Goal: Task Accomplishment & Management: Use online tool/utility

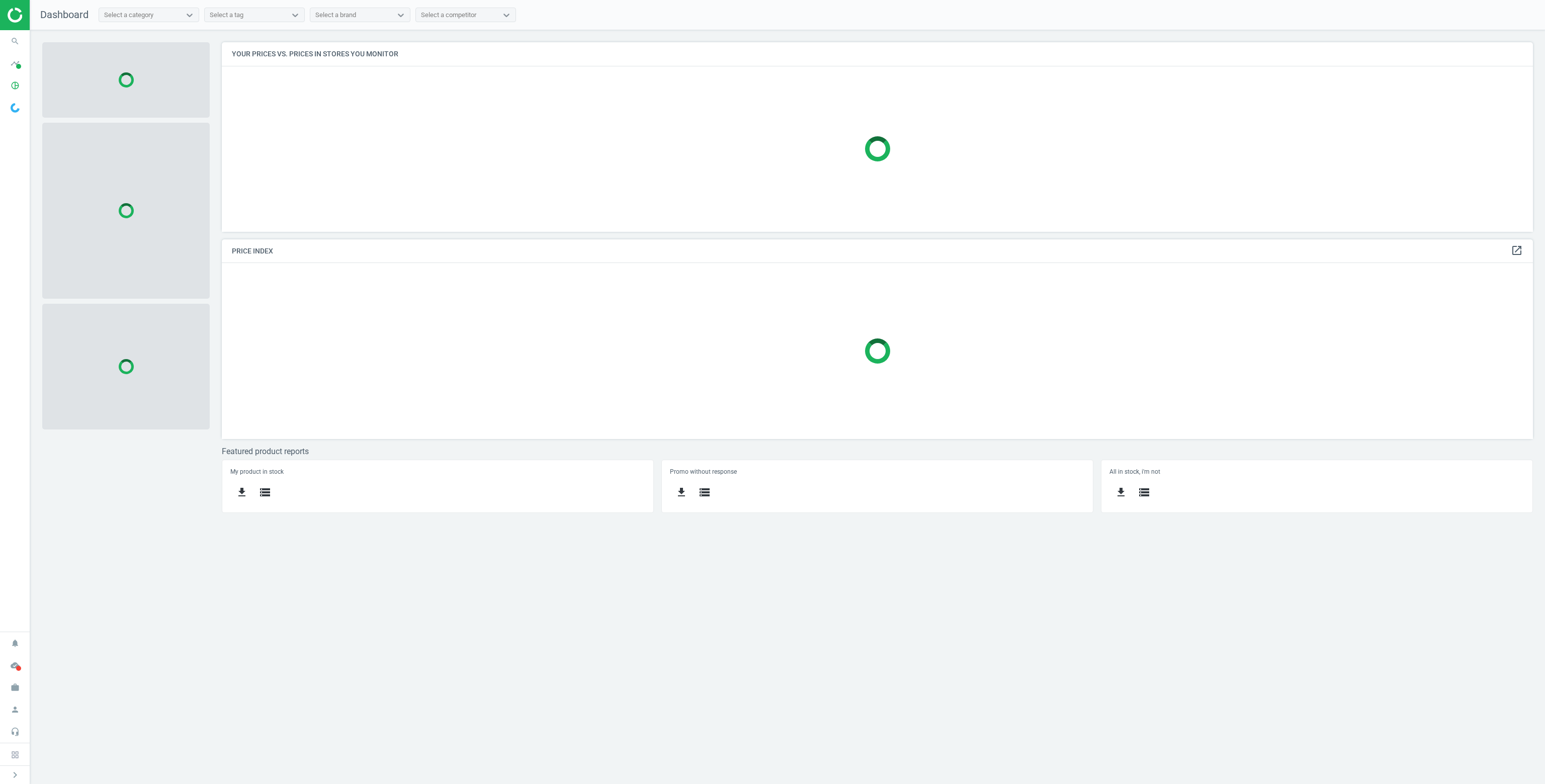
scroll to position [205, 1327]
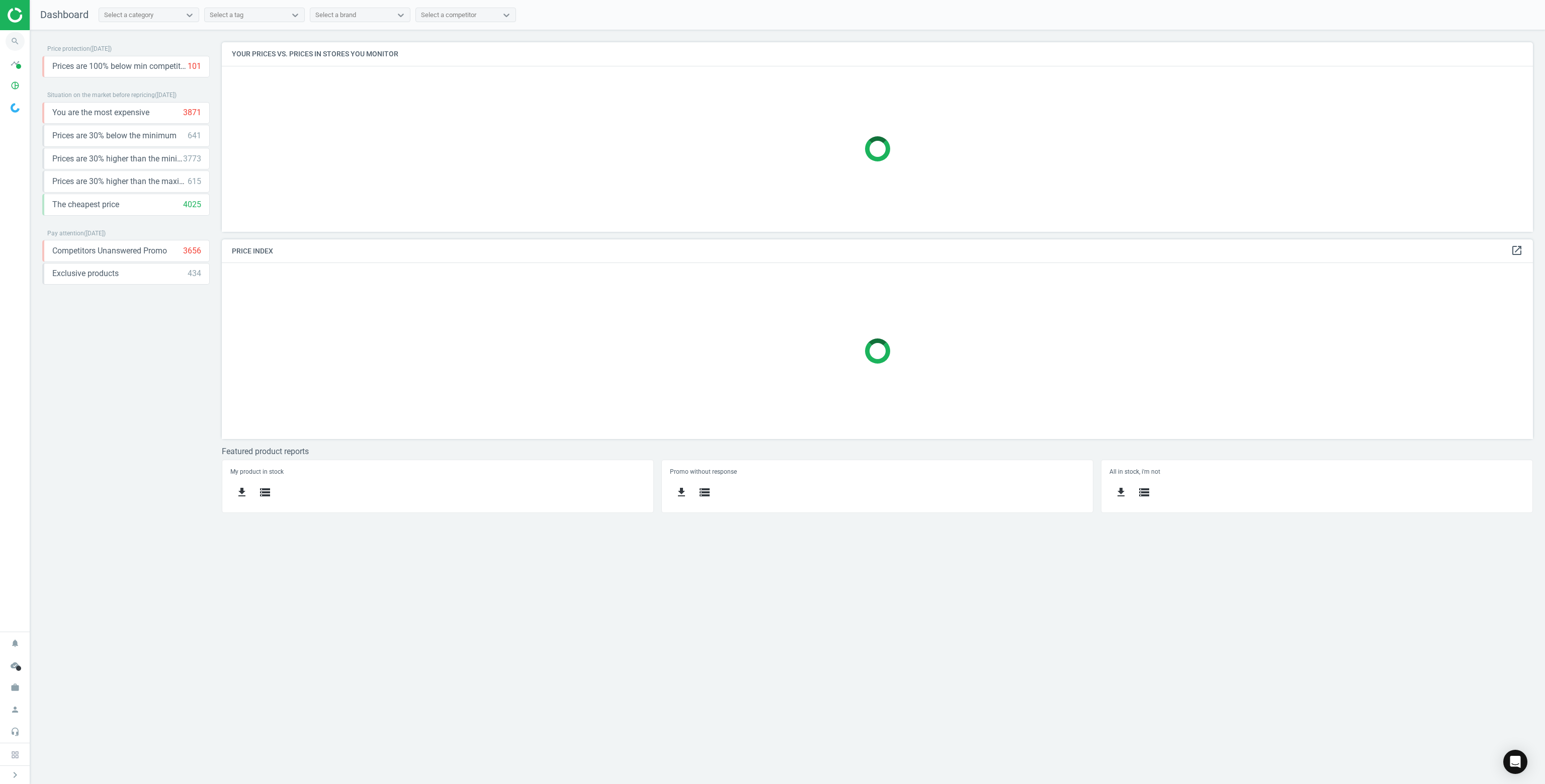
click at [12, 44] on icon "search" at bounding box center [14, 41] width 19 height 19
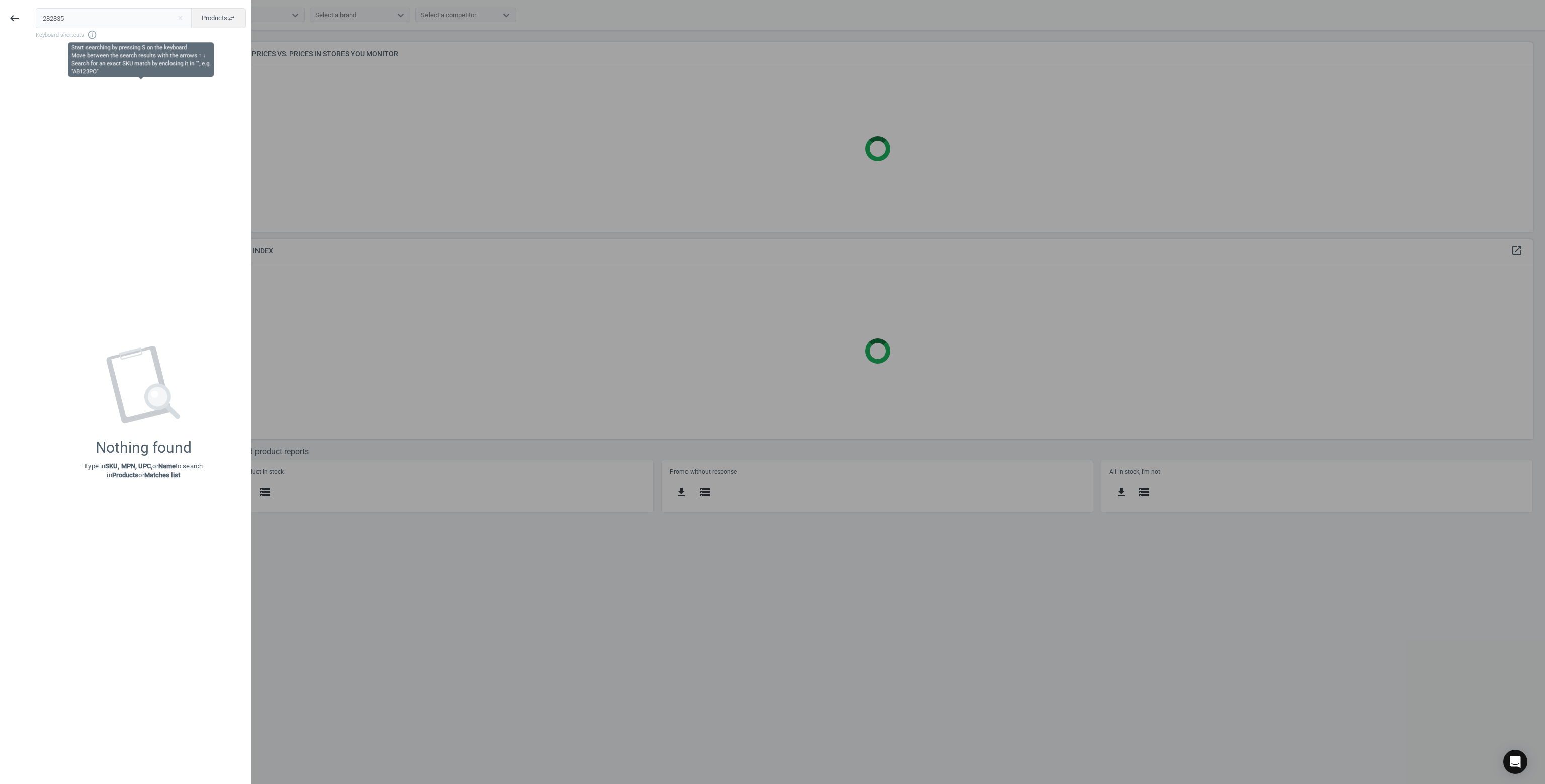
scroll to position [214, 1327]
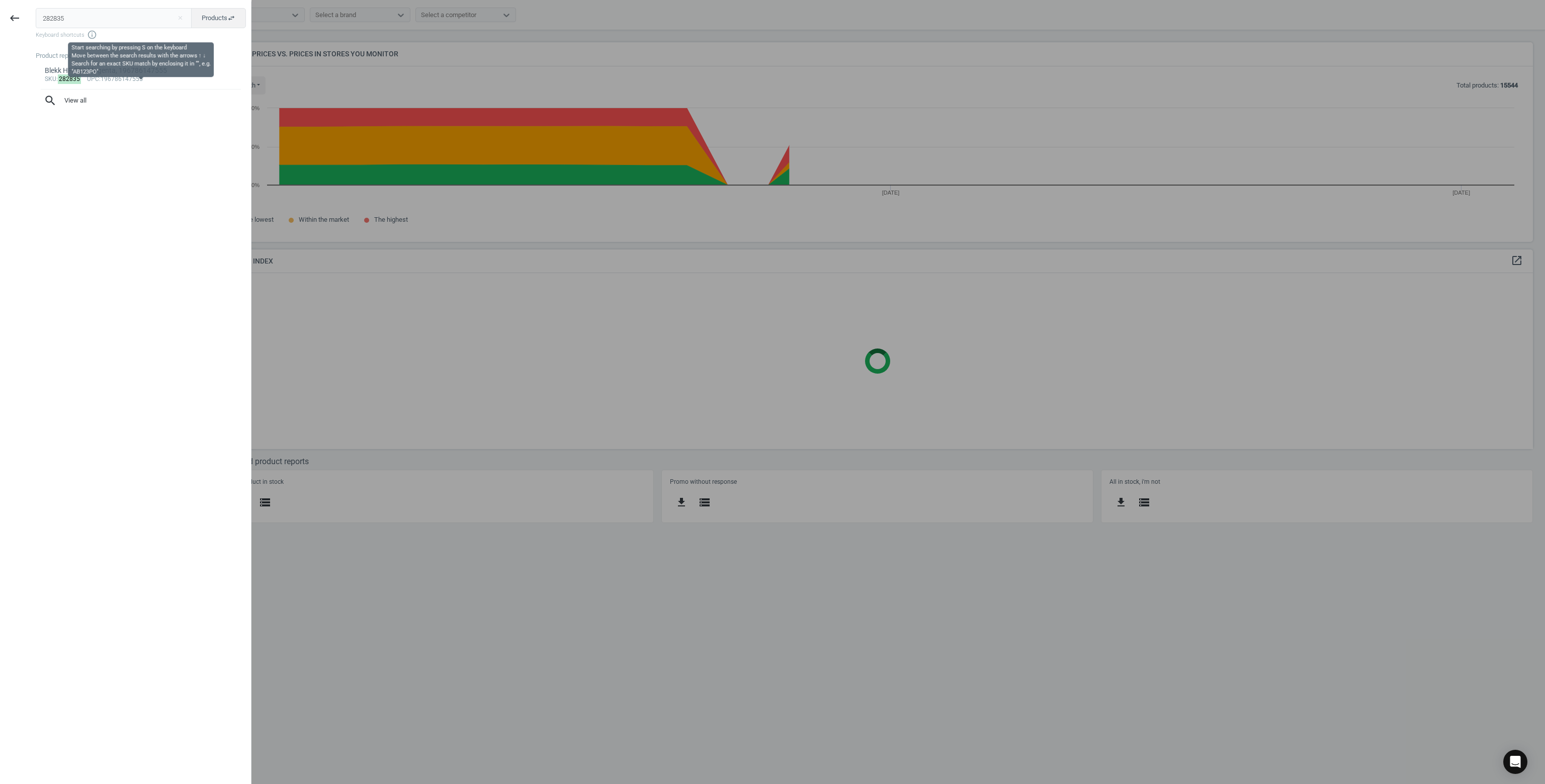
type input "282835"
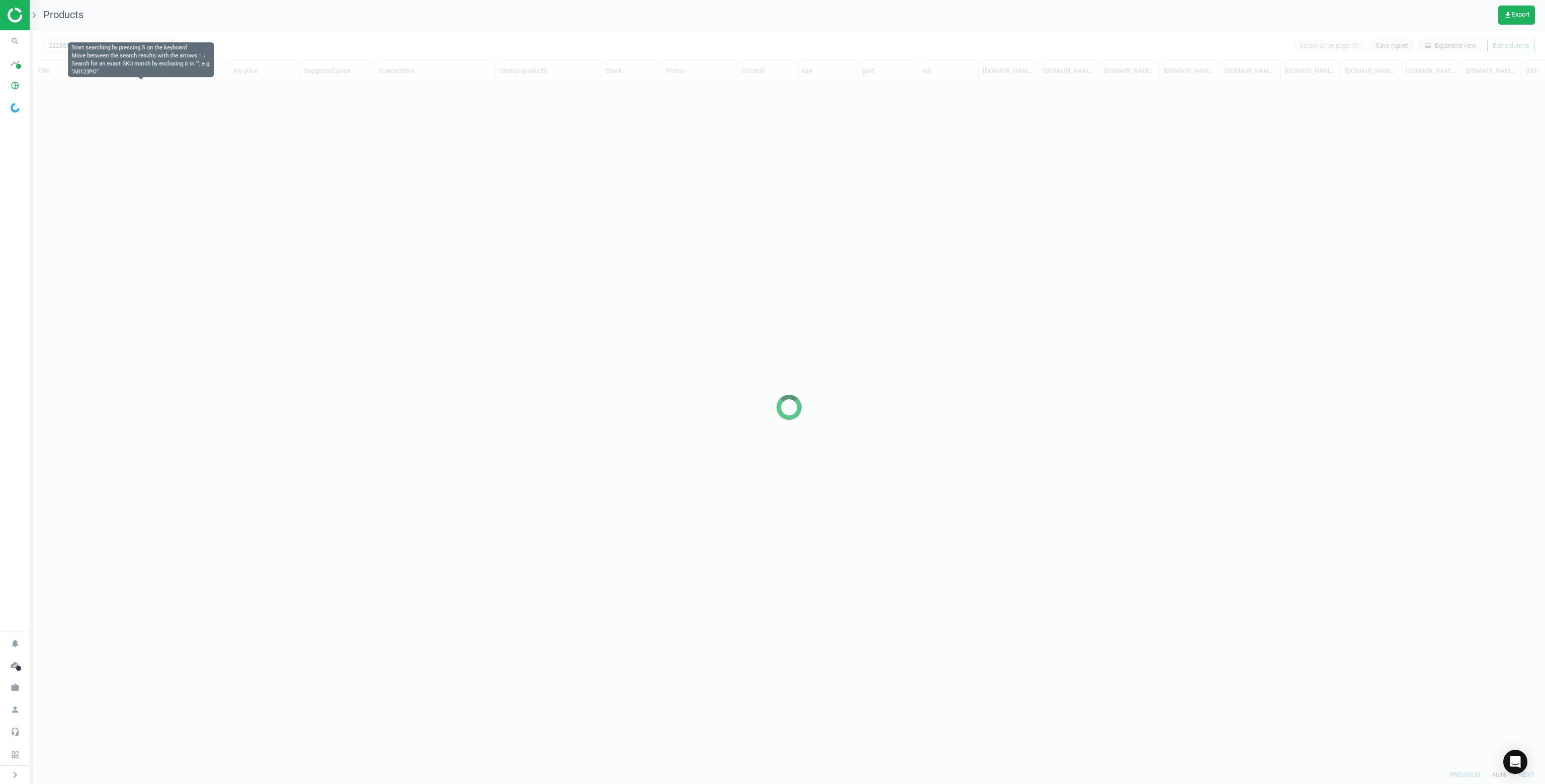
scroll to position [669, 1504]
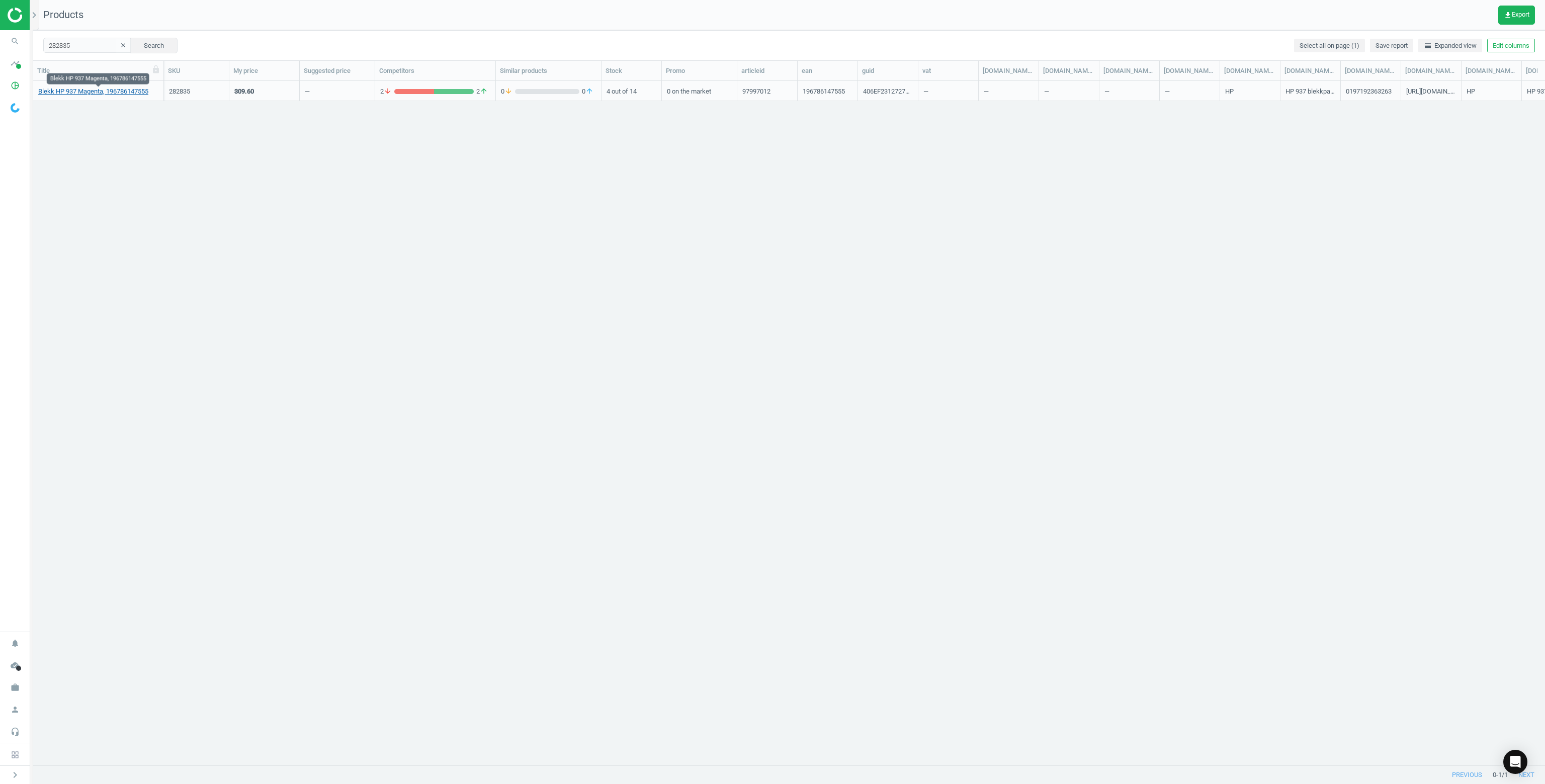
click at [79, 92] on link "Blekk HP 937 Magenta, 196786147555" at bounding box center [93, 92] width 110 height 9
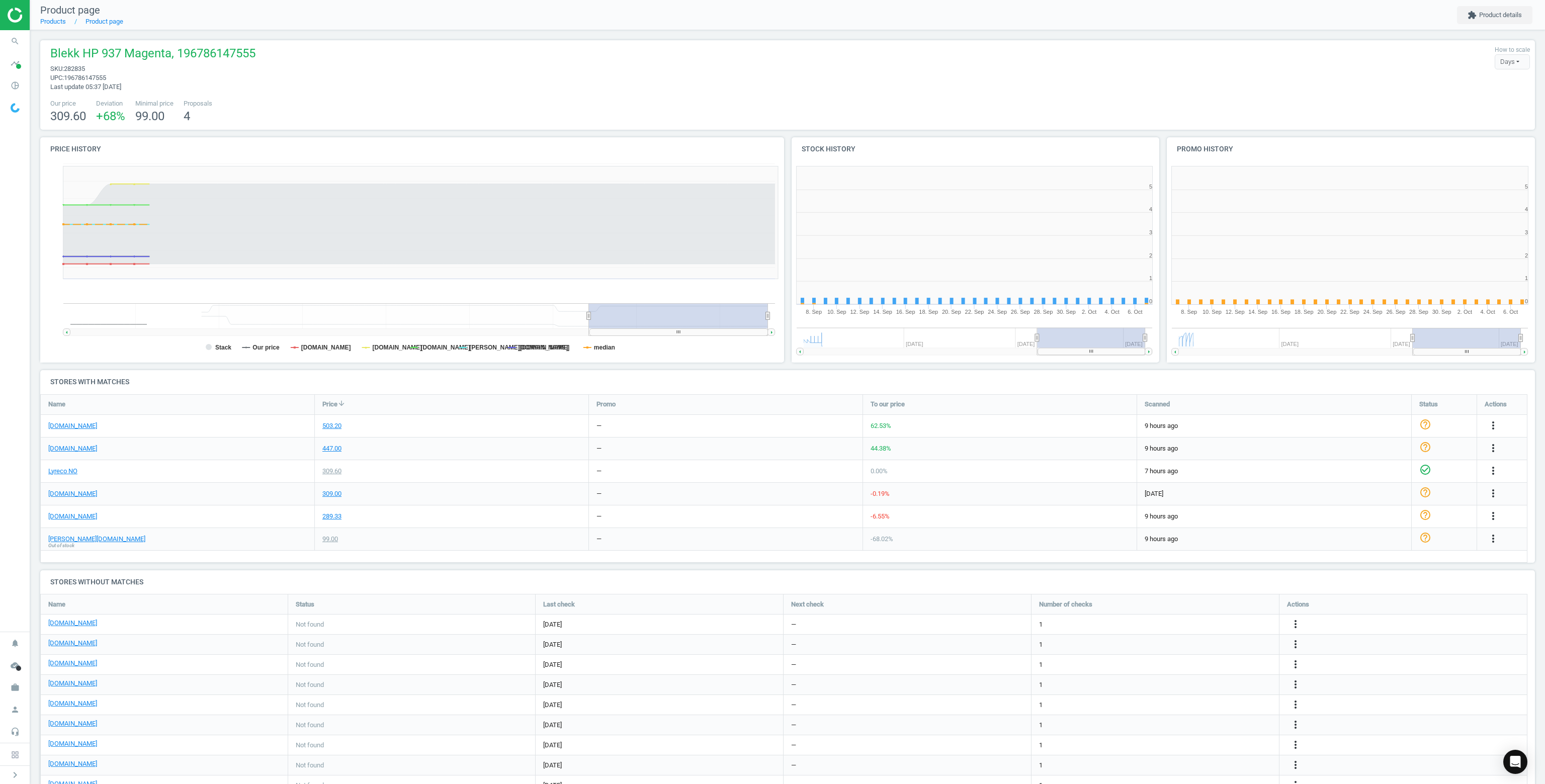
scroll to position [216, 381]
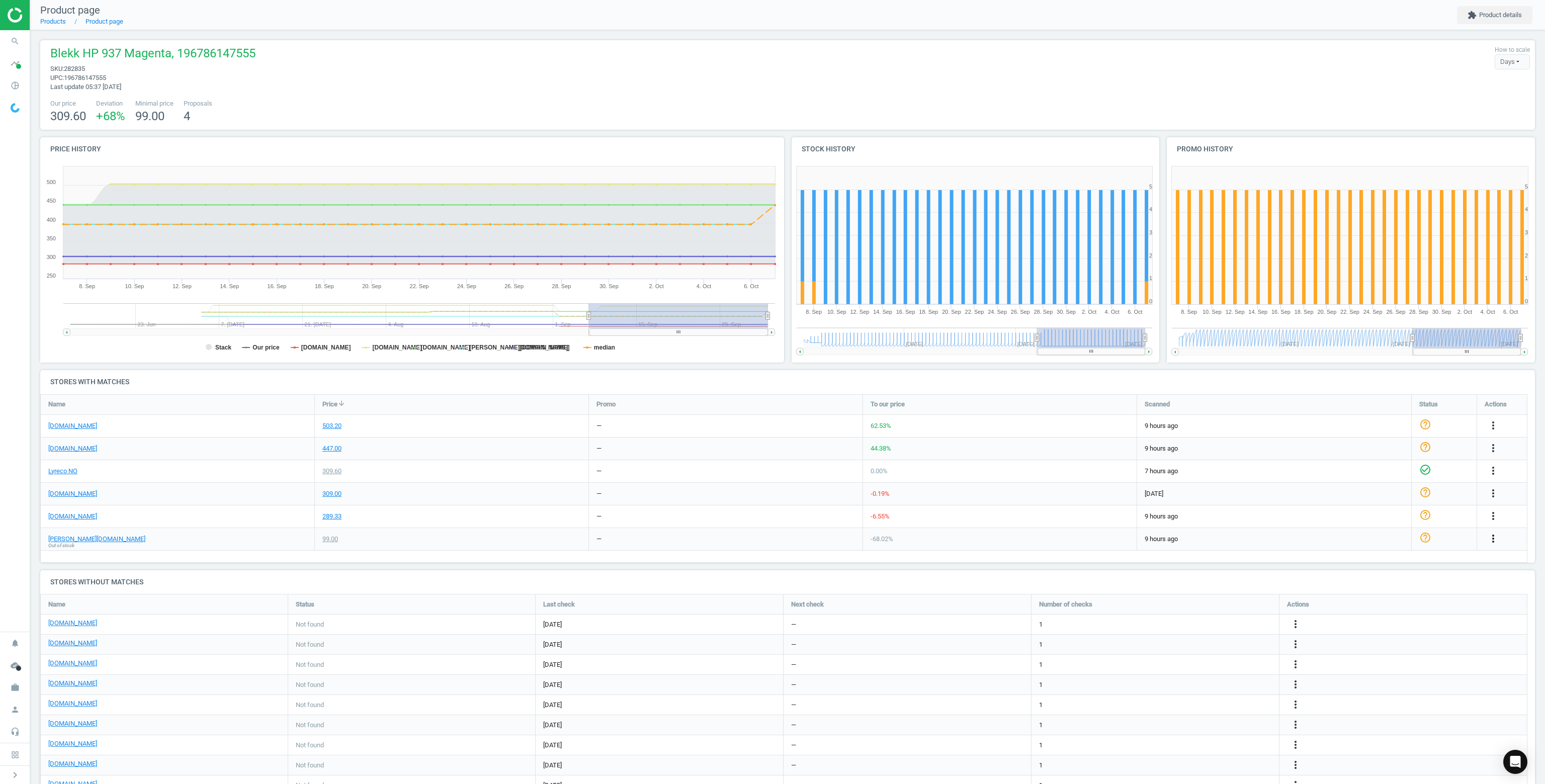
click at [1491, 538] on icon "more_vert" at bounding box center [1493, 538] width 12 height 12
click at [1370, 593] on link "Delete match and blacklist this URL" at bounding box center [1414, 593] width 138 height 16
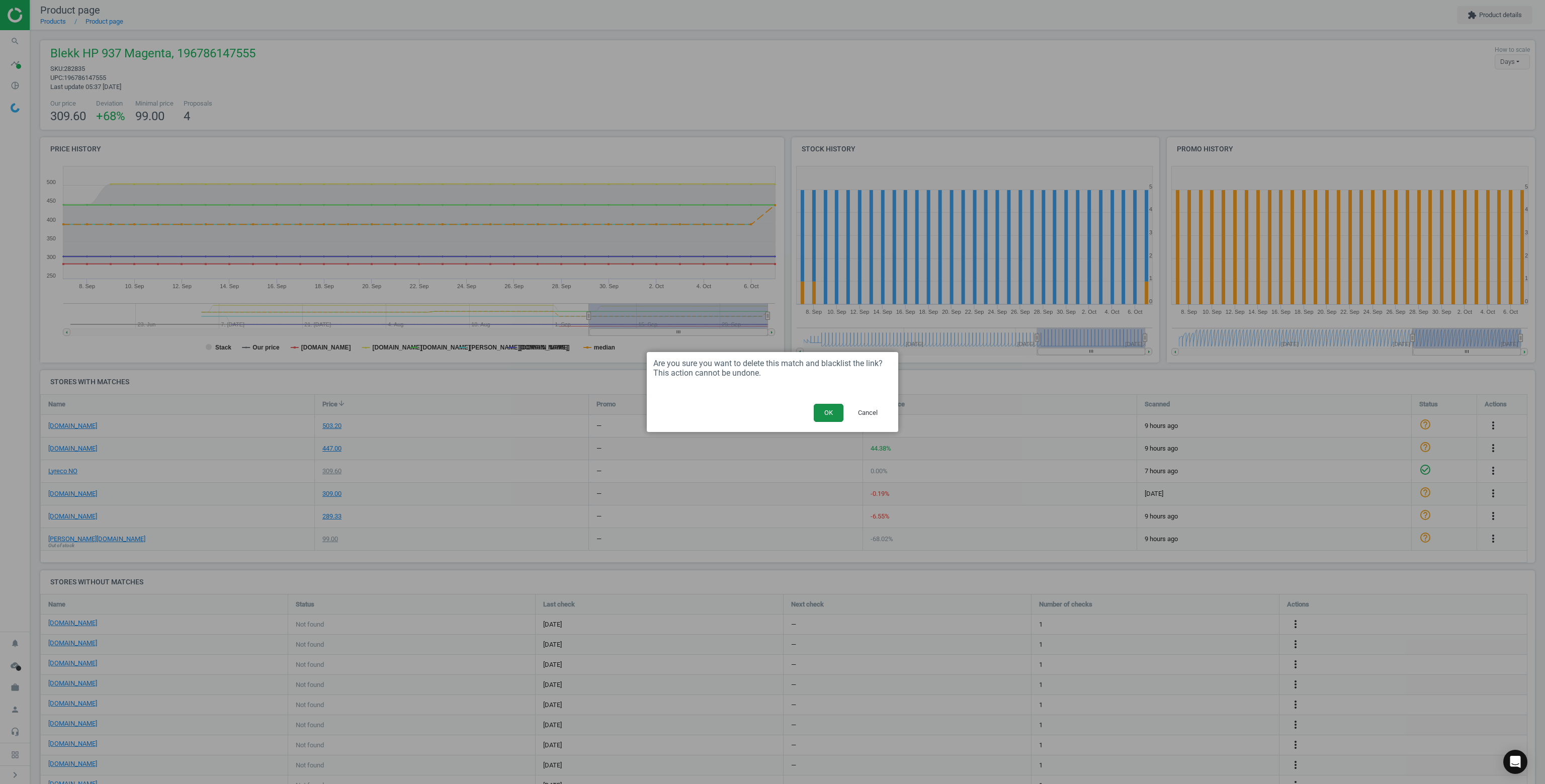
click at [828, 417] on button "OK" at bounding box center [828, 413] width 29 height 18
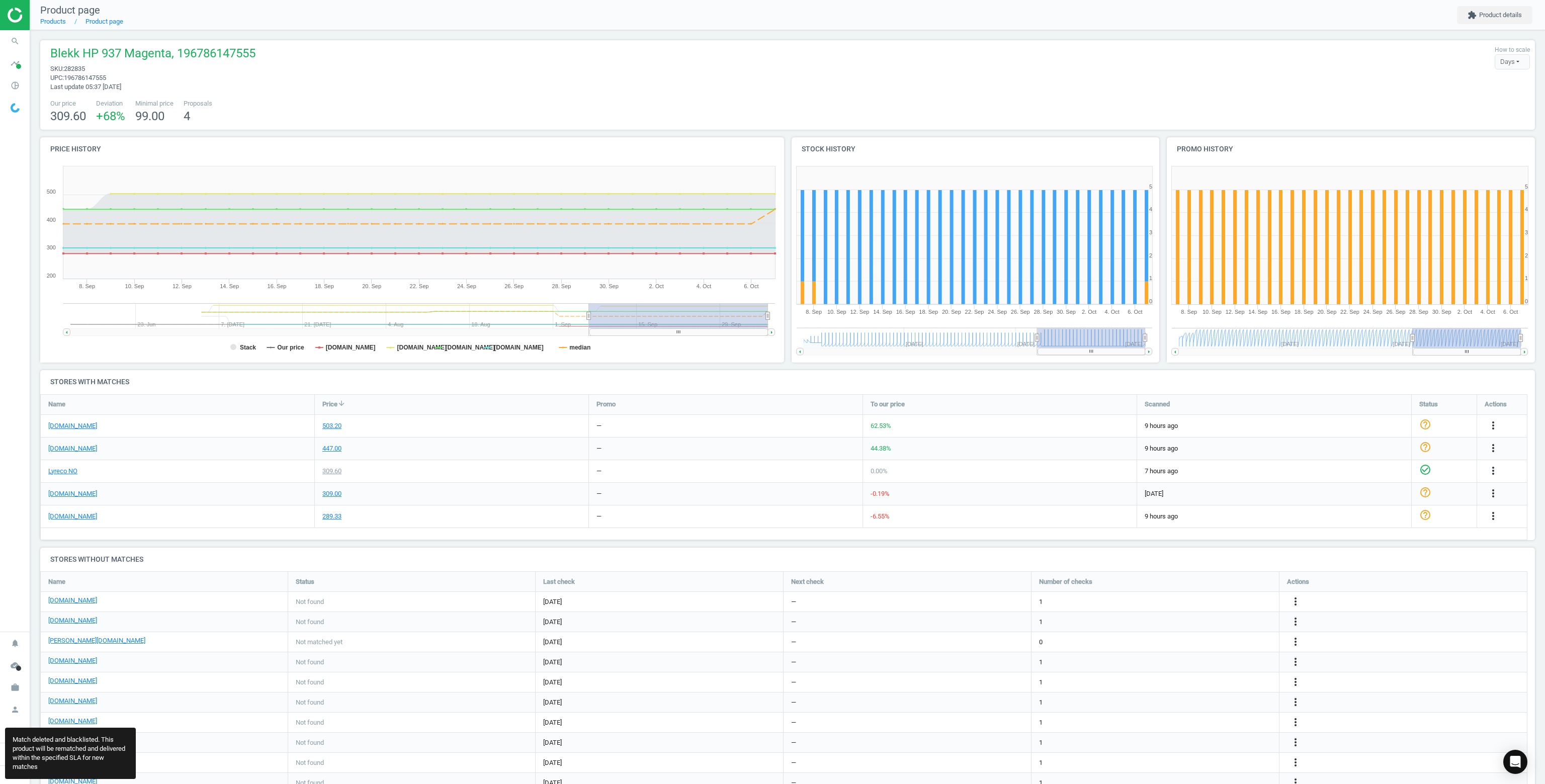
scroll to position [249, 1502]
click at [20, 43] on icon "search" at bounding box center [14, 41] width 19 height 19
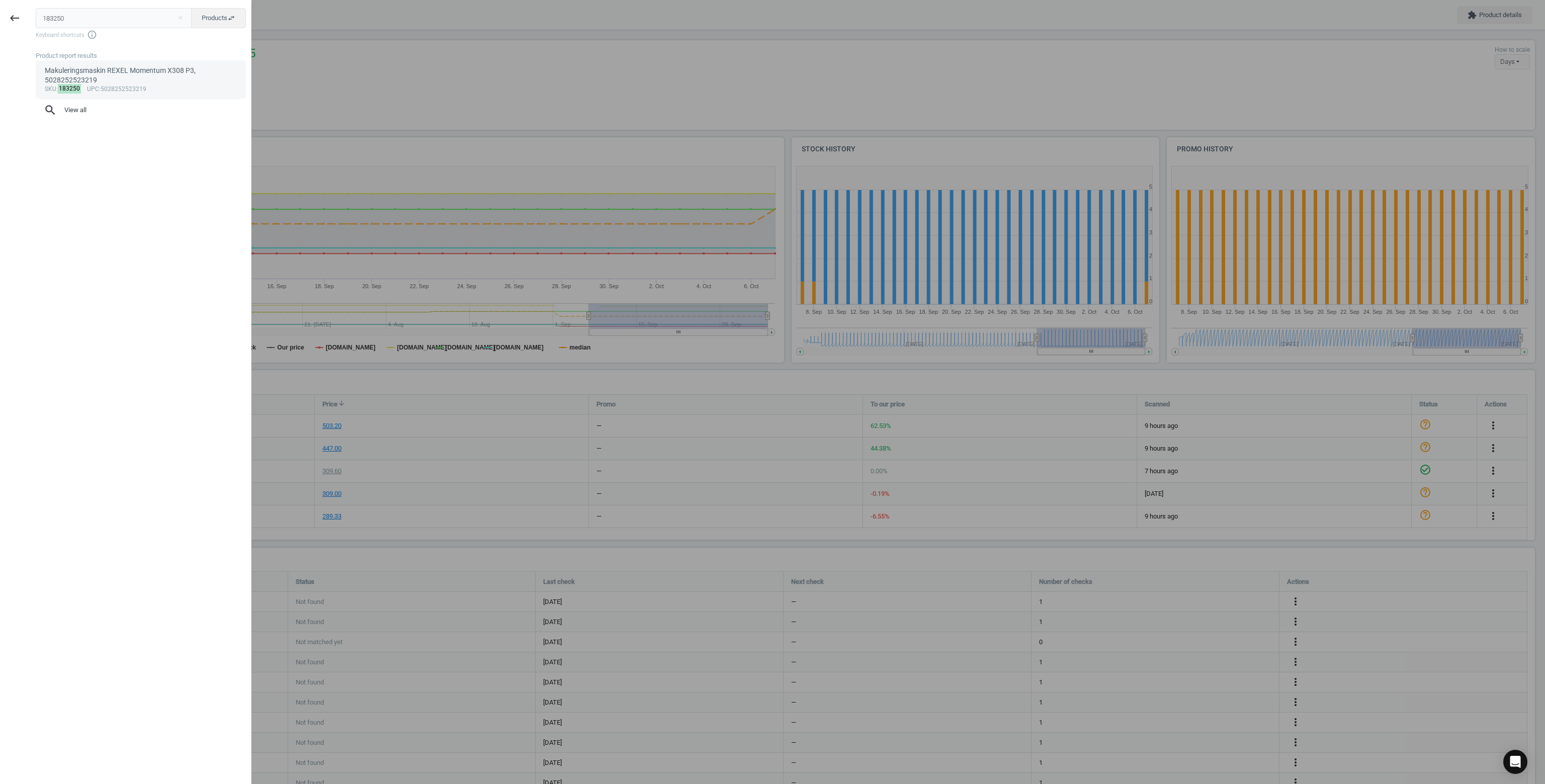
type input "183250"
click at [84, 78] on div "Makuleringsmaskin REXEL Momentum X308 P3, 5028252523219" at bounding box center [141, 76] width 192 height 20
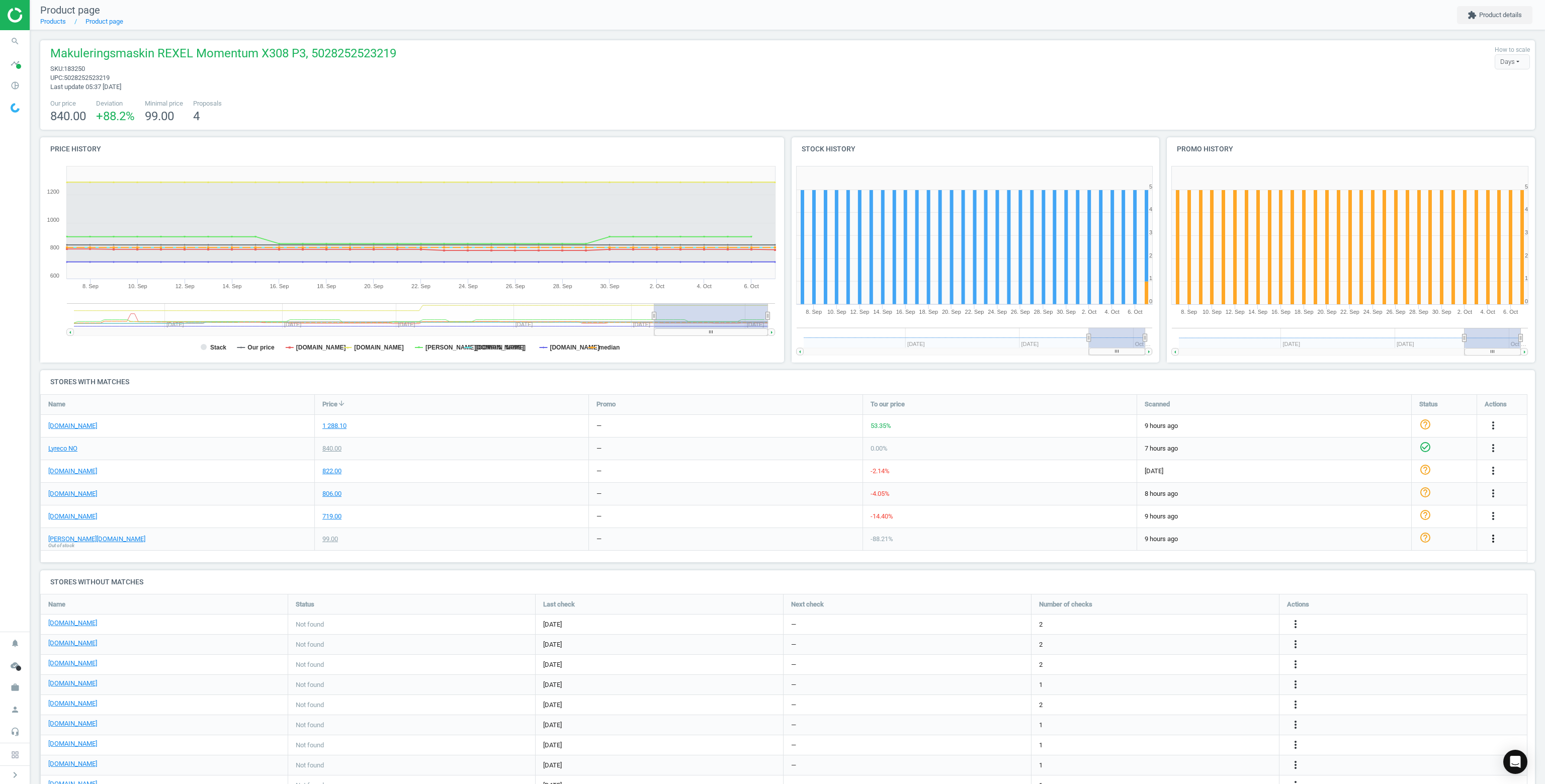
click at [1495, 537] on icon "more_vert" at bounding box center [1493, 538] width 12 height 12
click at [1390, 597] on link "Delete match and blacklist this URL" at bounding box center [1414, 593] width 138 height 16
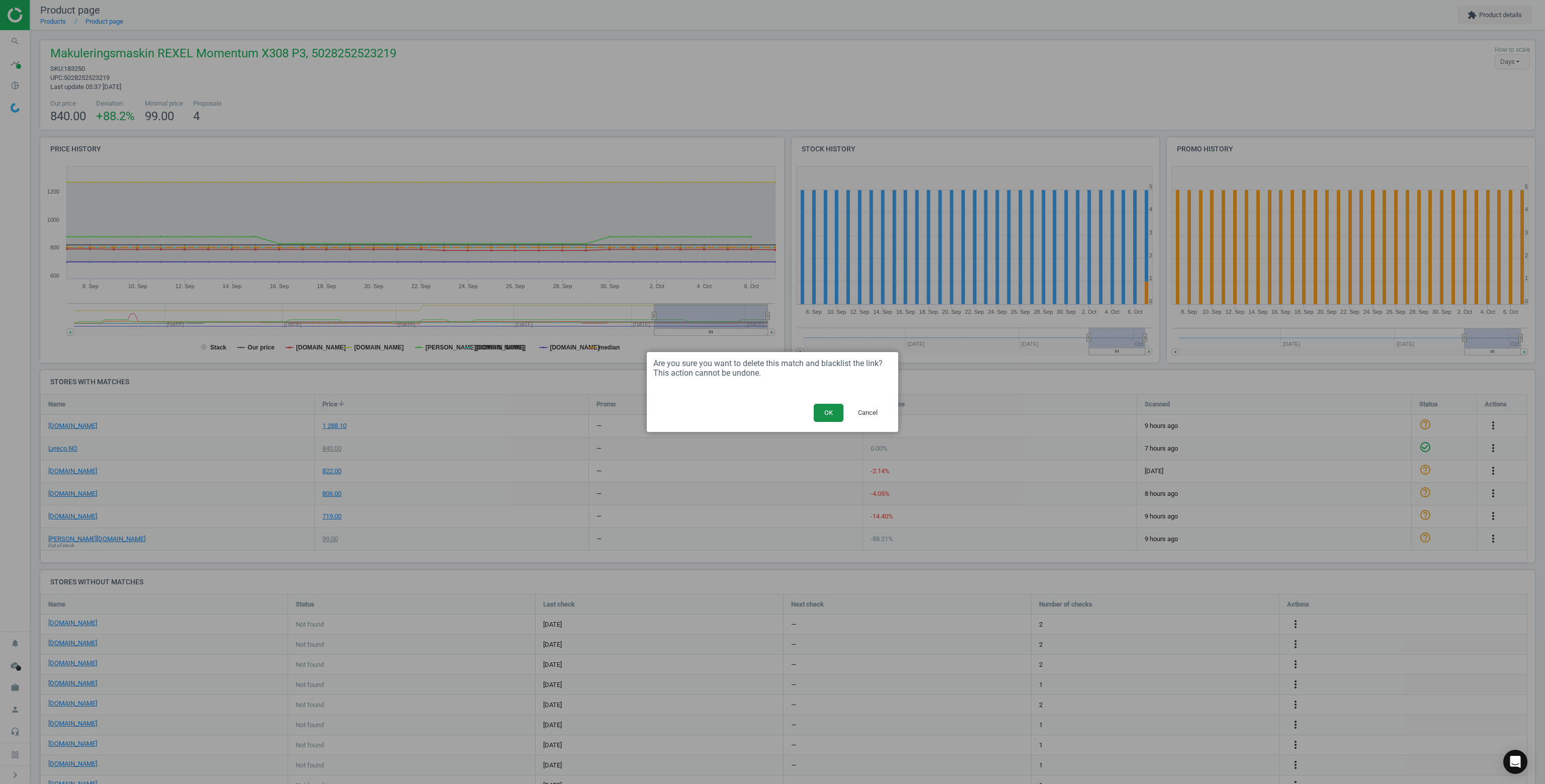
click at [821, 411] on button "OK" at bounding box center [828, 413] width 29 height 18
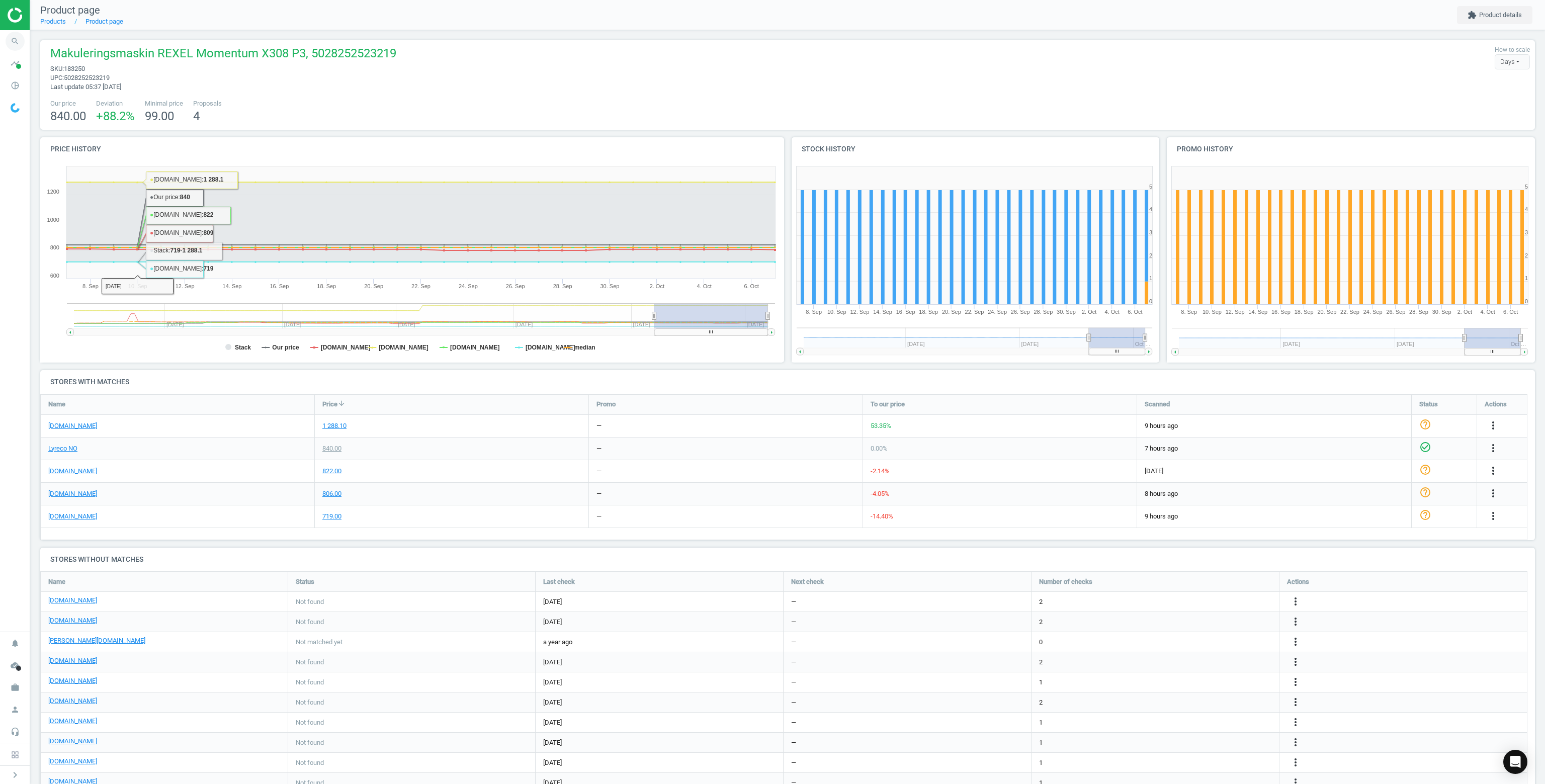
click at [13, 35] on icon "search" at bounding box center [14, 41] width 19 height 19
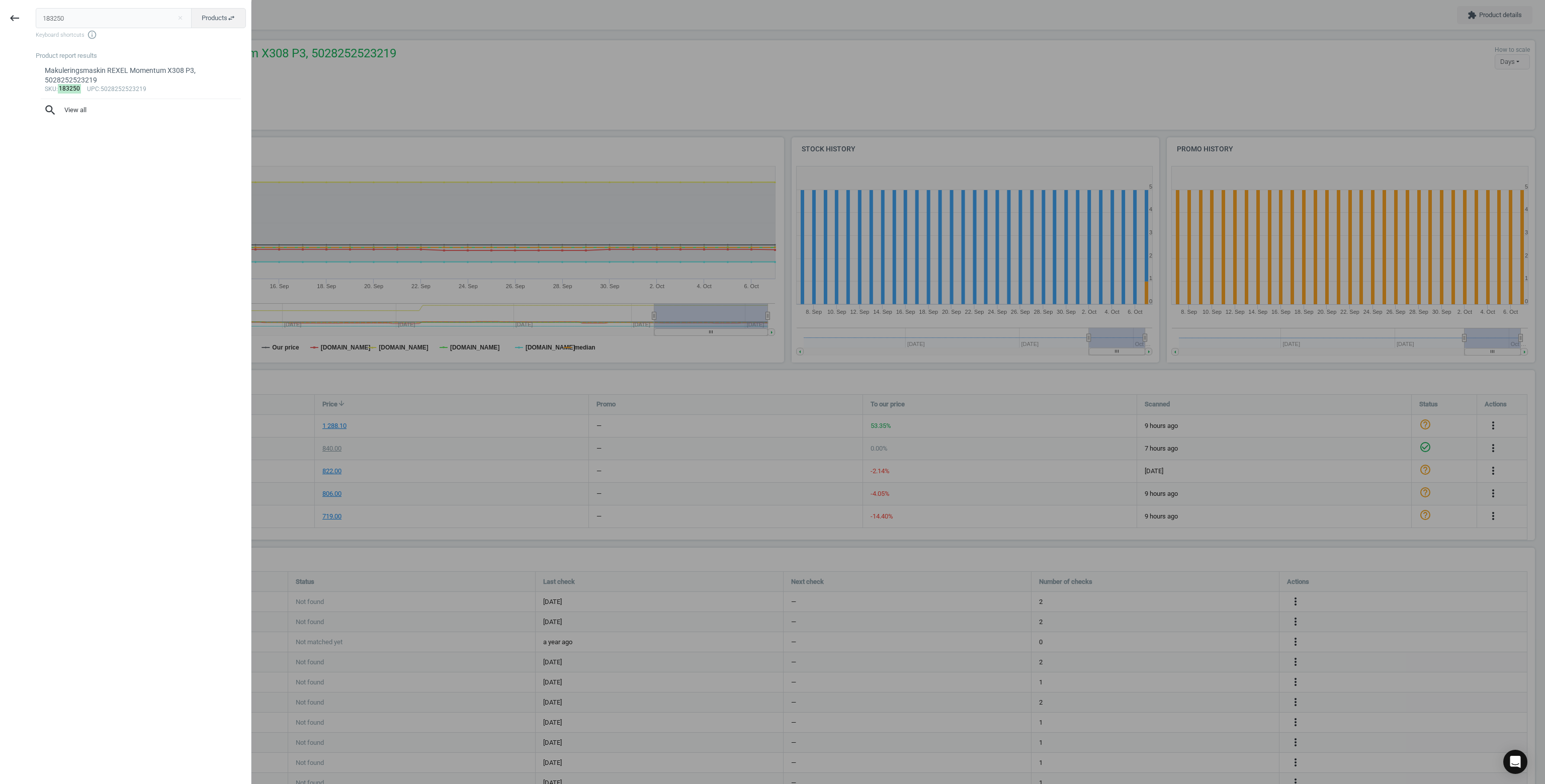
click at [73, 16] on input "183250" at bounding box center [114, 18] width 156 height 20
type input "263213"
drag, startPoint x: 92, startPoint y: 82, endPoint x: 98, endPoint y: 92, distance: 11.7
click at [93, 82] on span "upc" at bounding box center [93, 78] width 12 height 7
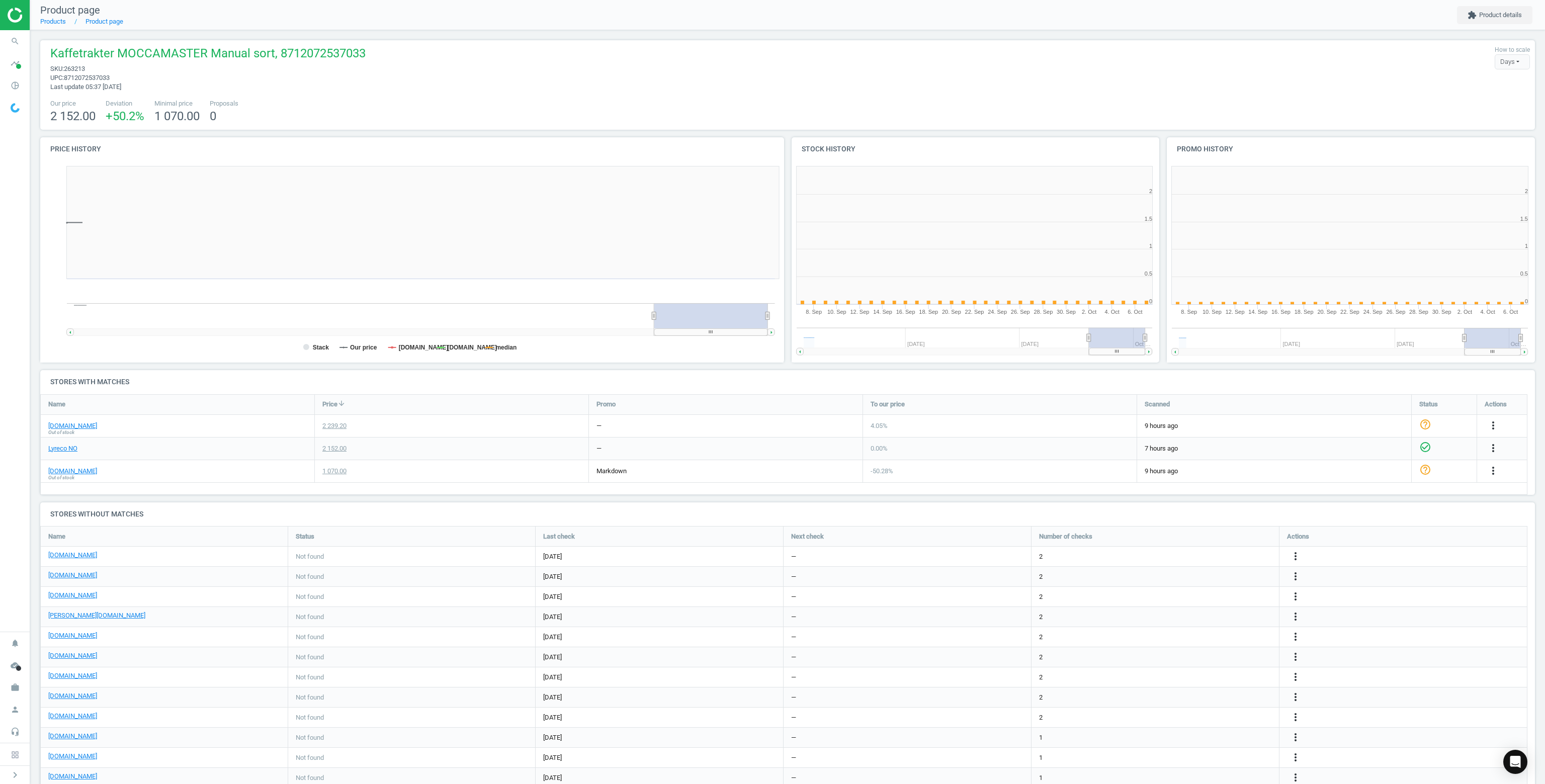
scroll to position [216, 755]
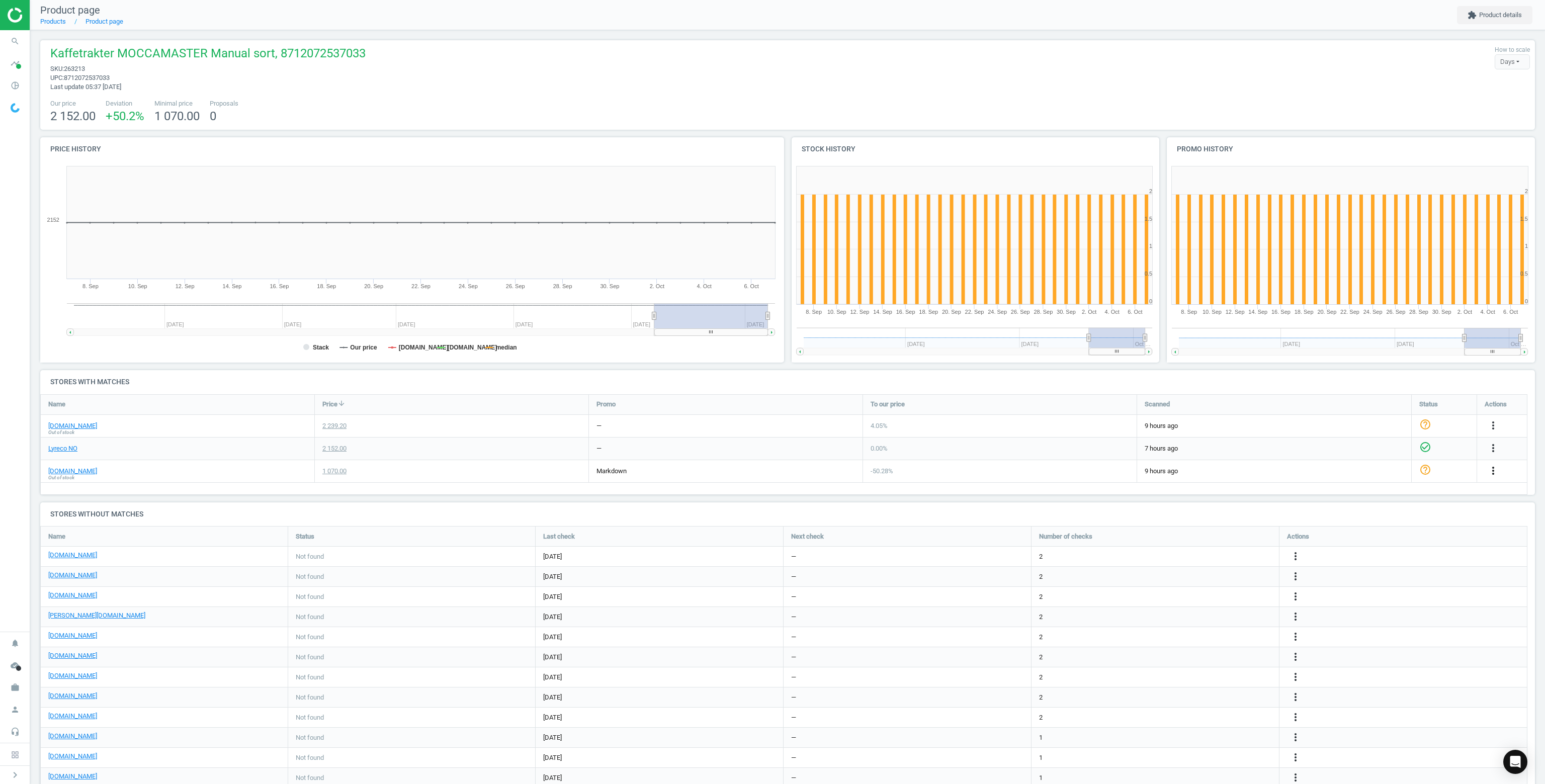
click at [1496, 471] on icon "more_vert" at bounding box center [1493, 470] width 12 height 12
click at [1370, 530] on link "Delete match and blacklist this URL" at bounding box center [1414, 525] width 138 height 16
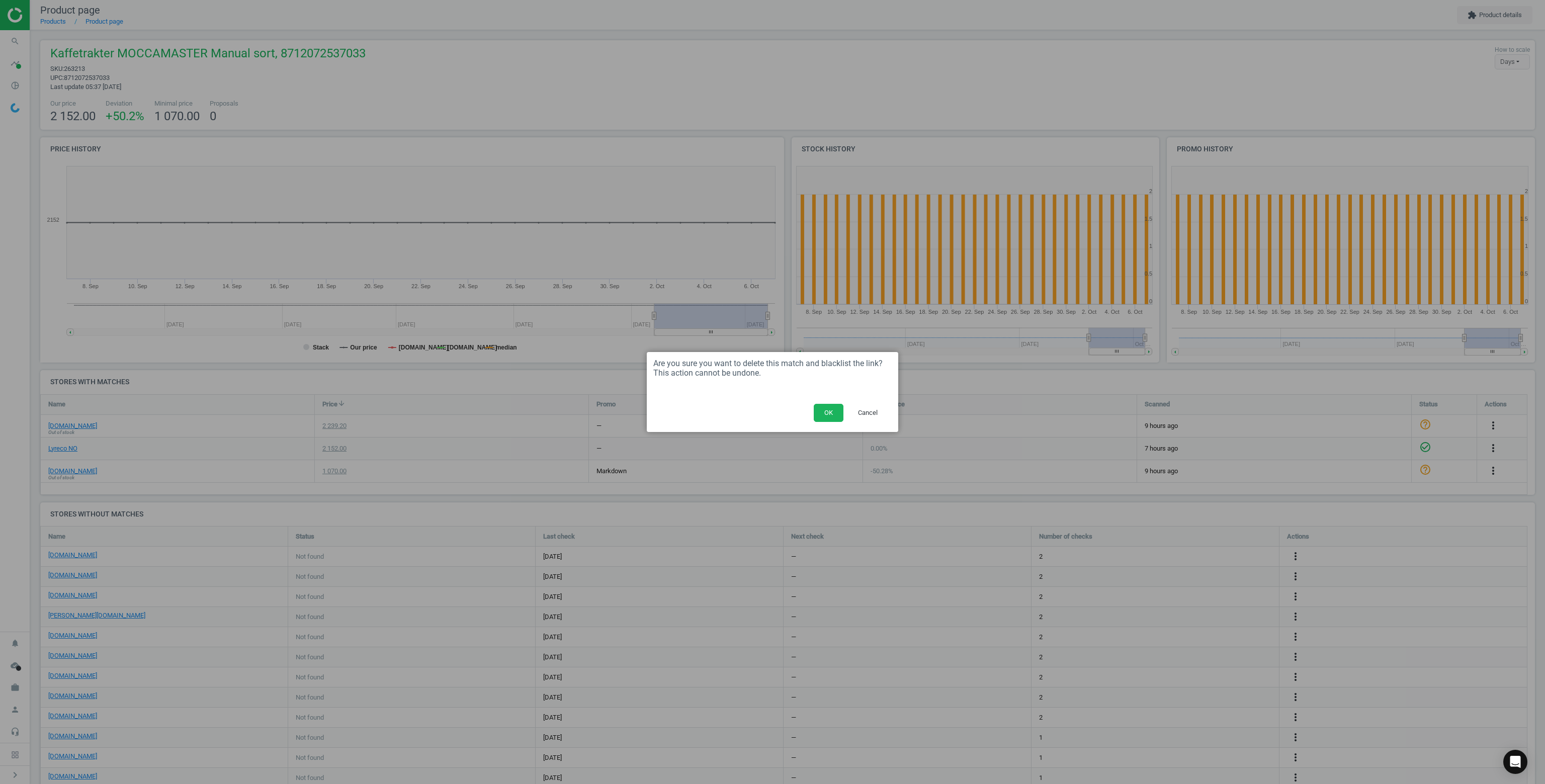
click at [831, 409] on button "OK" at bounding box center [828, 413] width 29 height 18
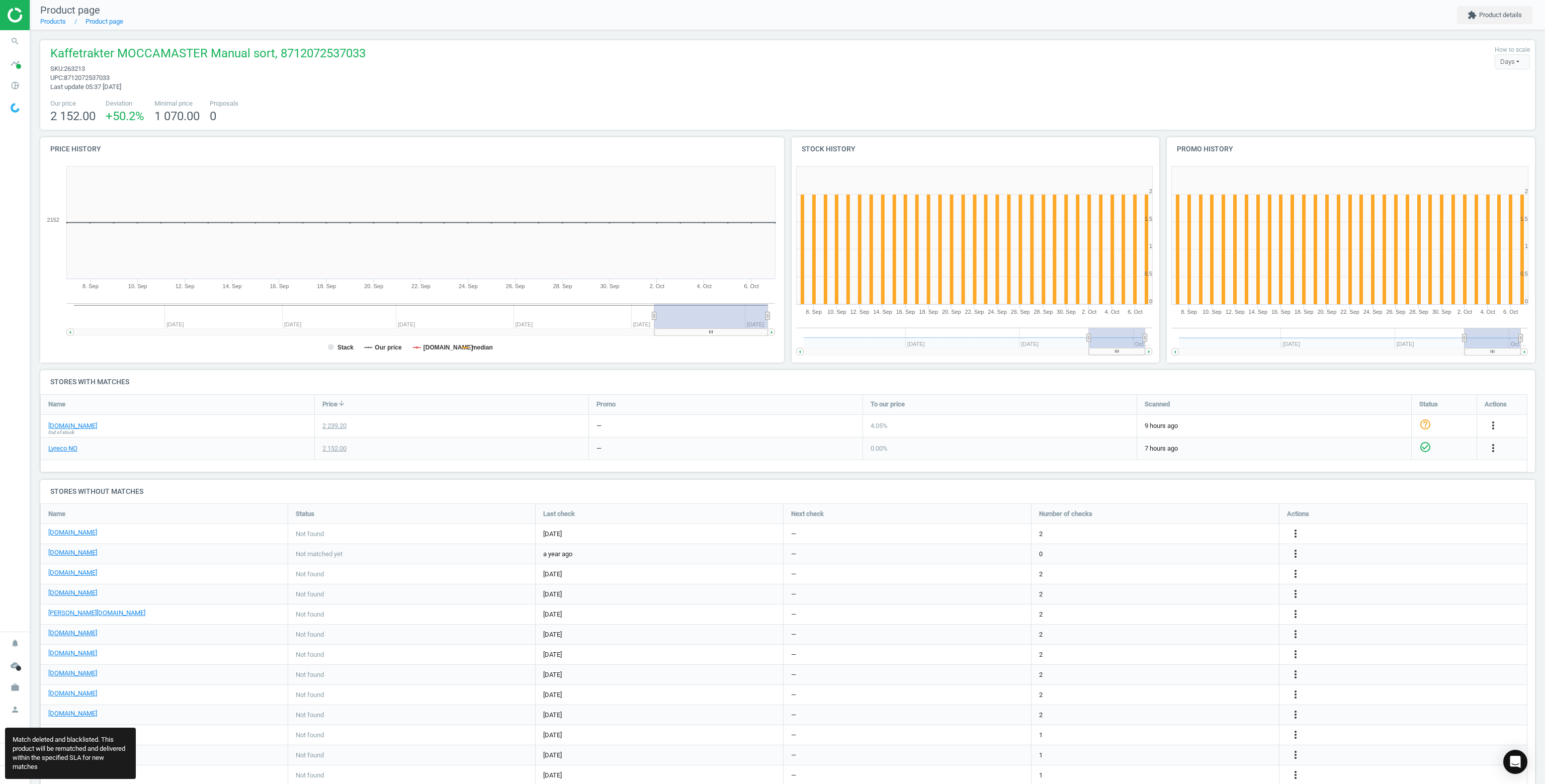
scroll to position [310, 1502]
click at [56, 422] on link "[DOMAIN_NAME]" at bounding box center [73, 426] width 49 height 9
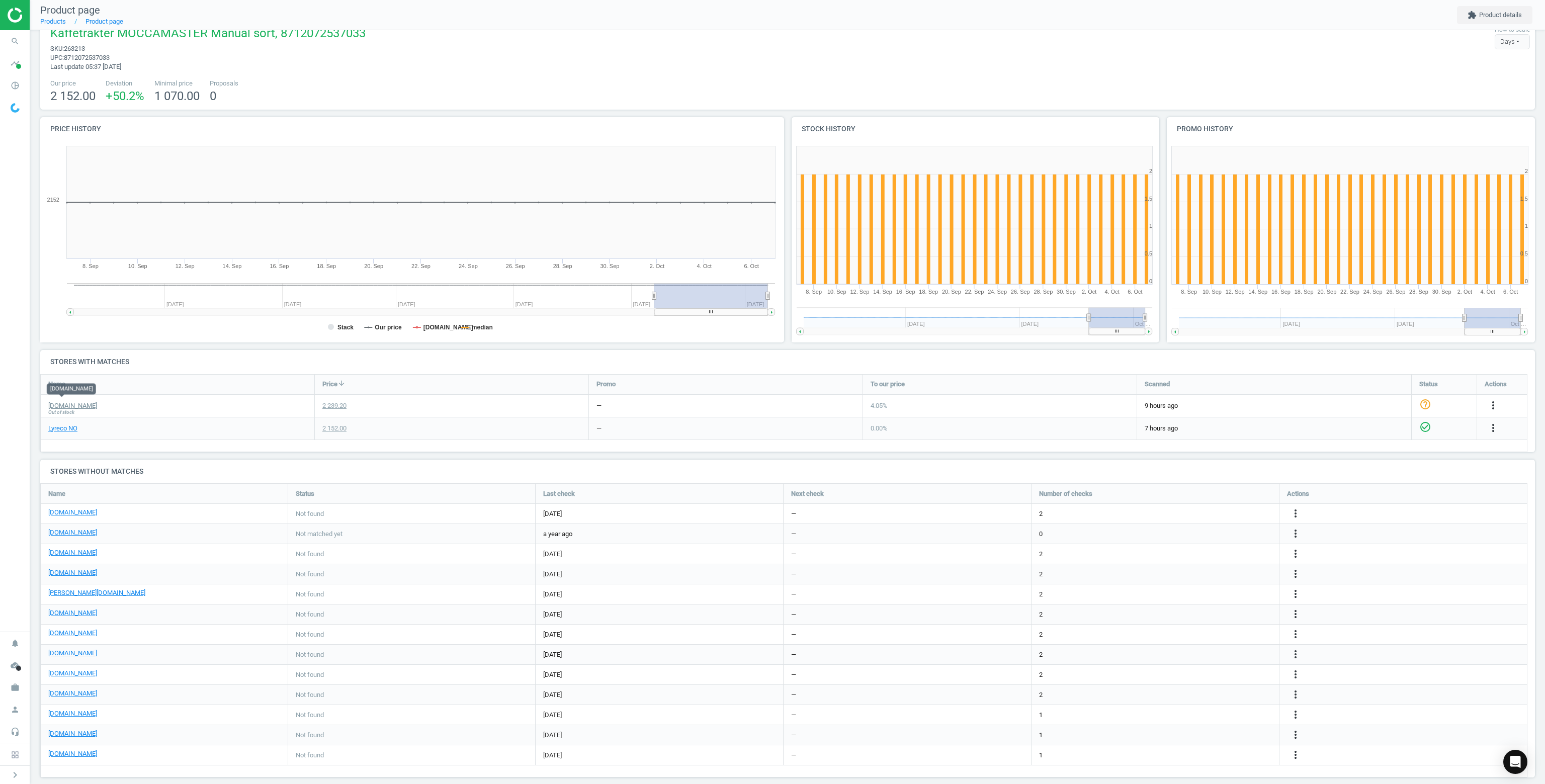
scroll to position [31, 0]
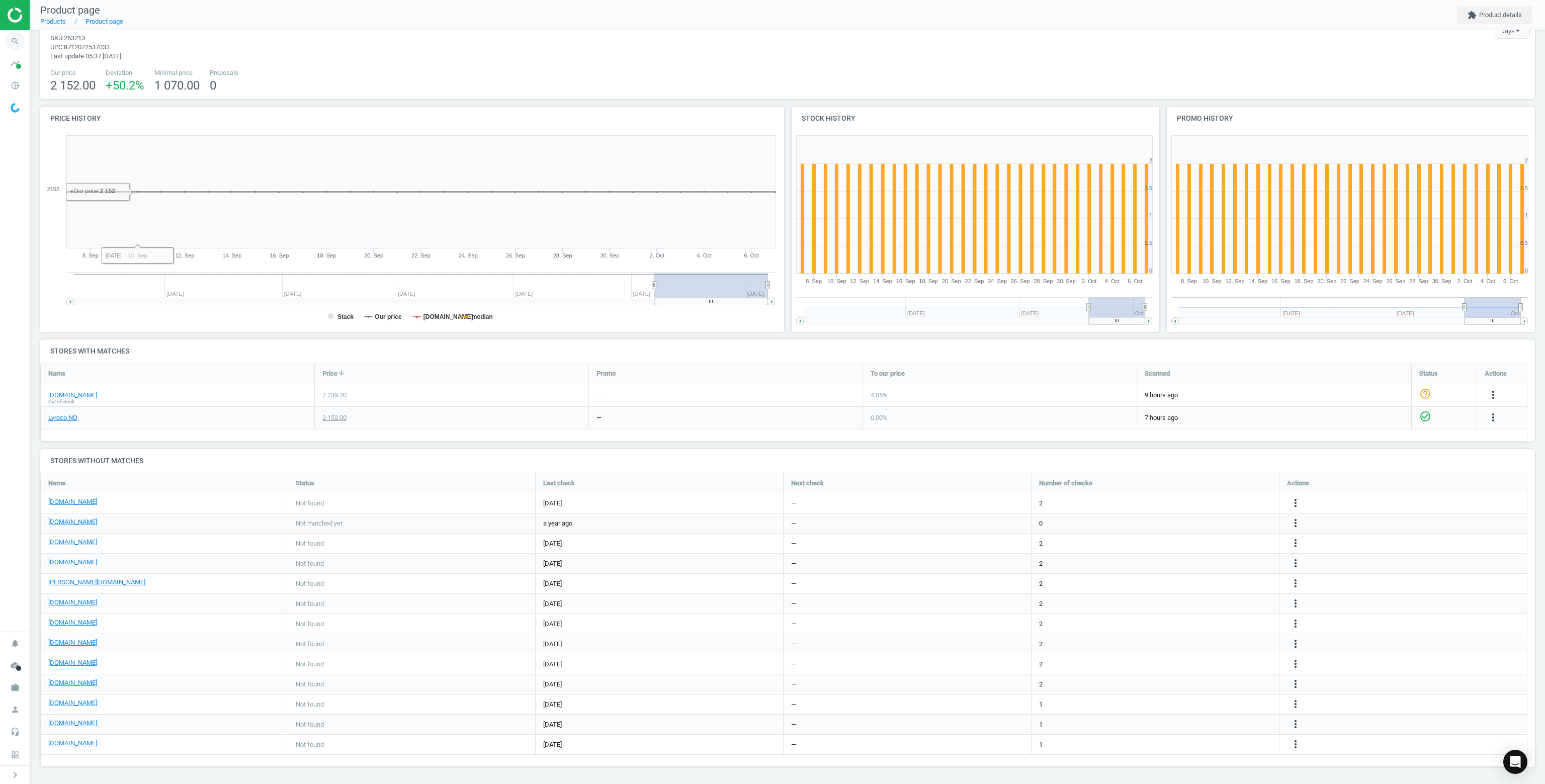
click at [8, 39] on icon "search" at bounding box center [14, 41] width 19 height 19
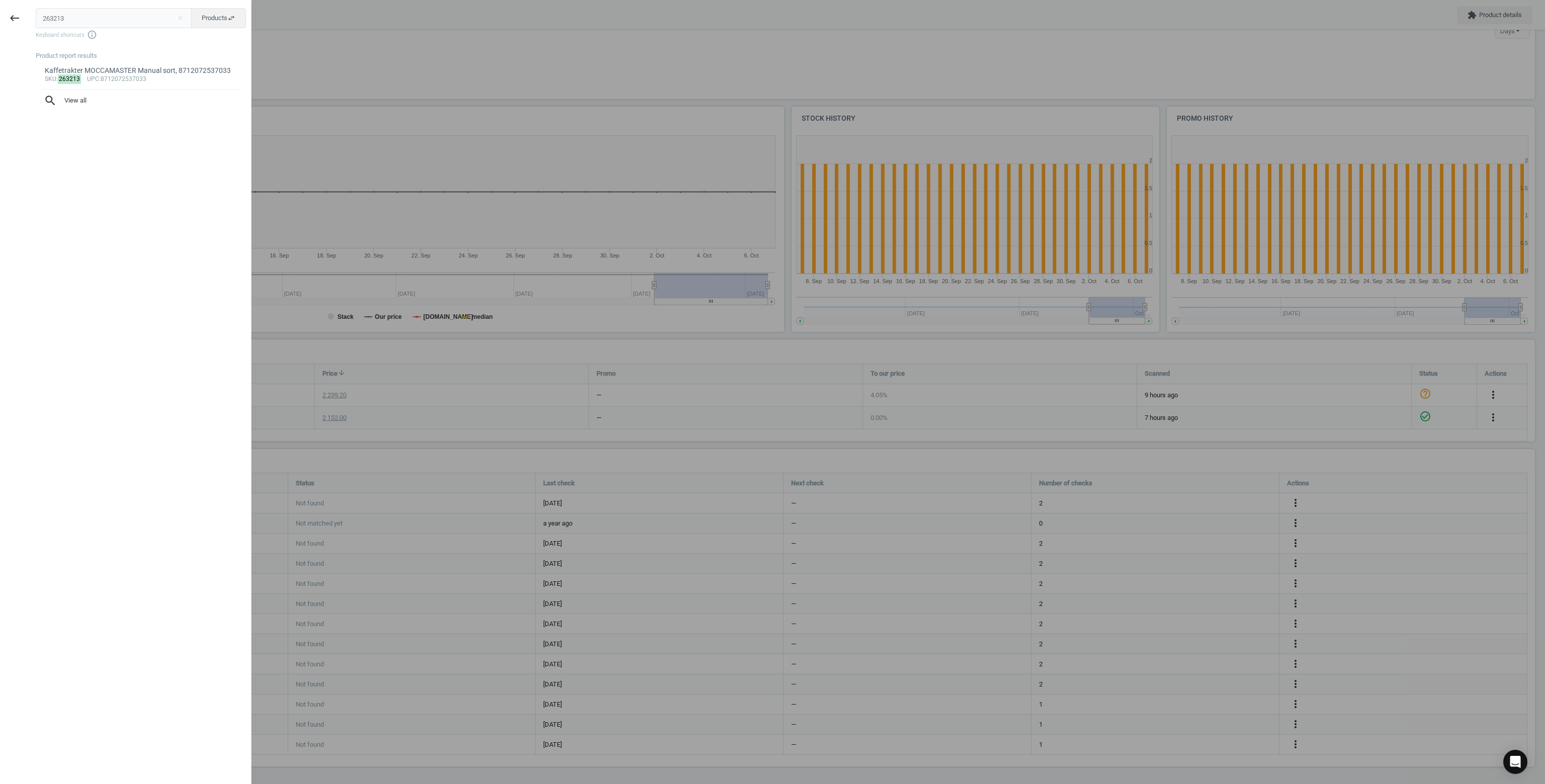
click at [123, 18] on input "263213" at bounding box center [114, 18] width 156 height 20
type input "111945"
drag, startPoint x: 100, startPoint y: 95, endPoint x: 137, endPoint y: 38, distance: 68.0
click at [137, 38] on div "111945 close Products swap_horiz Keyboard shortcuts info_outline Product report…" at bounding box center [140, 393] width 222 height 784
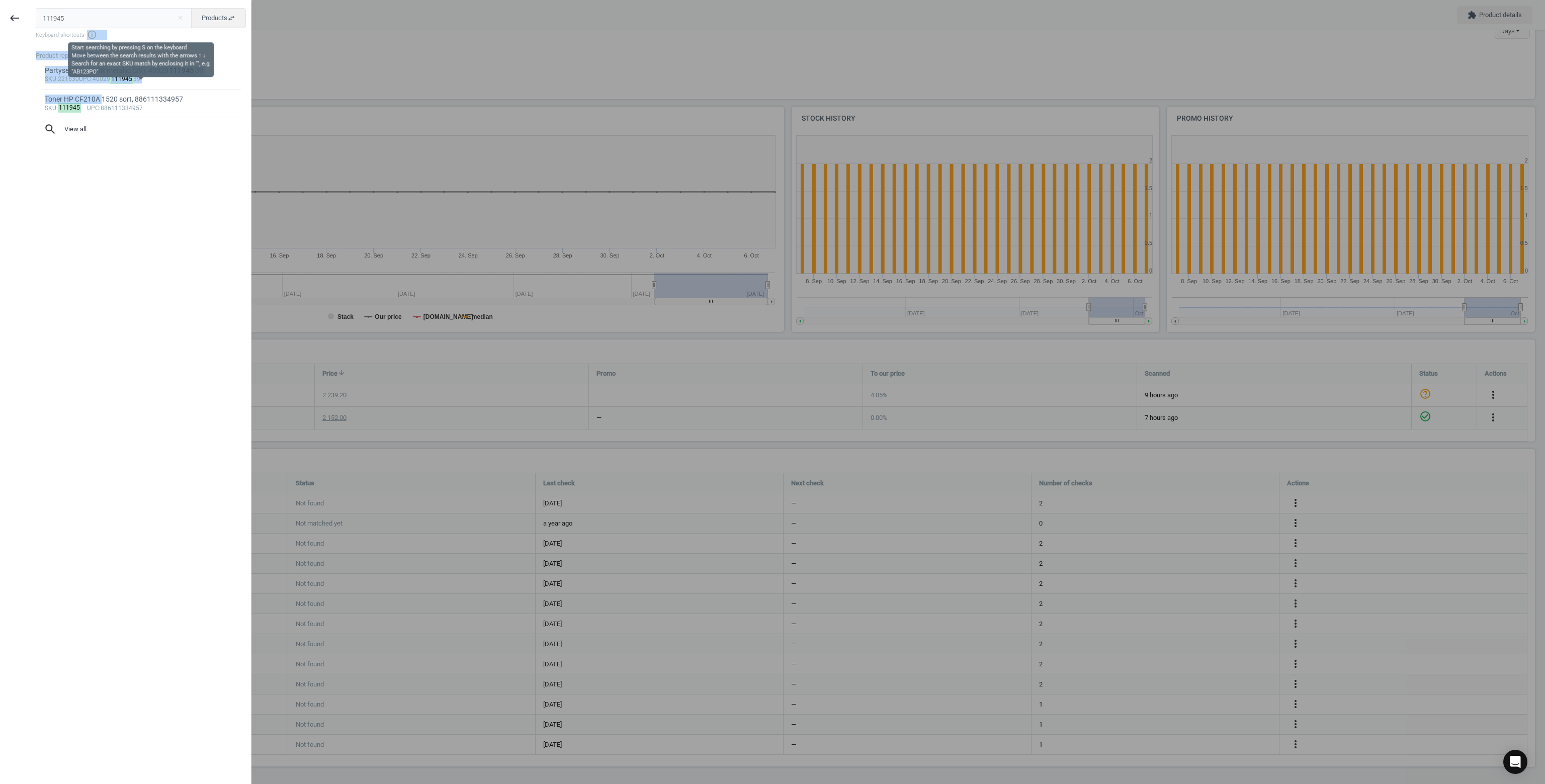
click at [137, 38] on span "Keyboard shortcuts info_outline" at bounding box center [141, 34] width 210 height 10
click at [98, 107] on div "sku : 111945 upc :886111334957" at bounding box center [141, 109] width 192 height 8
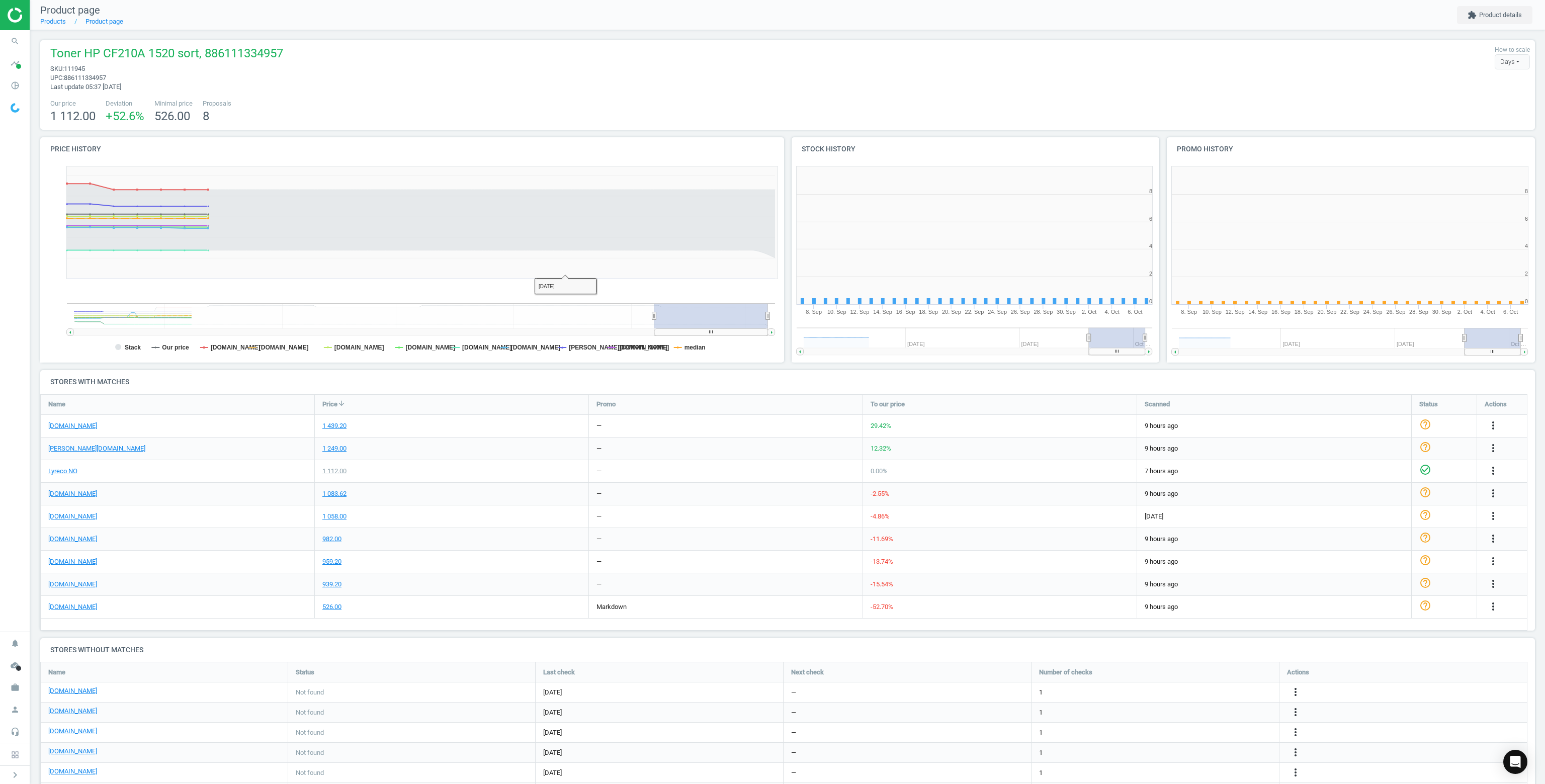
scroll to position [5, 5]
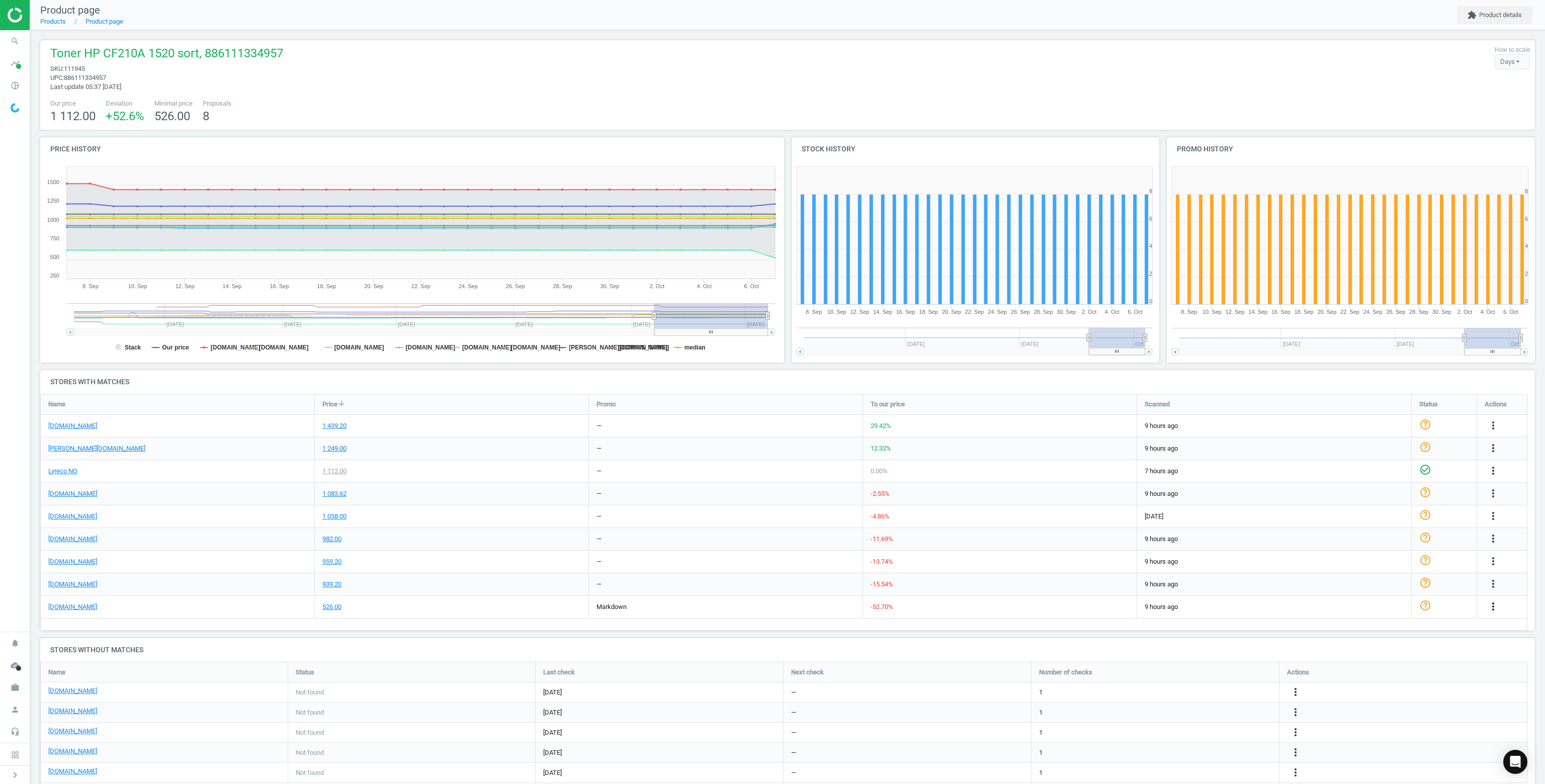
click at [1493, 602] on icon "more_vert" at bounding box center [1493, 606] width 12 height 12
click at [1385, 663] on link "Delete match and blacklist this URL" at bounding box center [1414, 661] width 138 height 16
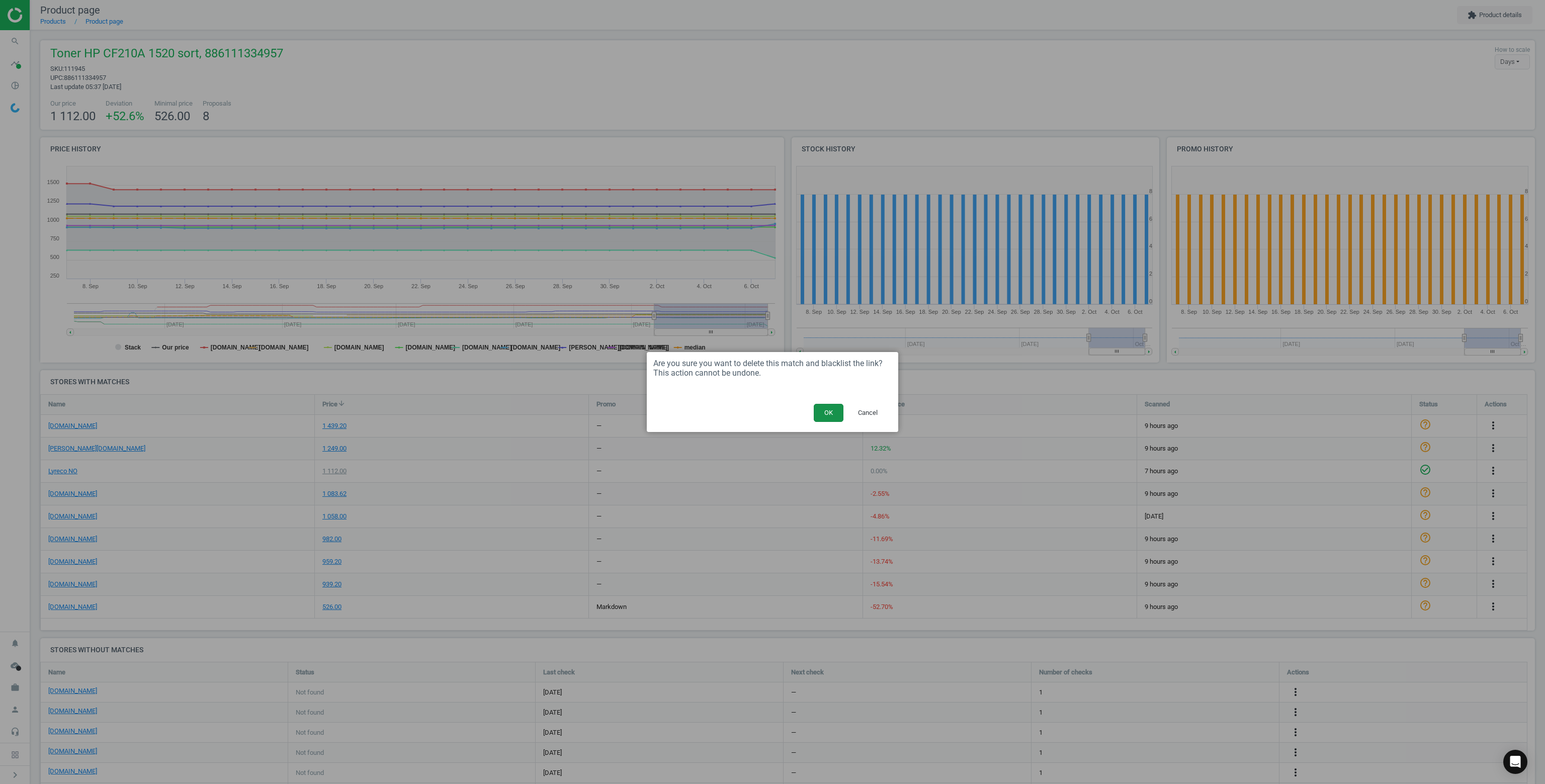
click at [837, 415] on button "OK" at bounding box center [828, 413] width 29 height 18
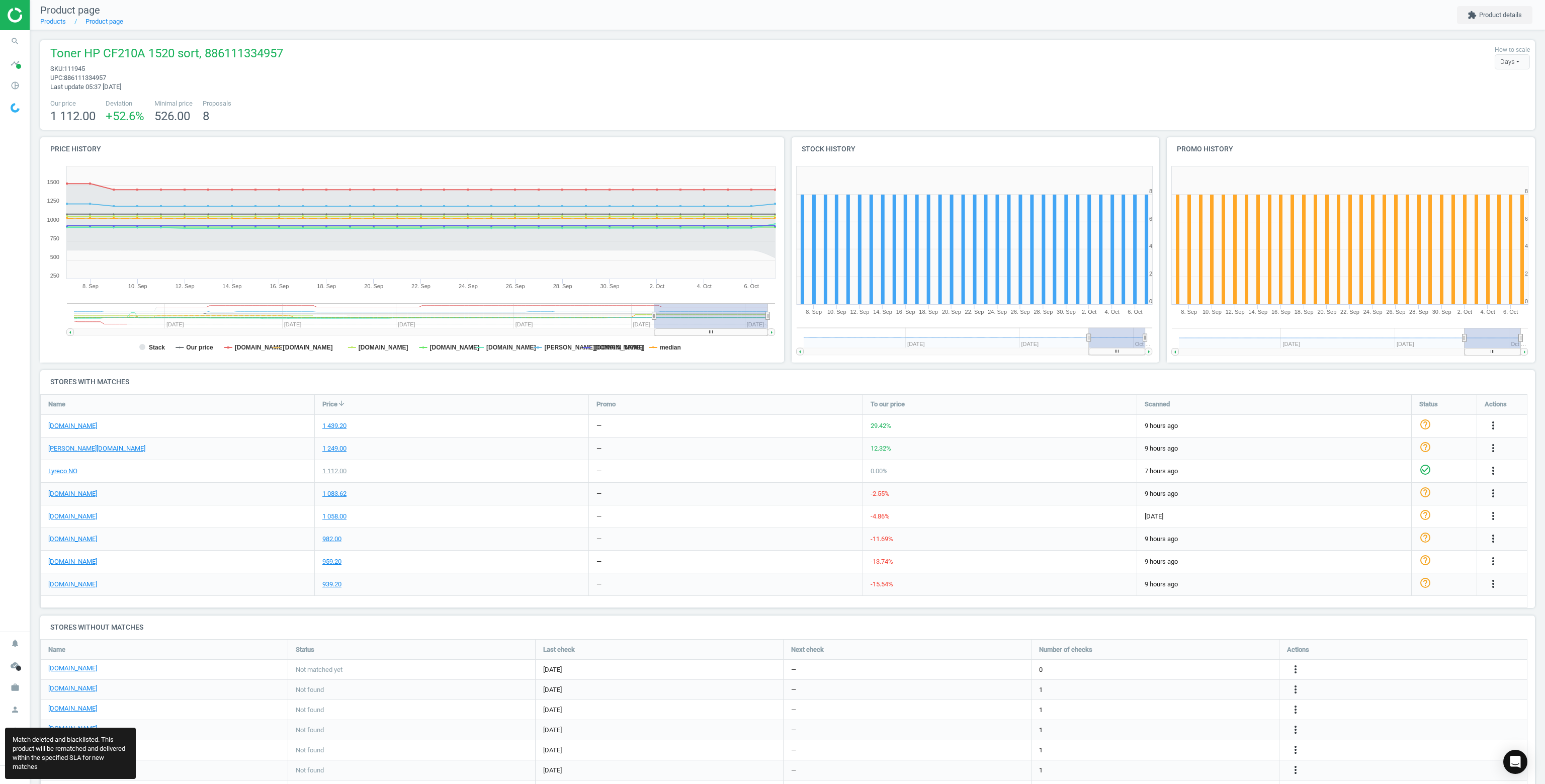
scroll to position [189, 1502]
click at [58, 579] on div "[DOMAIN_NAME]" at bounding box center [177, 585] width 273 height 22
click at [67, 581] on link "[DOMAIN_NAME]" at bounding box center [73, 585] width 49 height 9
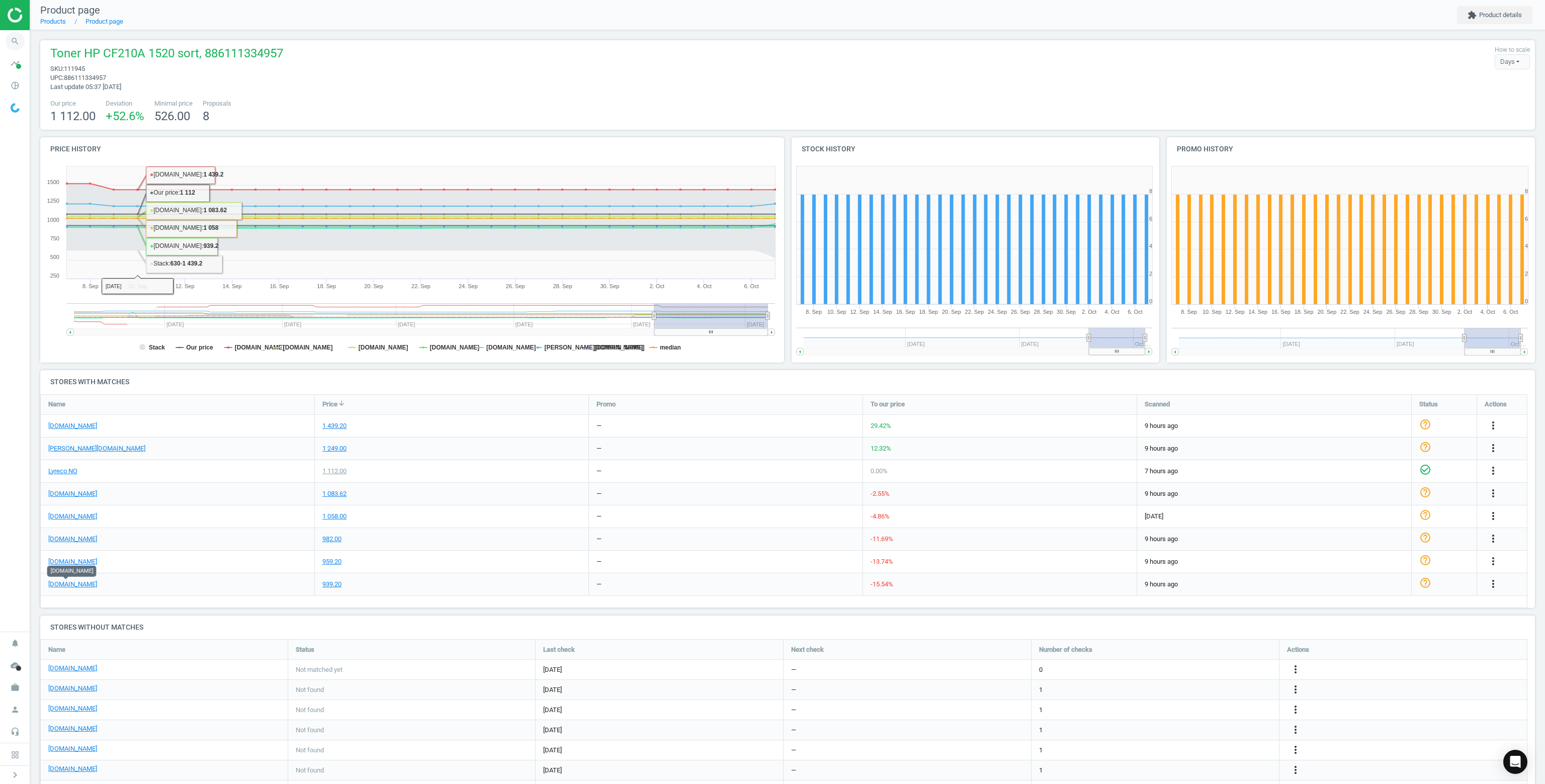
click at [18, 41] on icon "search" at bounding box center [14, 41] width 19 height 19
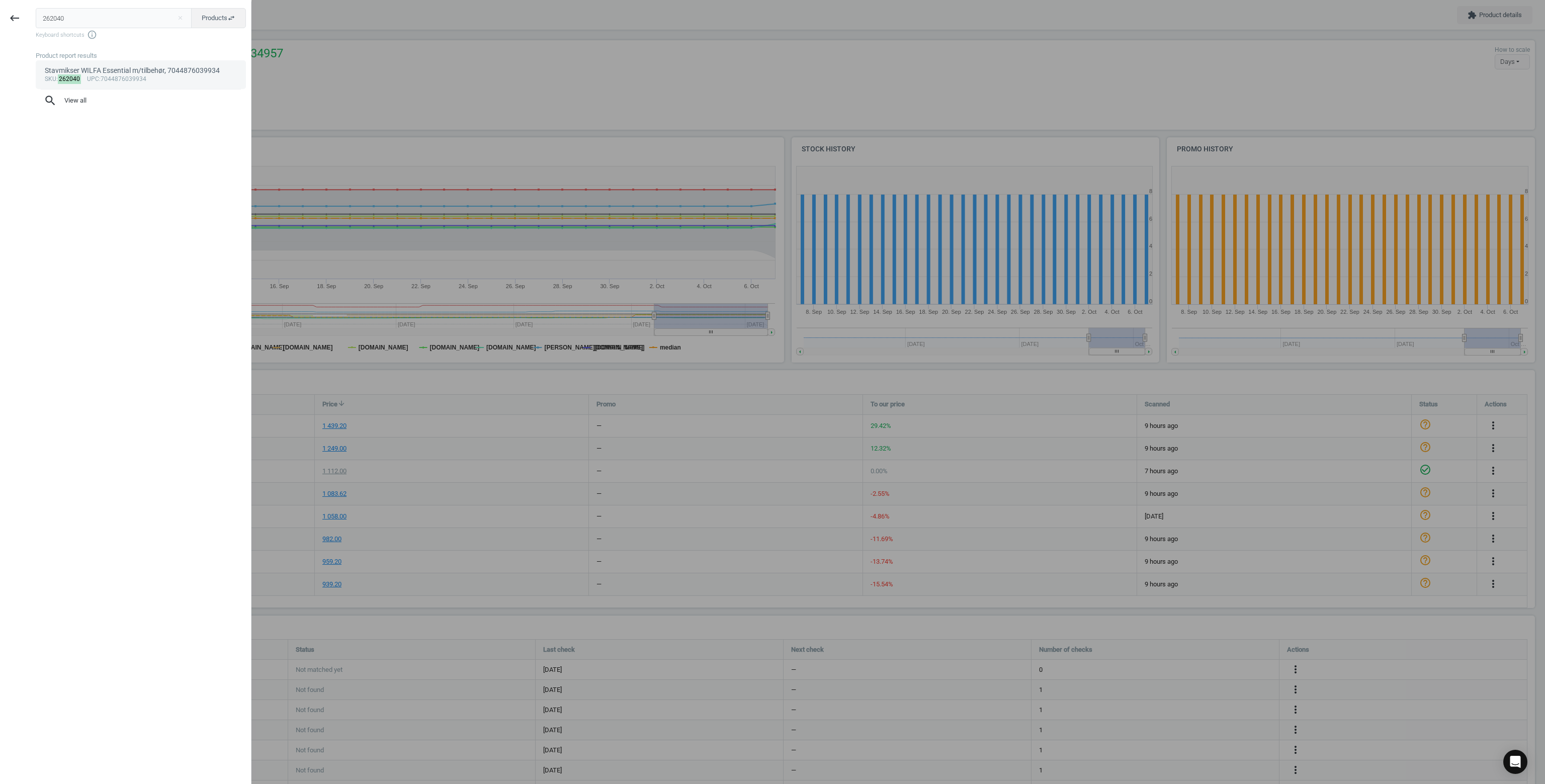
type input "262040"
click at [89, 71] on div "Stavmikser WILFA Essential m/tilbehør, 7044876039934" at bounding box center [141, 71] width 192 height 10
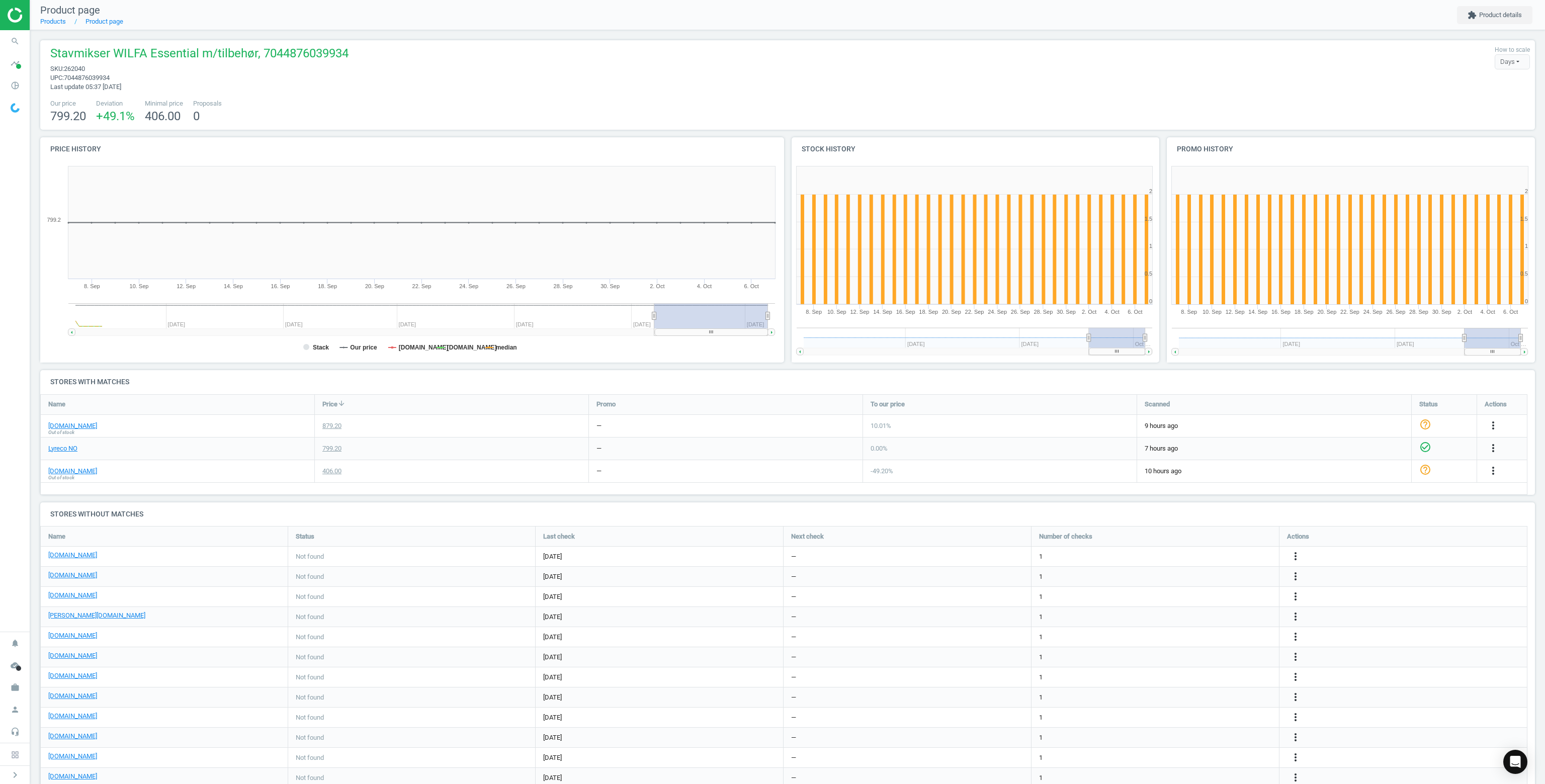
scroll to position [216, 381]
click at [1495, 473] on icon "more_vert" at bounding box center [1493, 470] width 12 height 12
click at [1391, 526] on link "Delete match and blacklist this URL" at bounding box center [1414, 525] width 138 height 16
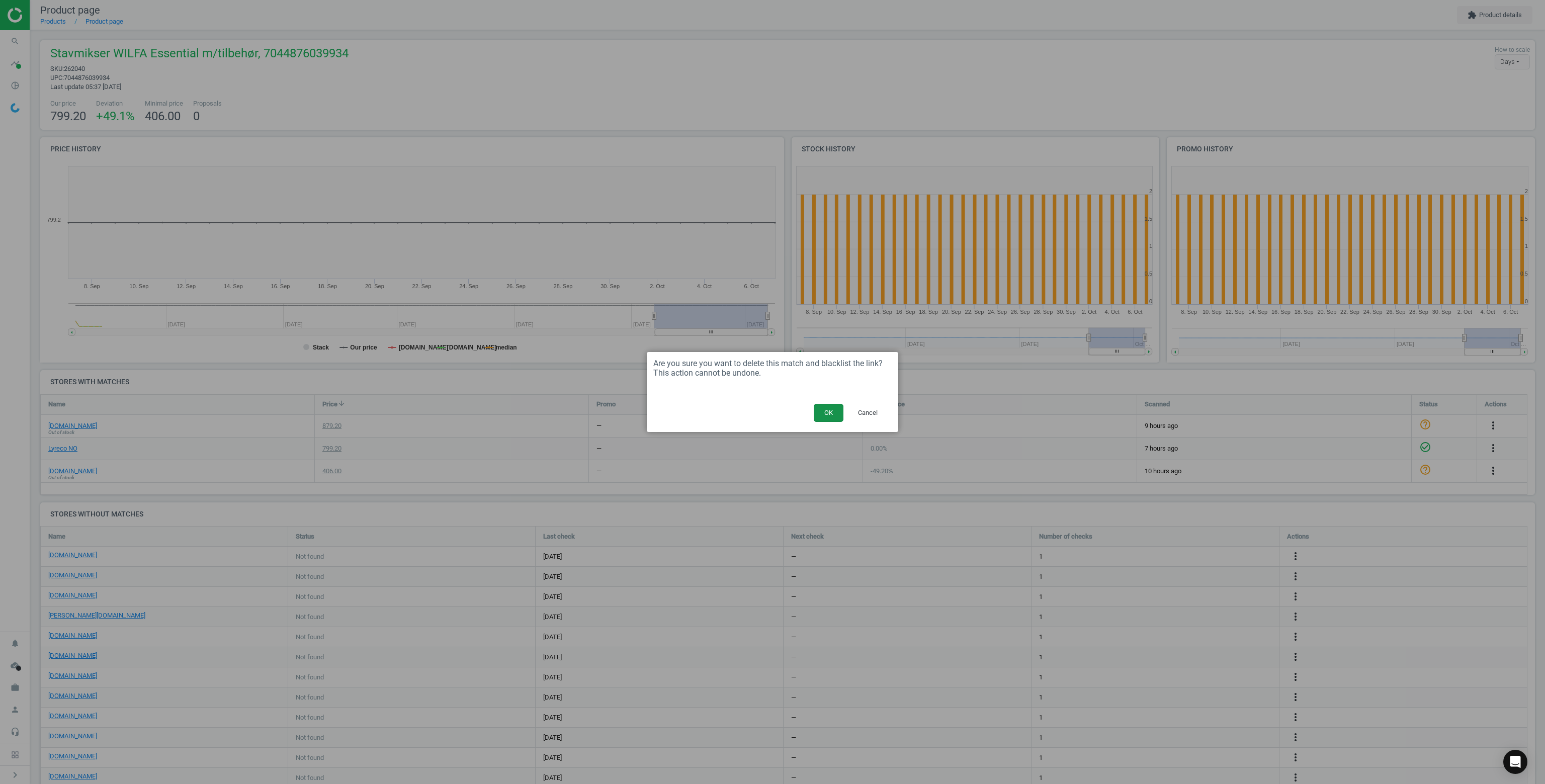
click at [832, 417] on button "OK" at bounding box center [828, 413] width 29 height 18
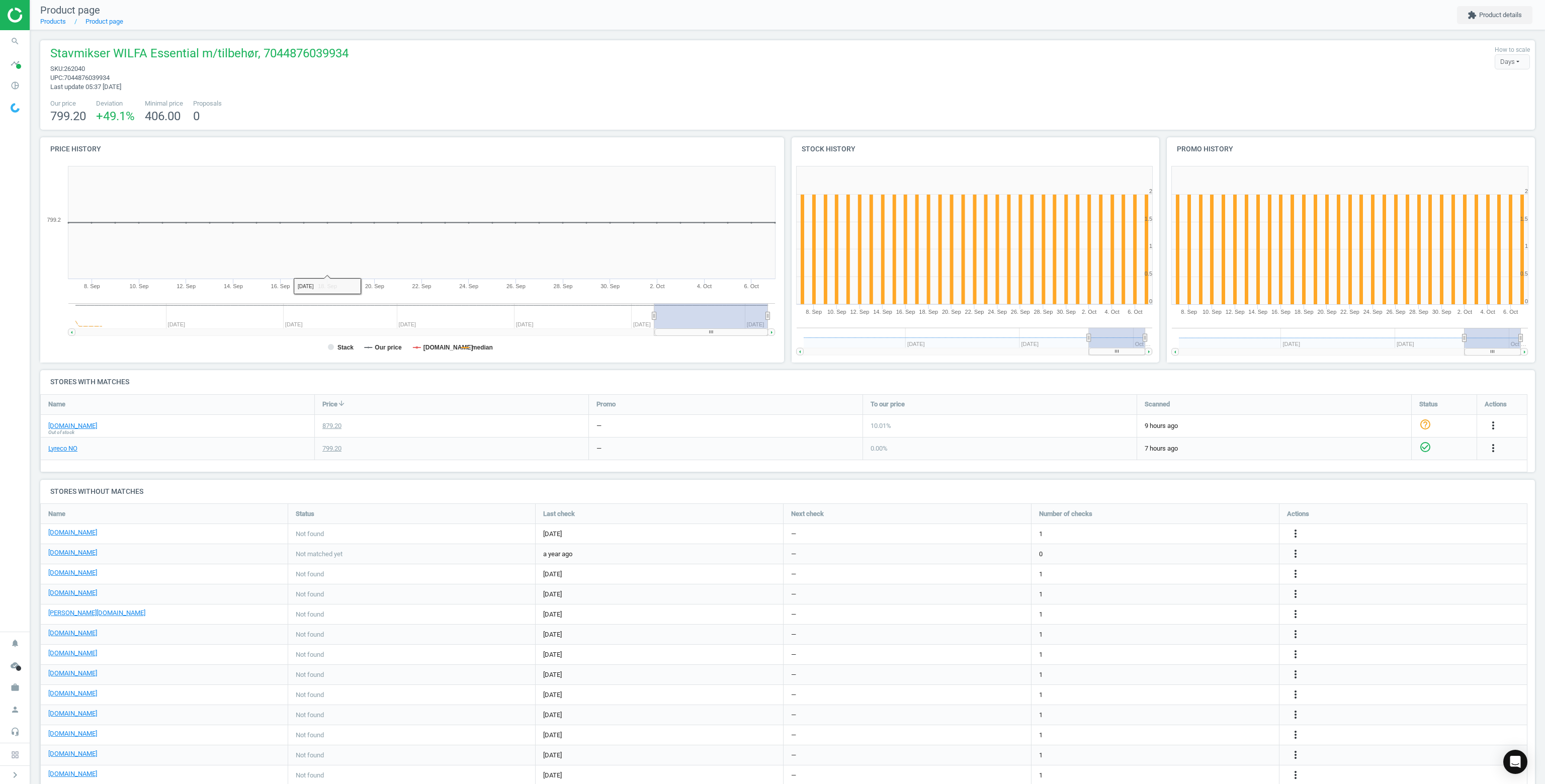
scroll to position [310, 1502]
click at [17, 46] on icon "search" at bounding box center [14, 41] width 19 height 19
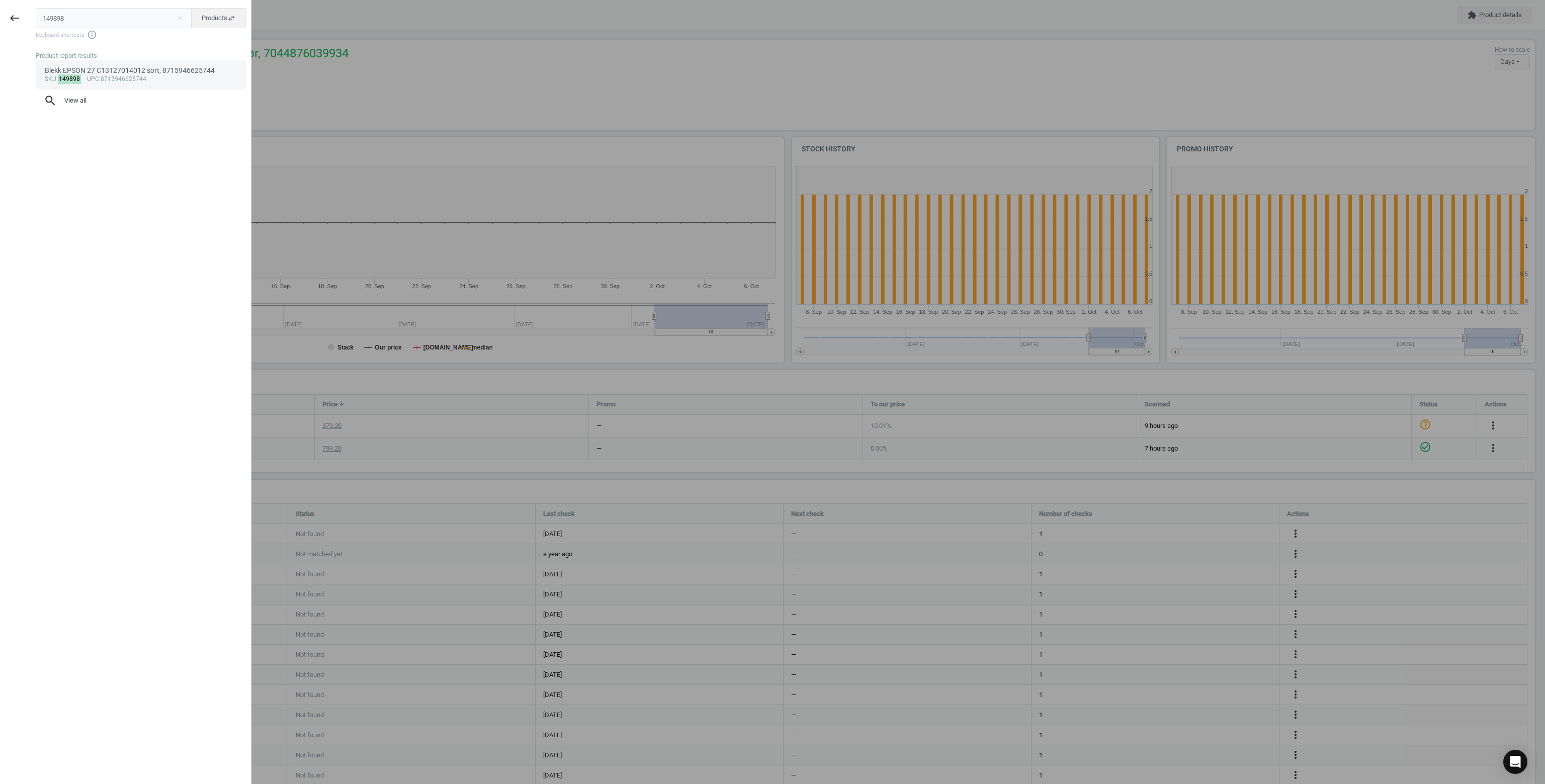
type input "149898"
click at [101, 75] on div "sku : 149898 upc :8715946625744" at bounding box center [141, 79] width 192 height 8
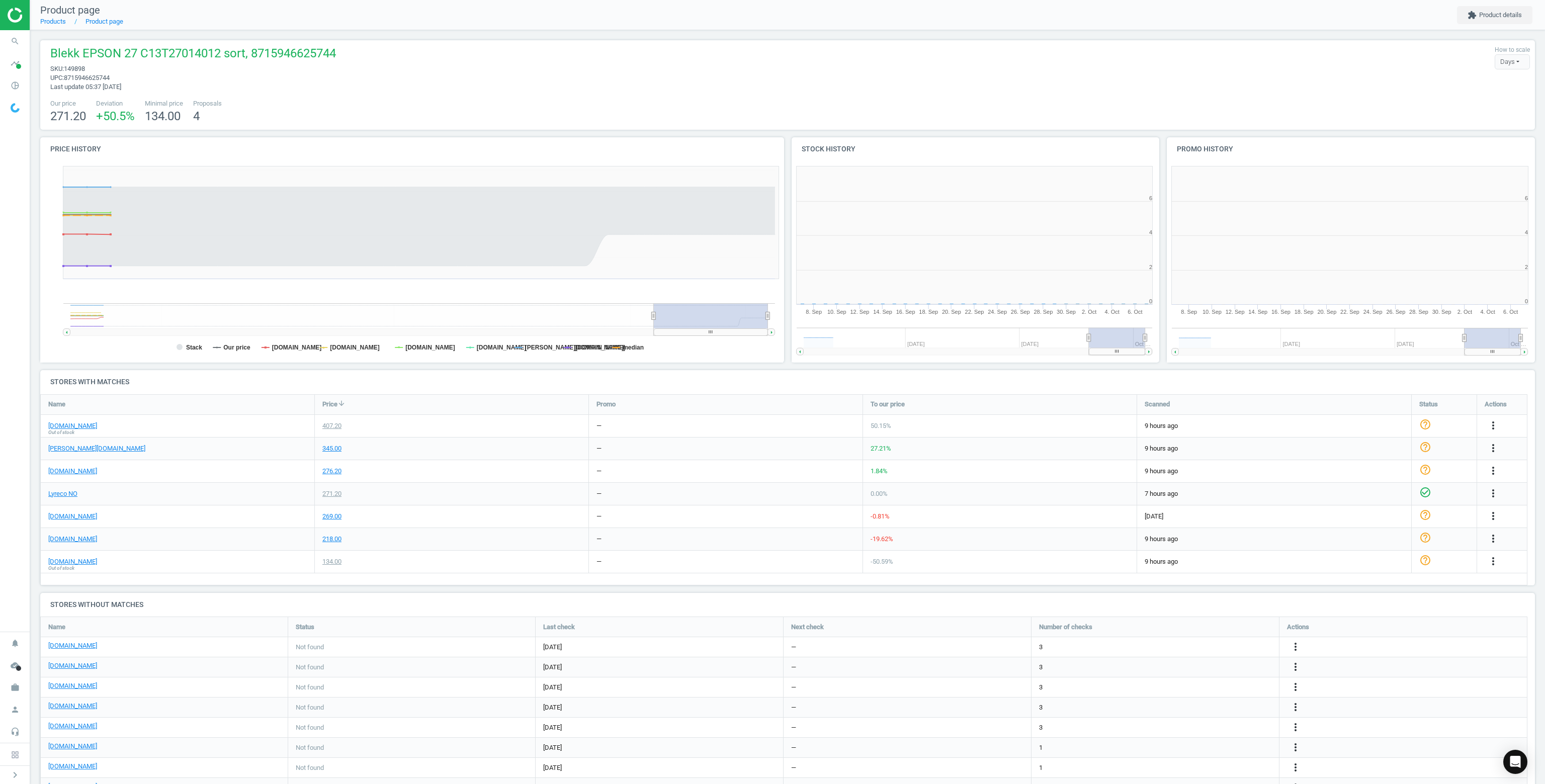
scroll to position [216, 755]
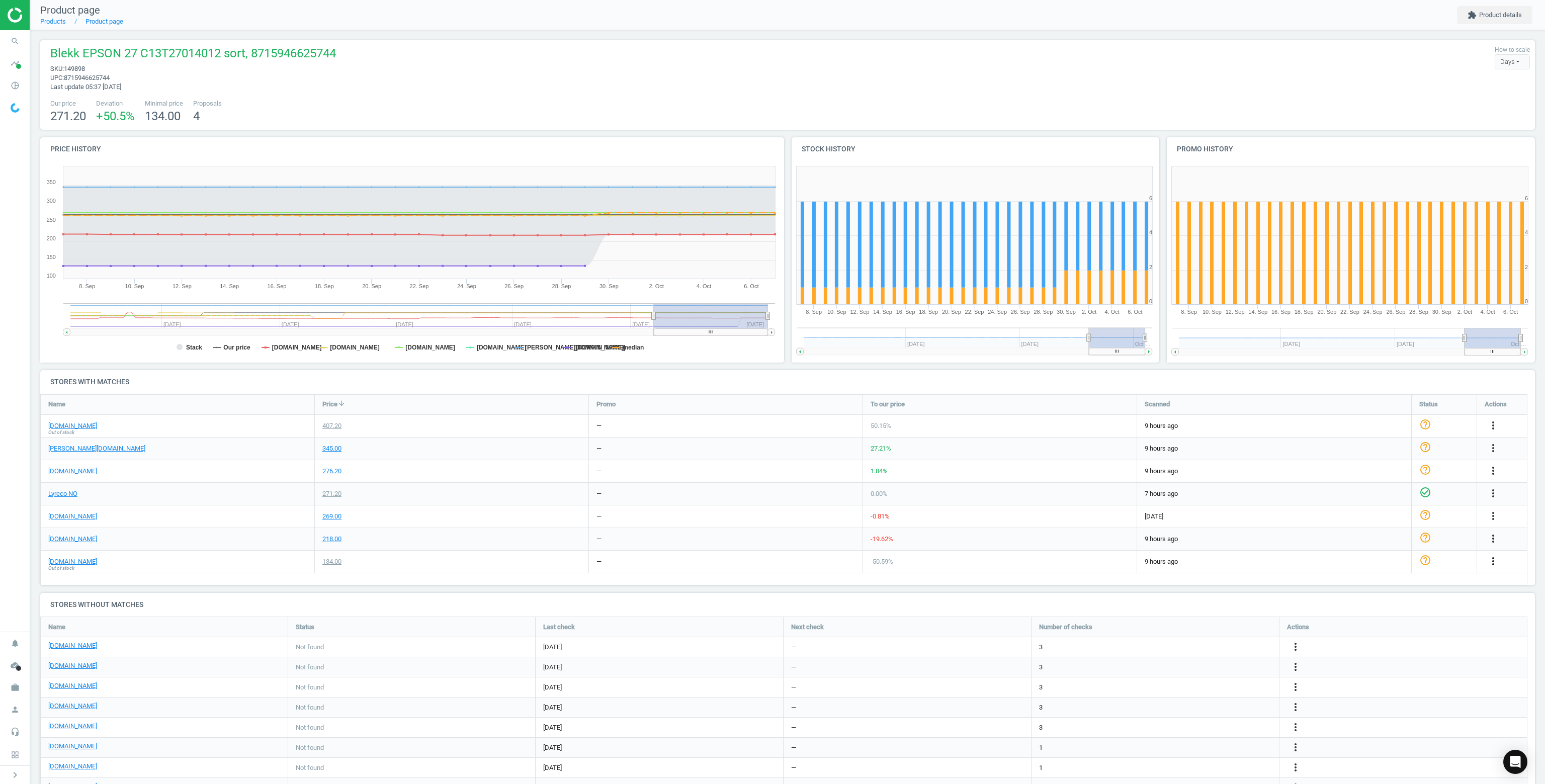
click at [1491, 560] on icon "more_vert" at bounding box center [1493, 561] width 12 height 12
click at [1386, 615] on link "Delete match and blacklist this URL" at bounding box center [1414, 616] width 138 height 16
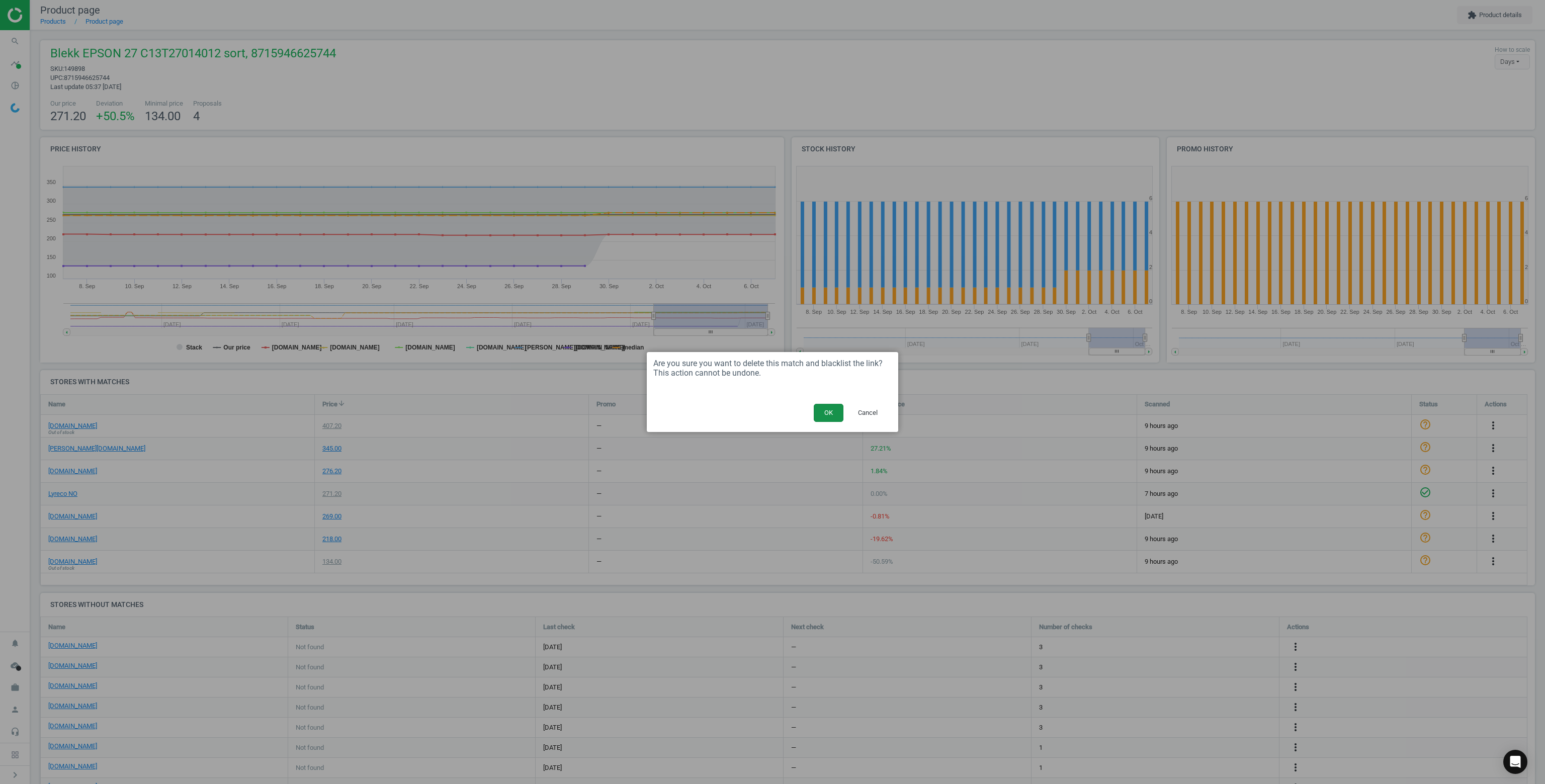
click at [831, 415] on button "OK" at bounding box center [828, 413] width 29 height 18
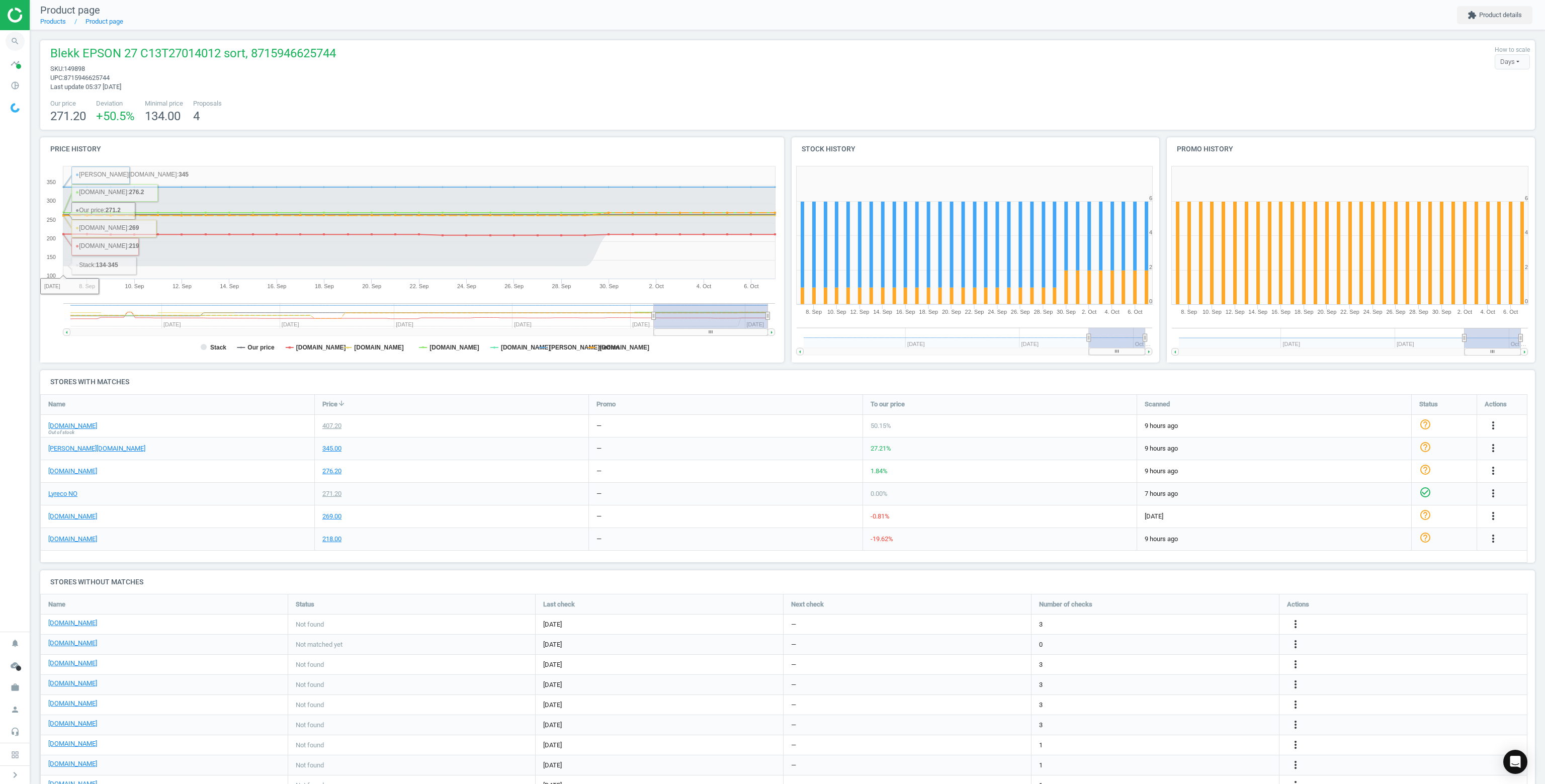
click at [14, 38] on icon "search" at bounding box center [14, 41] width 19 height 19
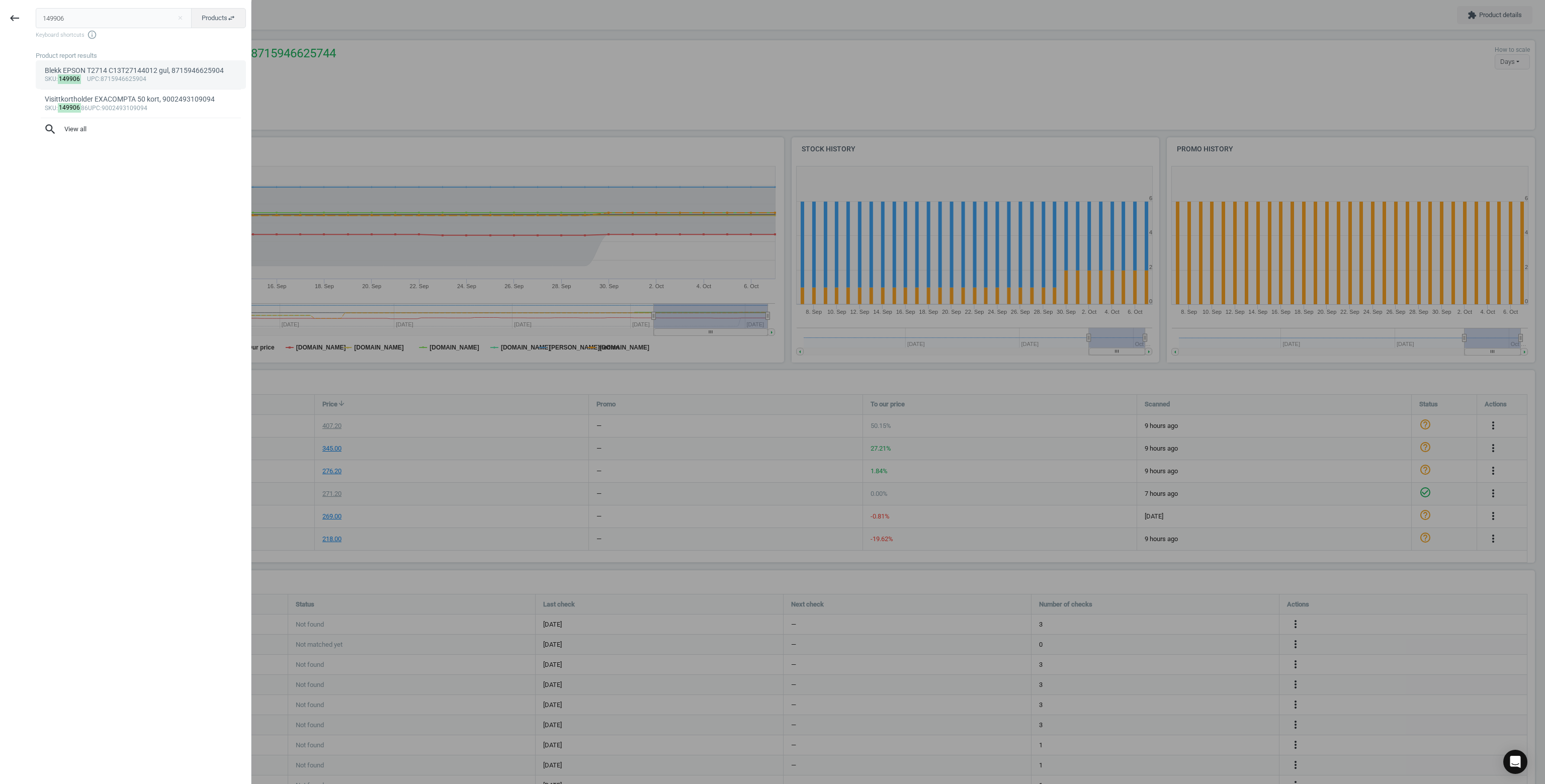
type input "149906"
click at [120, 78] on div "sku : 149906 upc :8715946625904" at bounding box center [141, 79] width 192 height 8
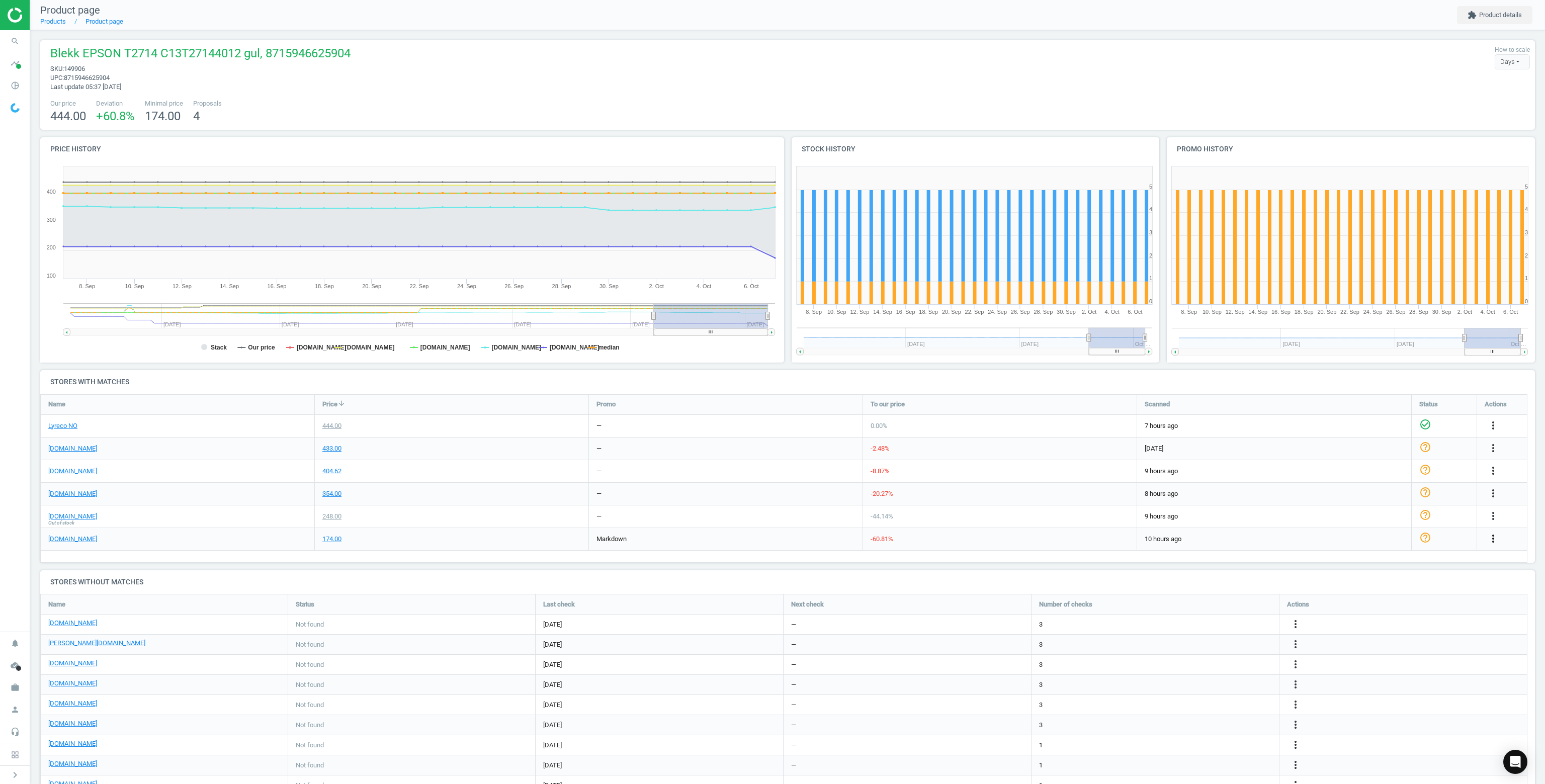
click at [1495, 538] on icon "more_vert" at bounding box center [1493, 538] width 12 height 12
click at [1372, 590] on link "Delete match and blacklist this URL" at bounding box center [1414, 593] width 138 height 16
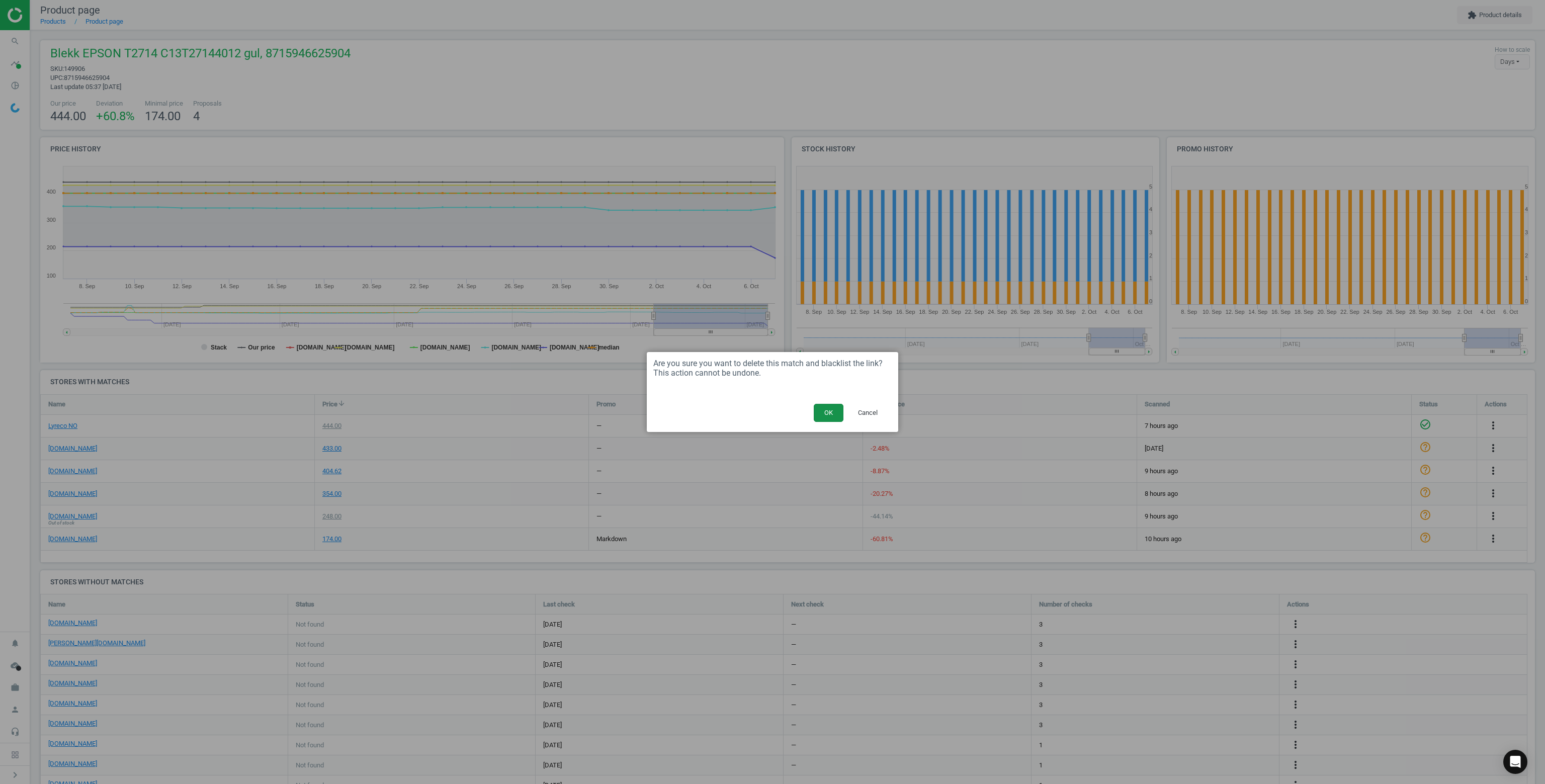
click at [827, 415] on button "OK" at bounding box center [828, 413] width 29 height 18
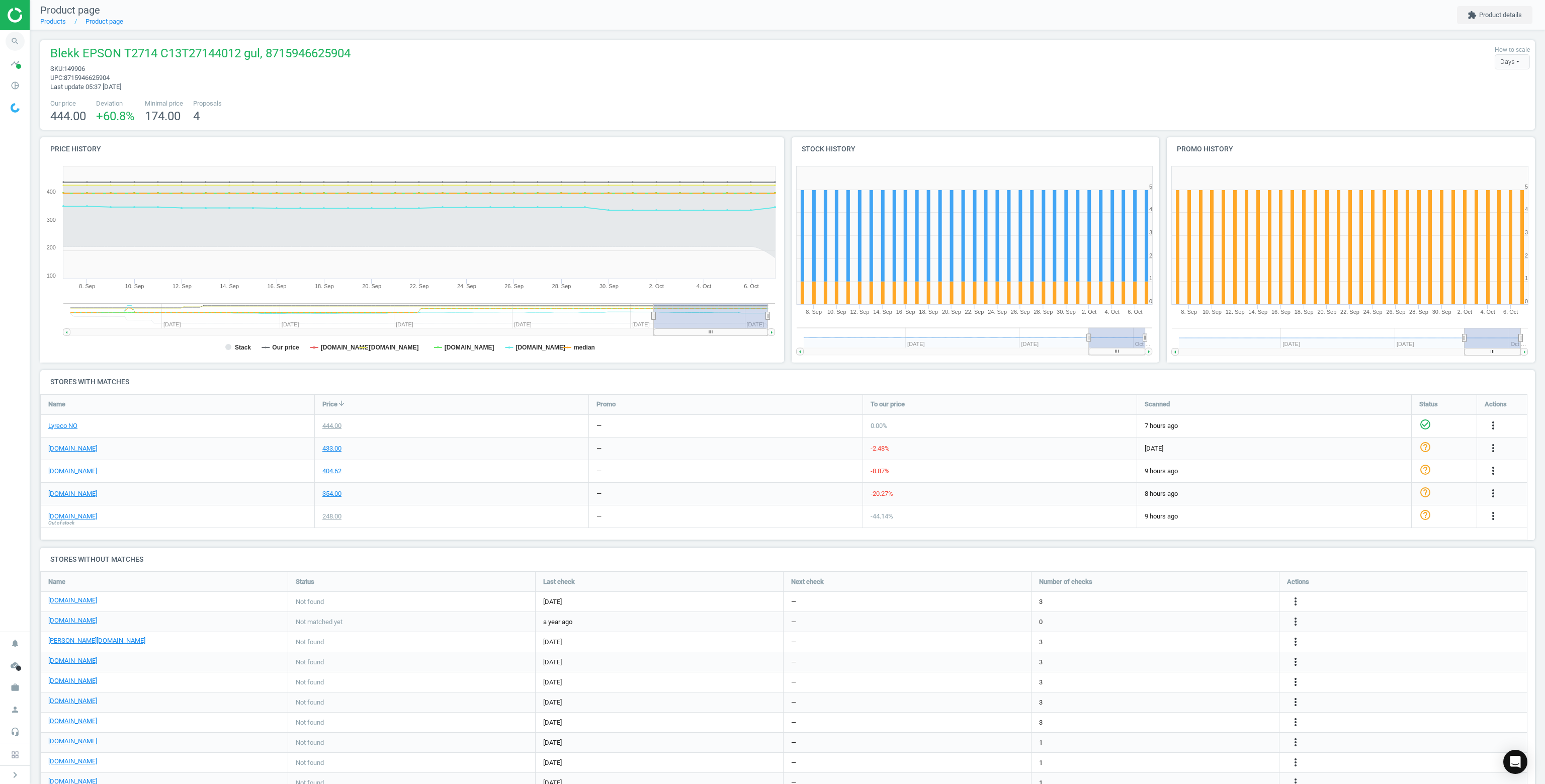
click at [18, 43] on icon "search" at bounding box center [14, 41] width 19 height 19
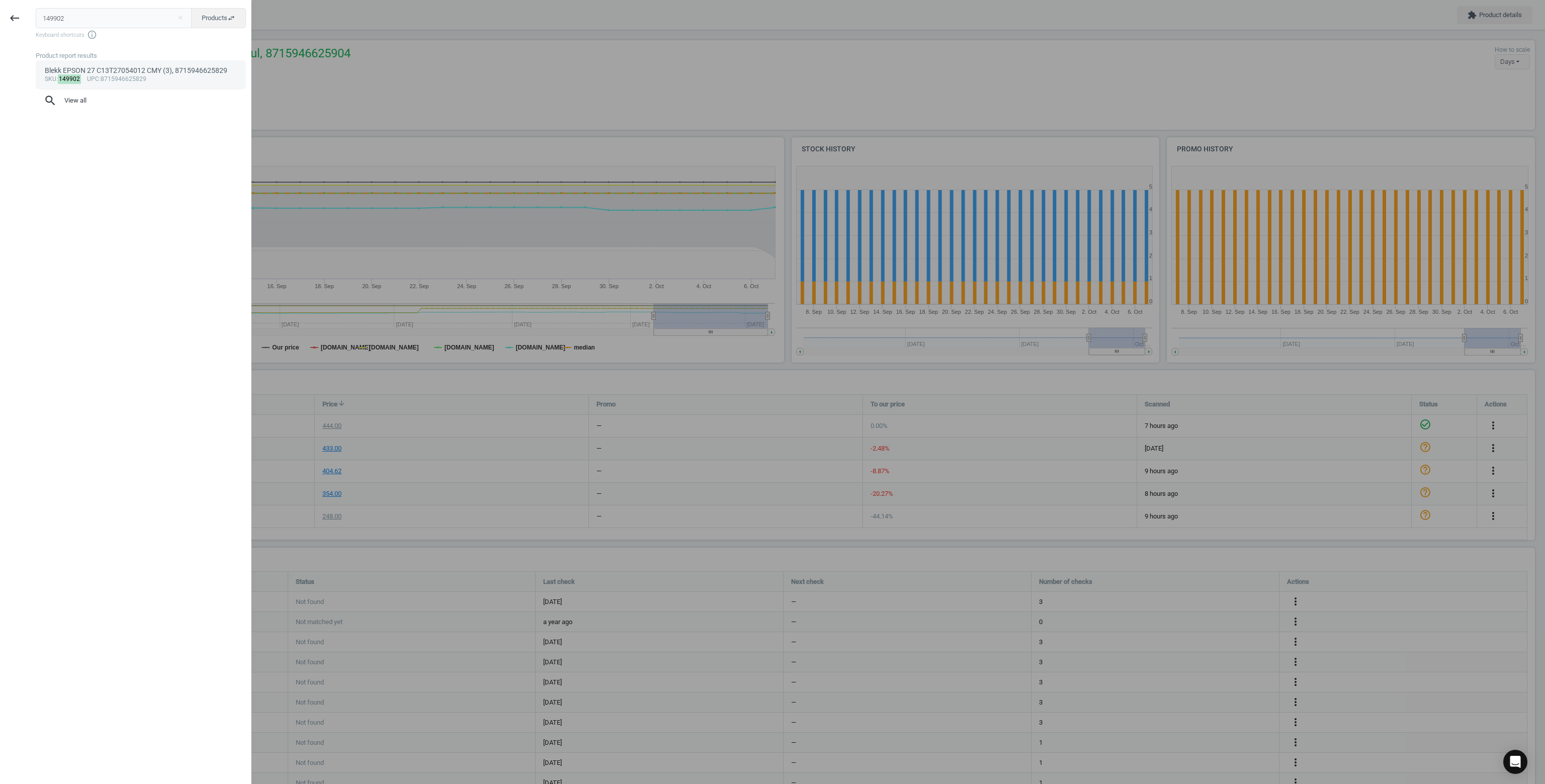
type input "149902"
click at [75, 63] on link "Blekk EPSON 27 C13T27054012 CMY (3), 8715946625829 sku : 149902 upc :8715946625…" at bounding box center [141, 74] width 210 height 28
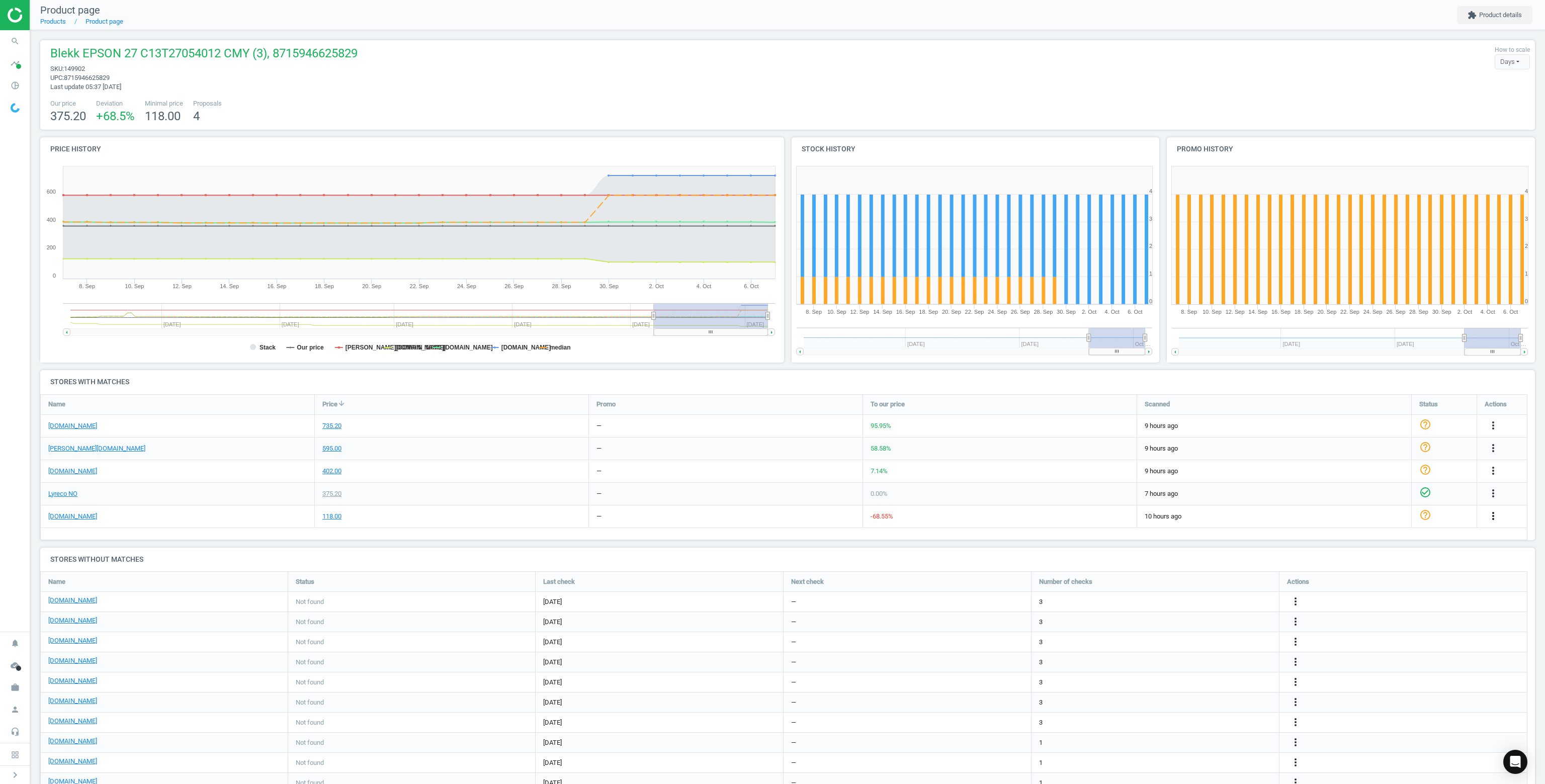
click at [1494, 512] on icon "more_vert" at bounding box center [1493, 516] width 12 height 12
click at [1391, 569] on link "Delete match and blacklist this URL" at bounding box center [1414, 570] width 138 height 16
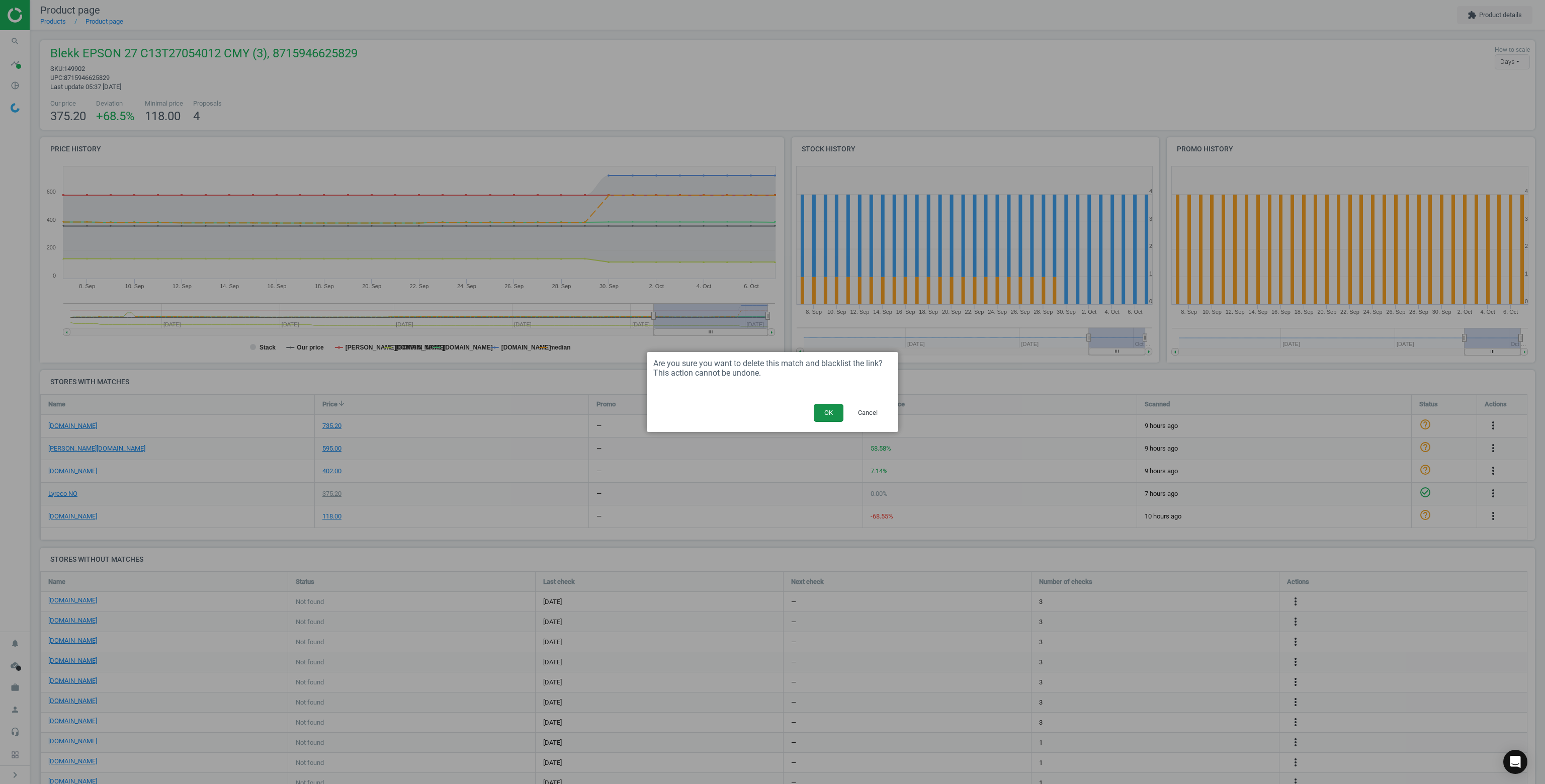
click at [825, 412] on button "OK" at bounding box center [828, 413] width 29 height 18
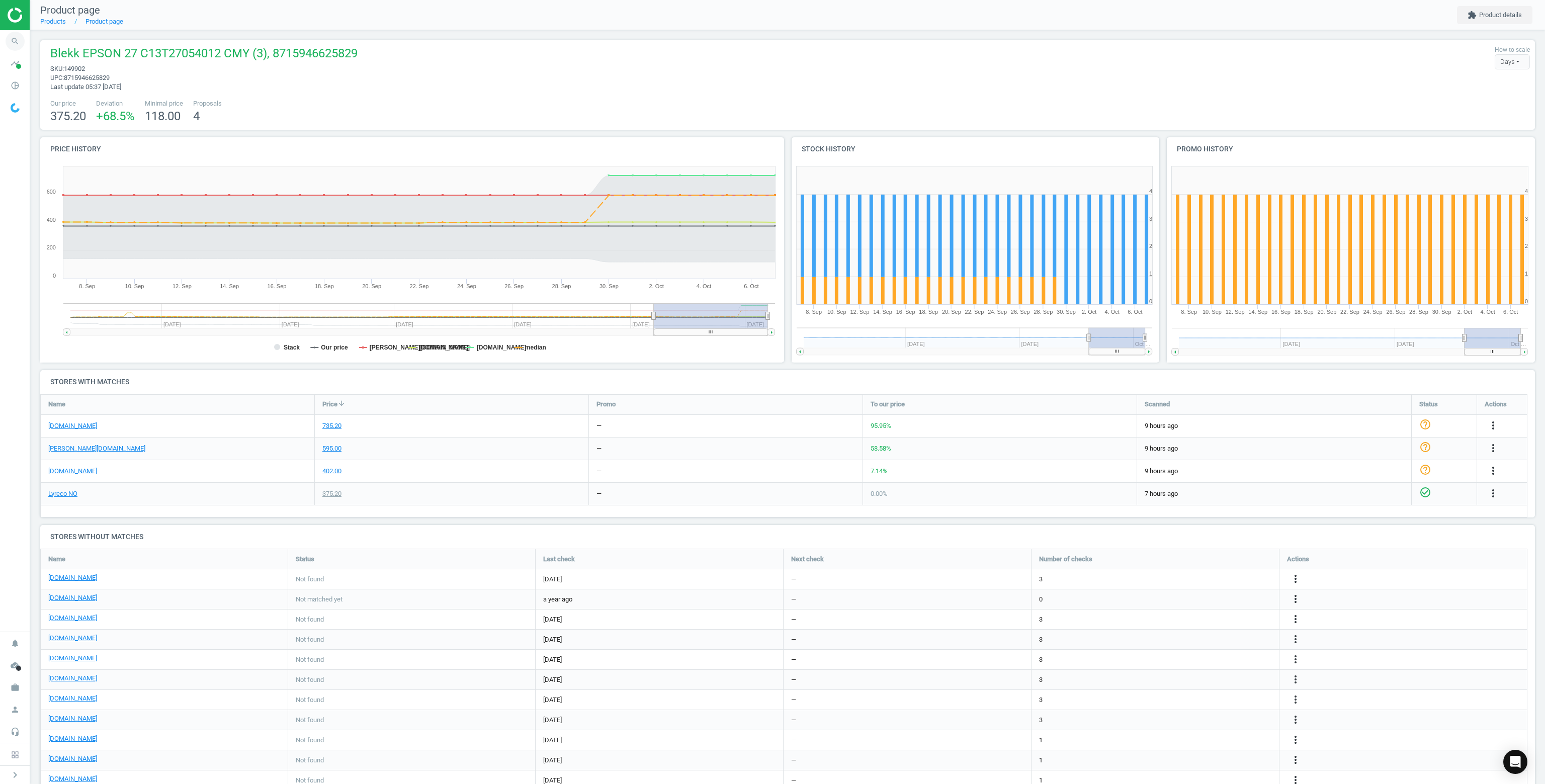
click at [9, 38] on icon "search" at bounding box center [14, 41] width 19 height 19
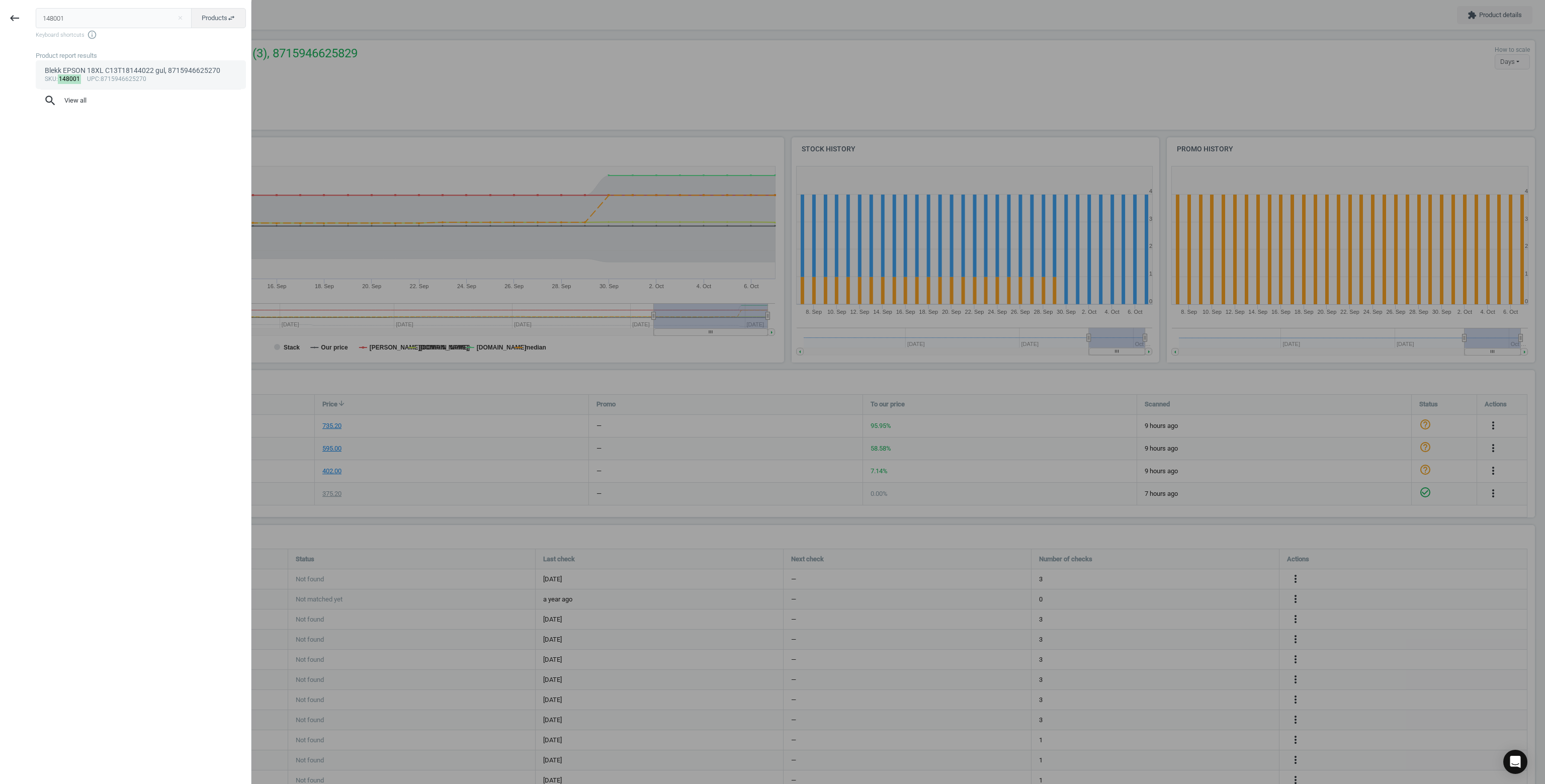
type input "148001"
click at [123, 73] on div "Blekk EPSON 18XL C13T18144022 gul, 8715946625270" at bounding box center [141, 71] width 192 height 10
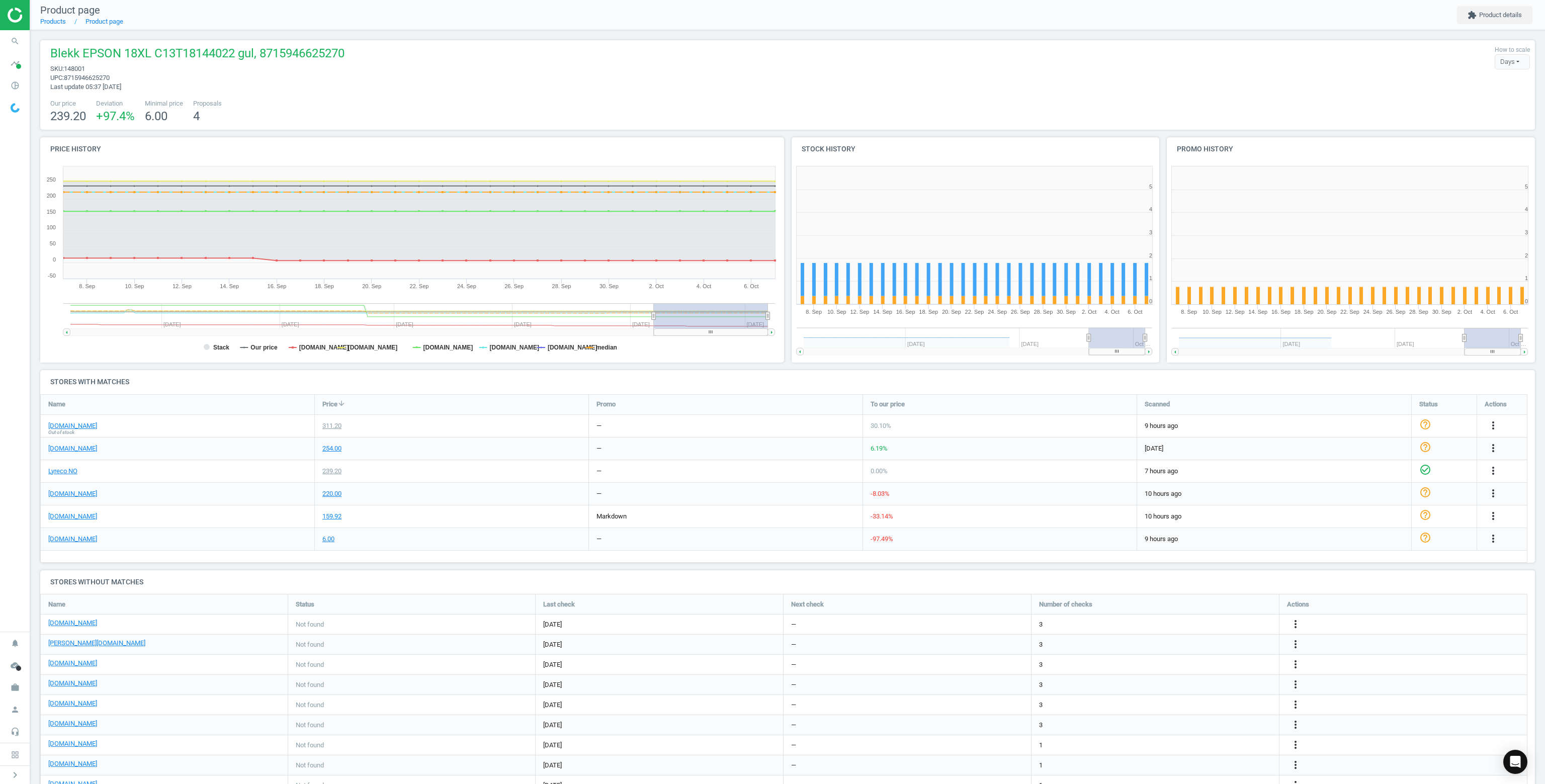
scroll to position [216, 381]
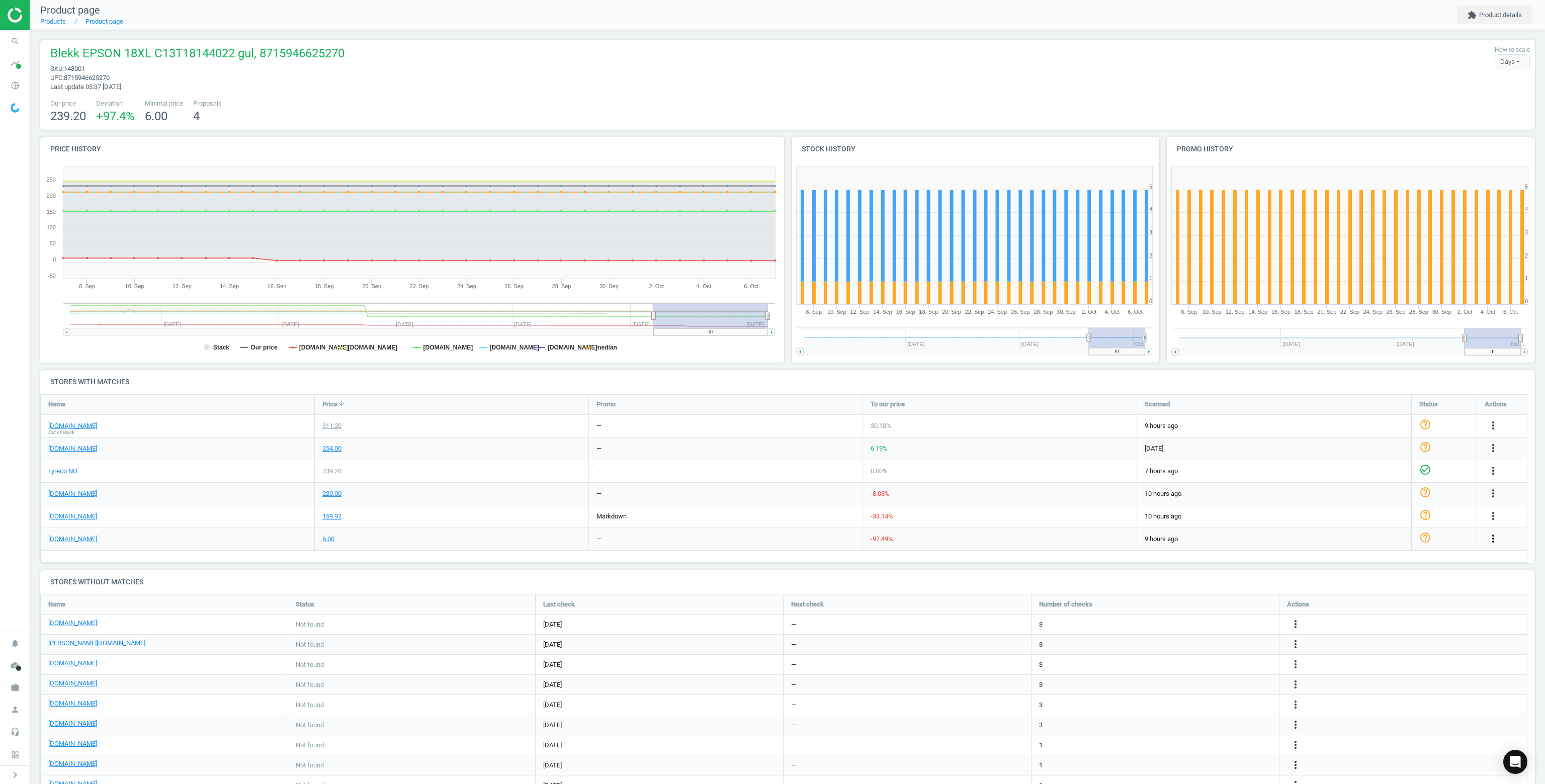
click at [1491, 541] on icon "more_vert" at bounding box center [1493, 538] width 12 height 12
click at [1398, 588] on link "Delete match and blacklist this URL" at bounding box center [1414, 593] width 138 height 16
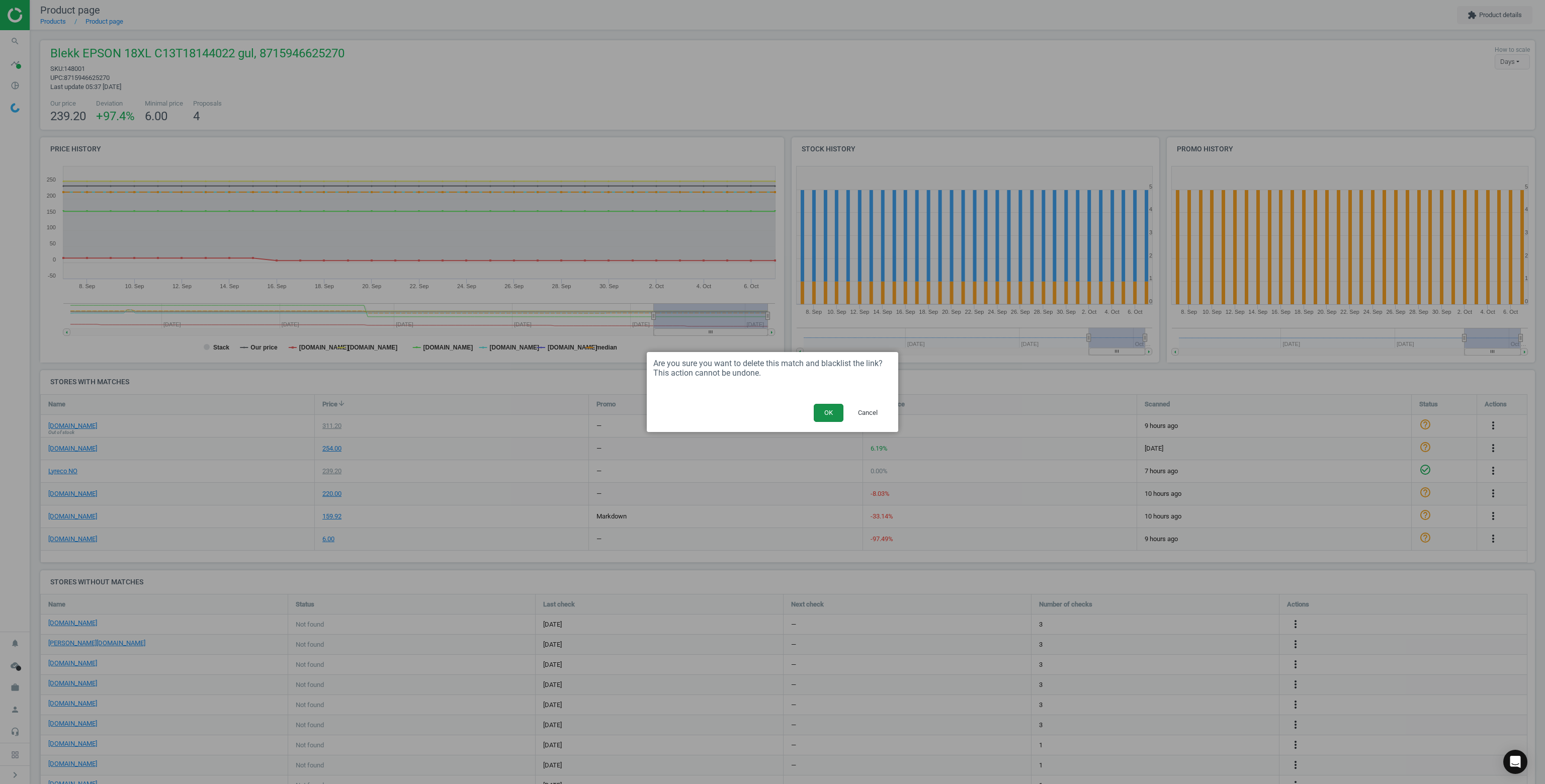
click at [834, 408] on button "OK" at bounding box center [828, 413] width 29 height 18
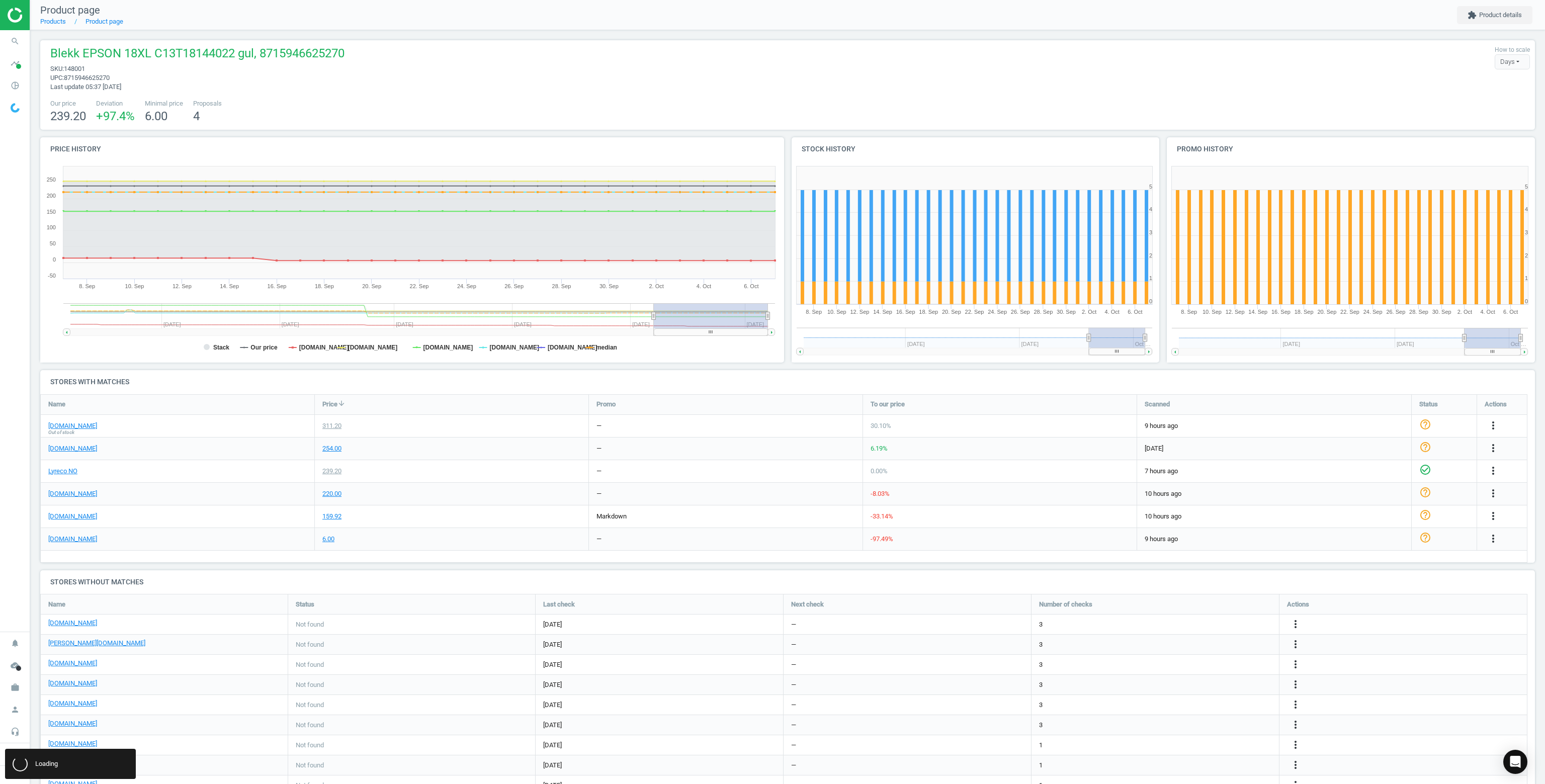
scroll to position [5, 5]
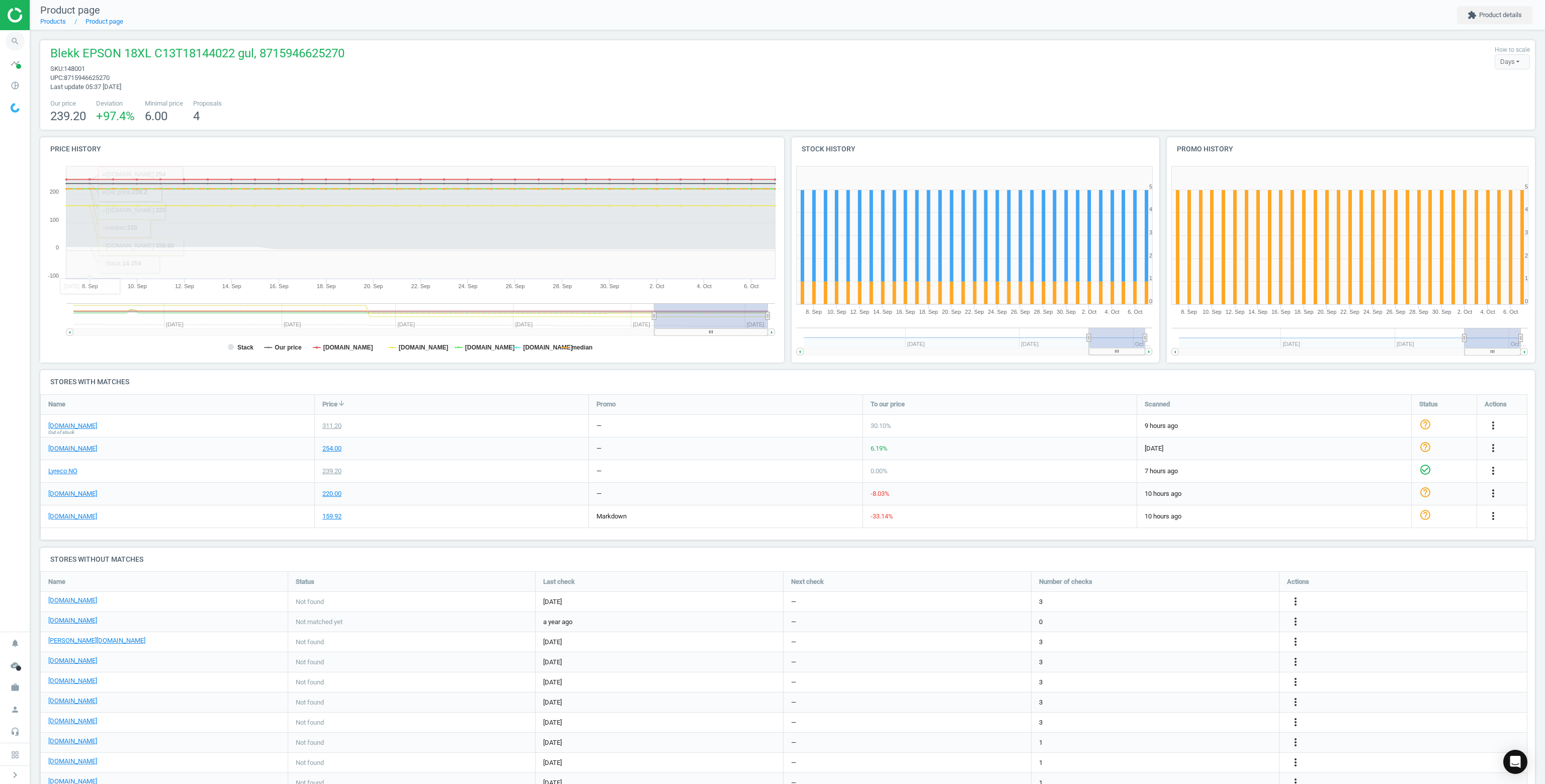
click at [16, 44] on icon "search" at bounding box center [14, 41] width 19 height 19
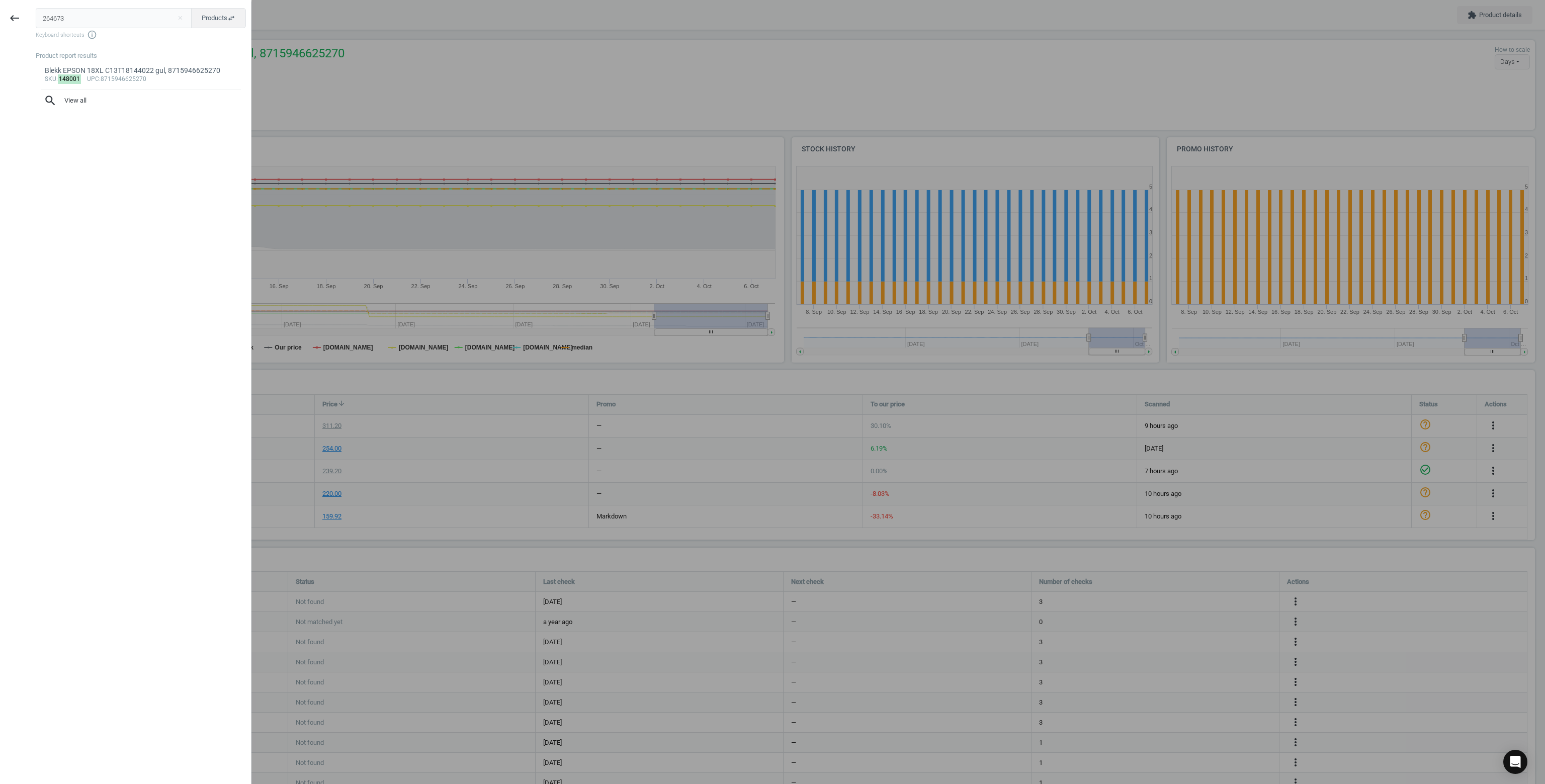
type input "264673"
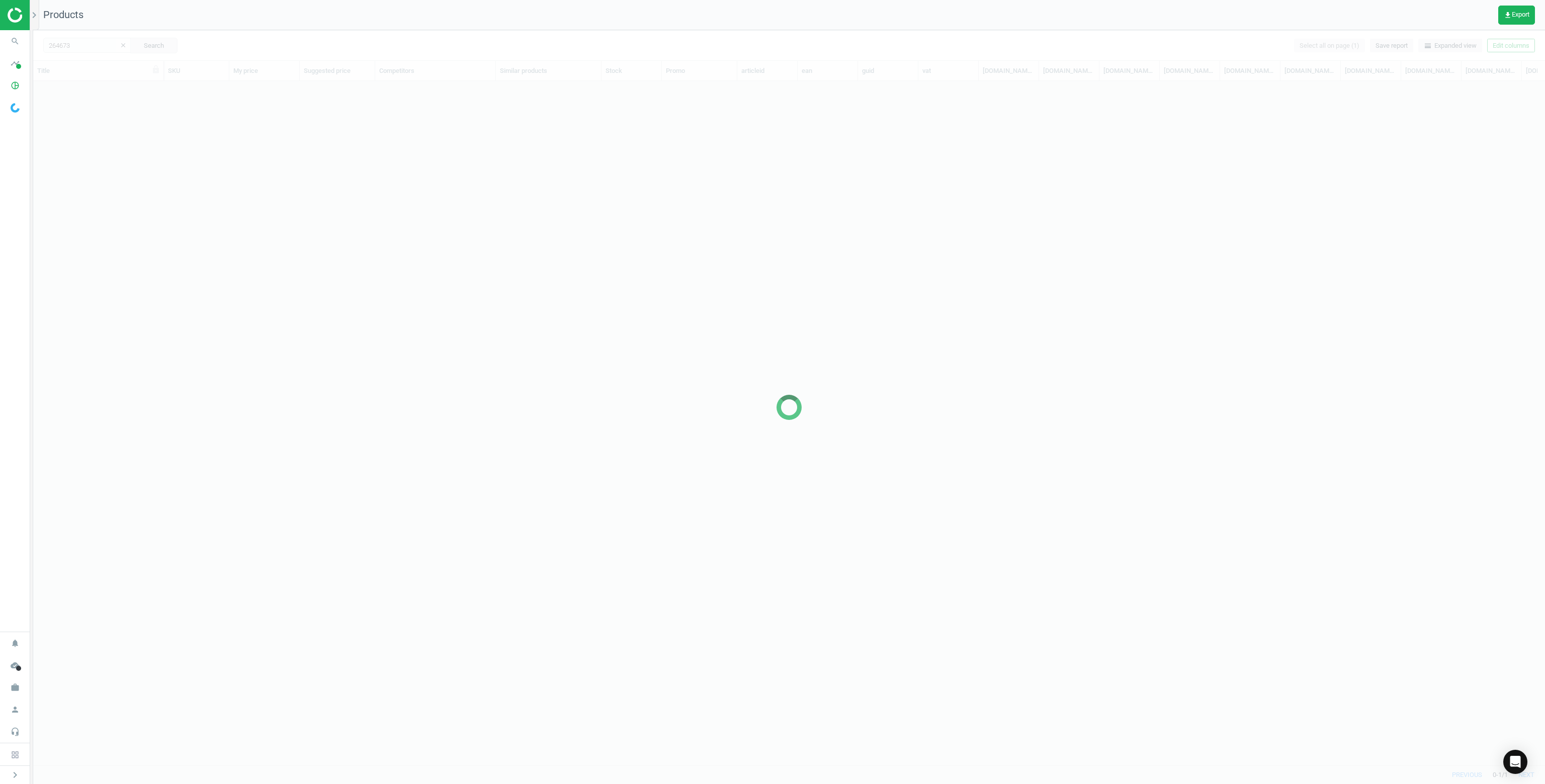
scroll to position [669, 1504]
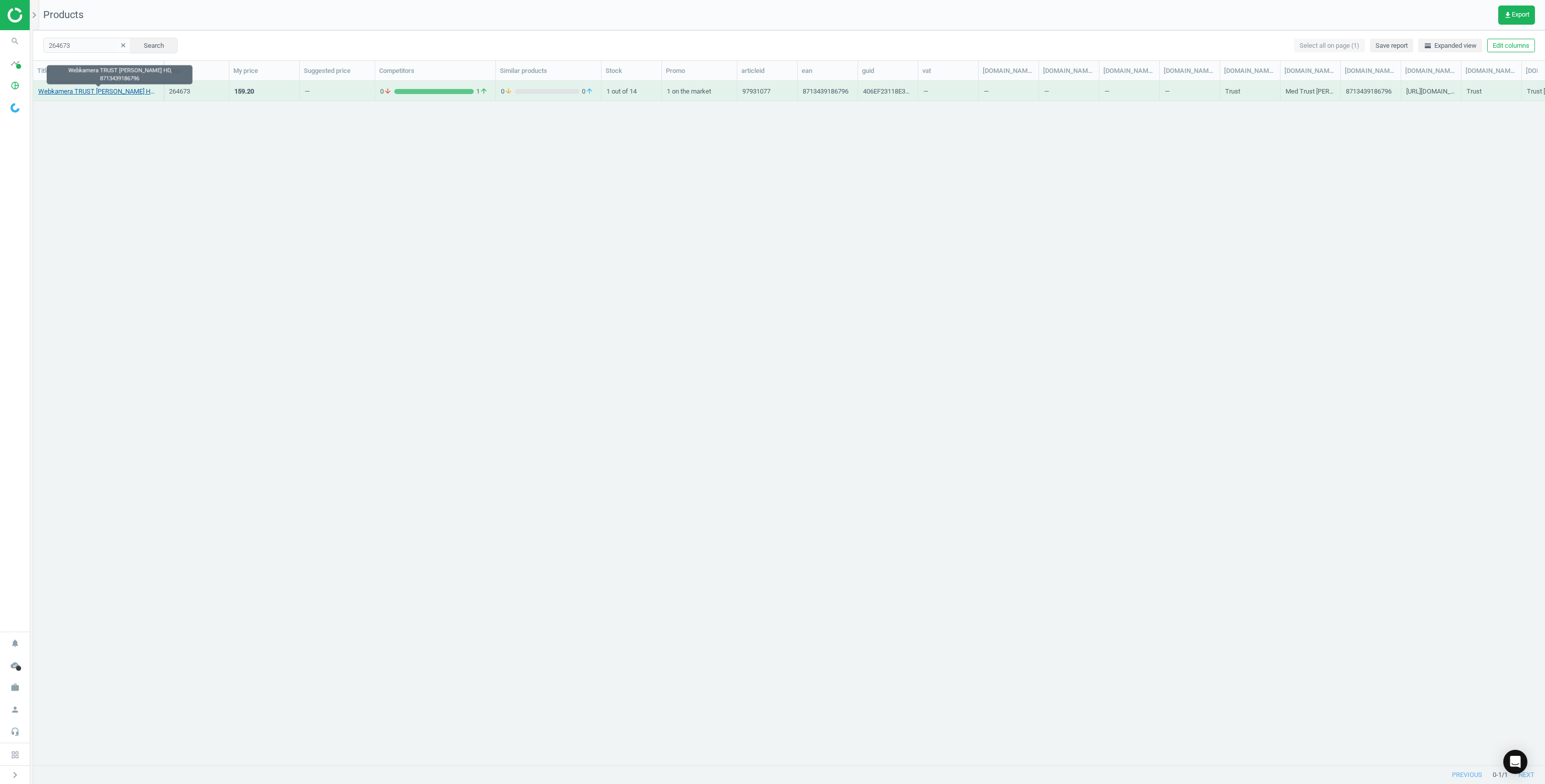
click at [69, 93] on link "Webkamera TRUST [PERSON_NAME] HD, 8713439186796" at bounding box center [98, 92] width 120 height 9
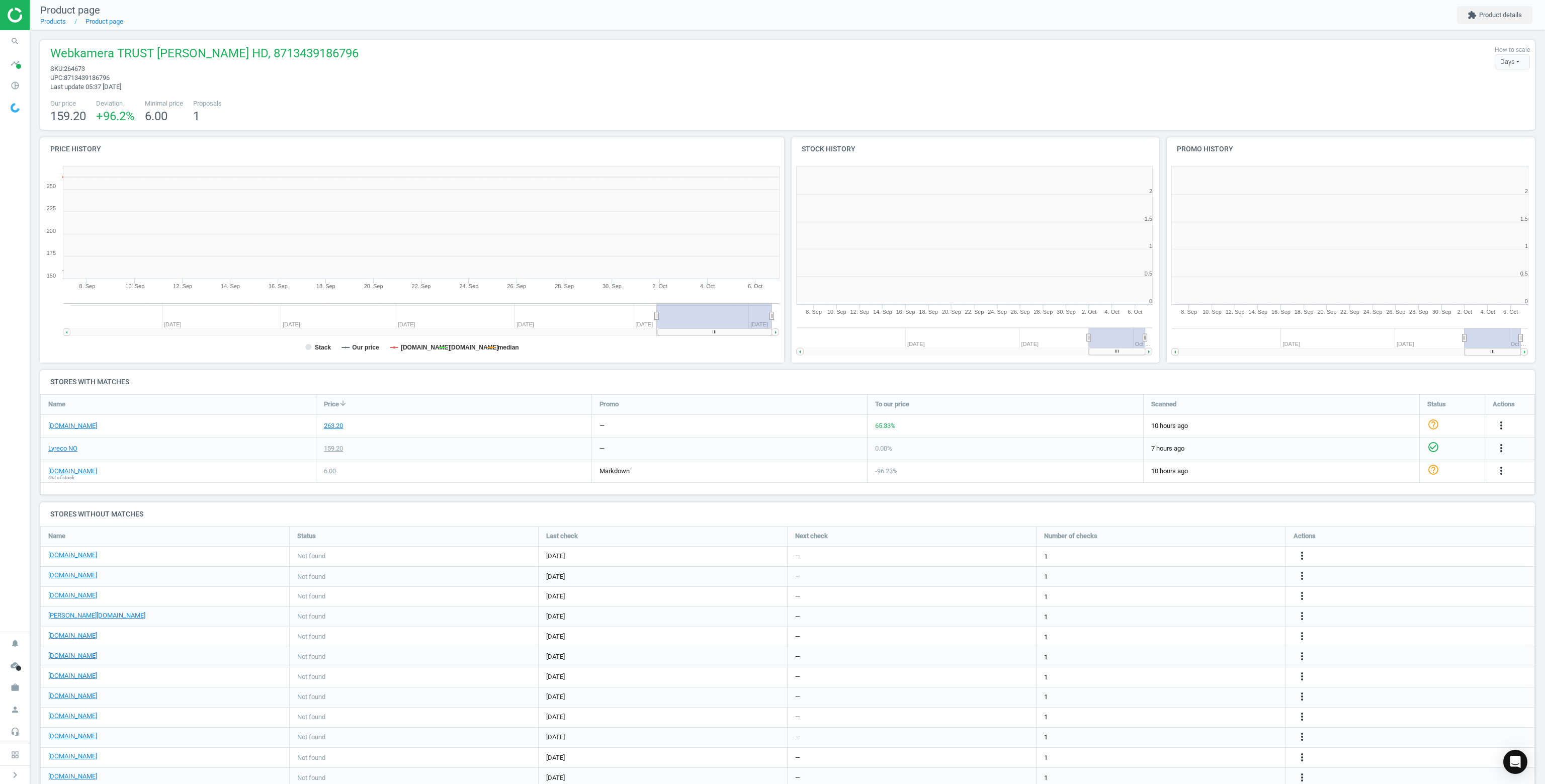
scroll to position [5, 5]
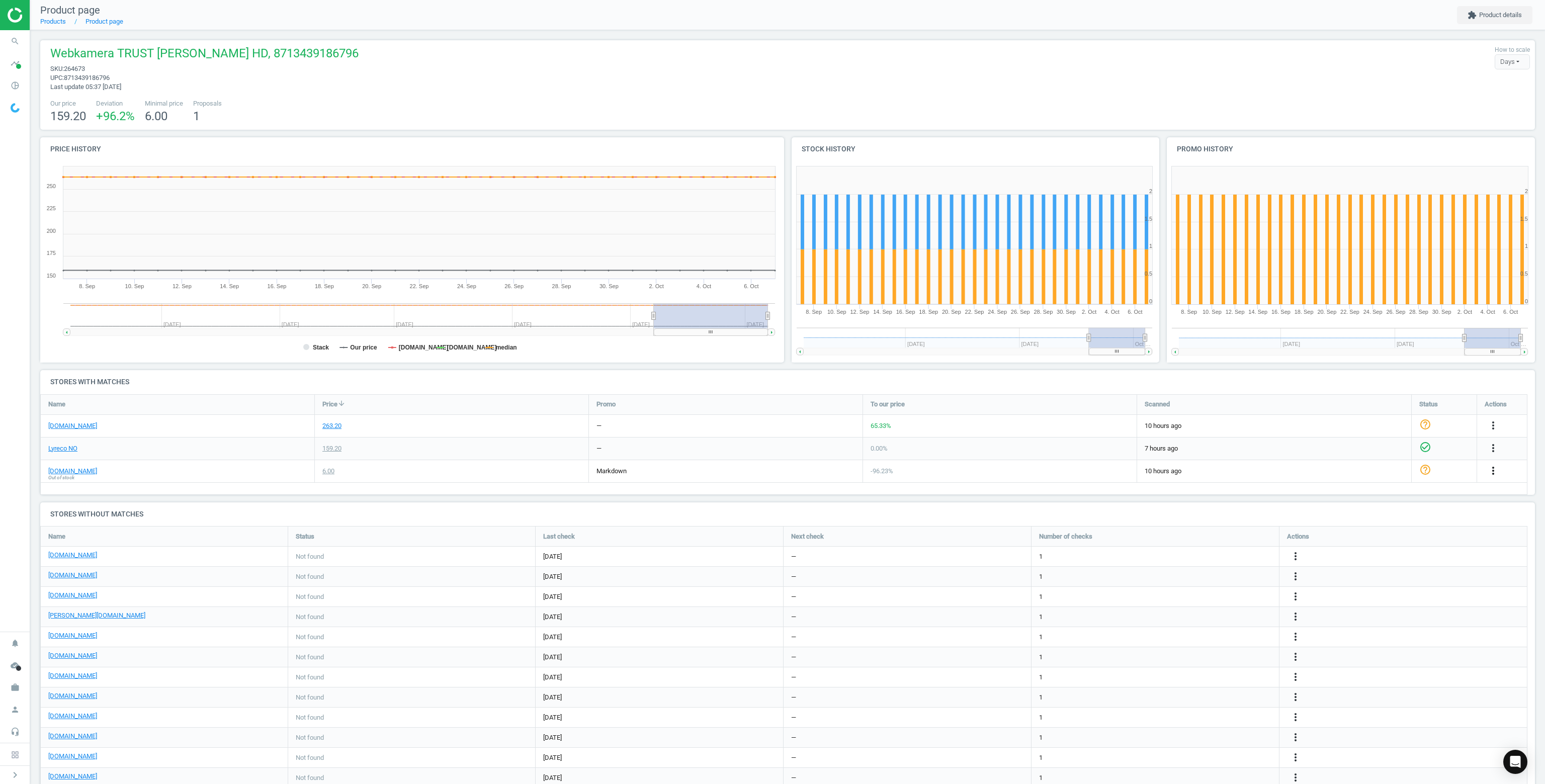
click at [1496, 472] on icon "more_vert" at bounding box center [1493, 470] width 12 height 12
click at [1394, 524] on link "Delete match and blacklist this URL" at bounding box center [1414, 525] width 138 height 16
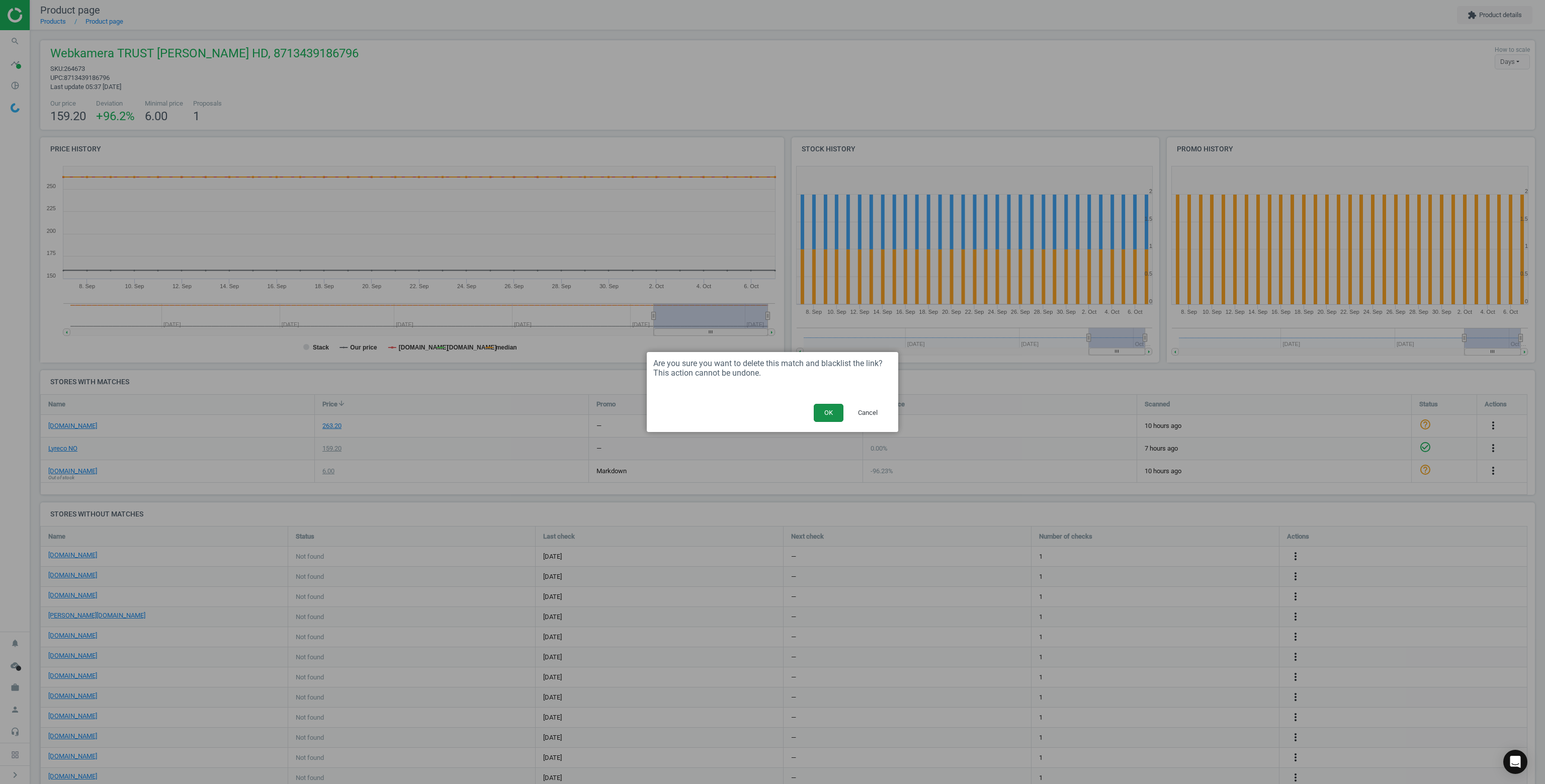
click at [833, 414] on button "OK" at bounding box center [828, 413] width 29 height 18
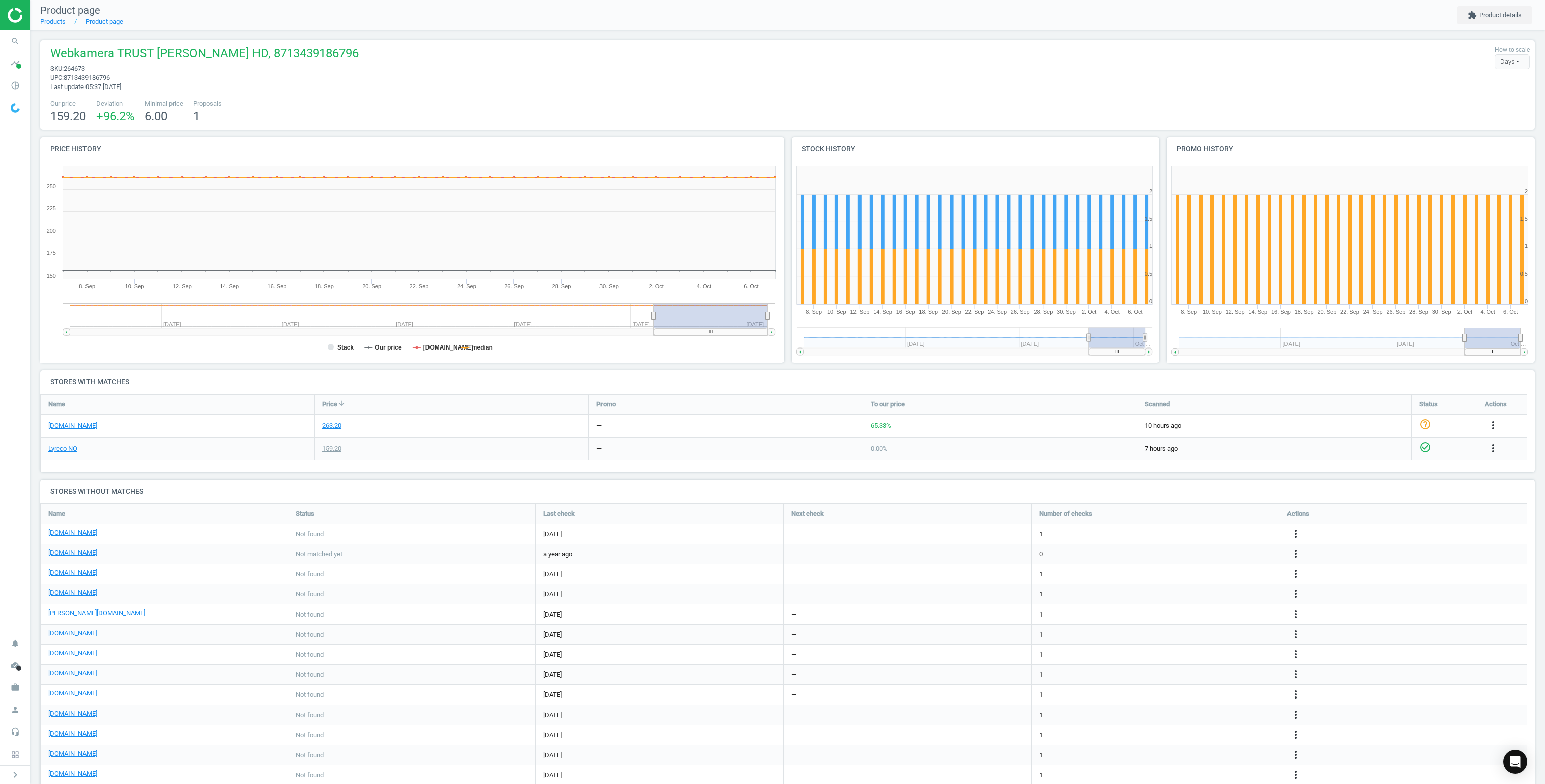
scroll to position [310, 1502]
click at [14, 38] on icon "search" at bounding box center [14, 41] width 19 height 19
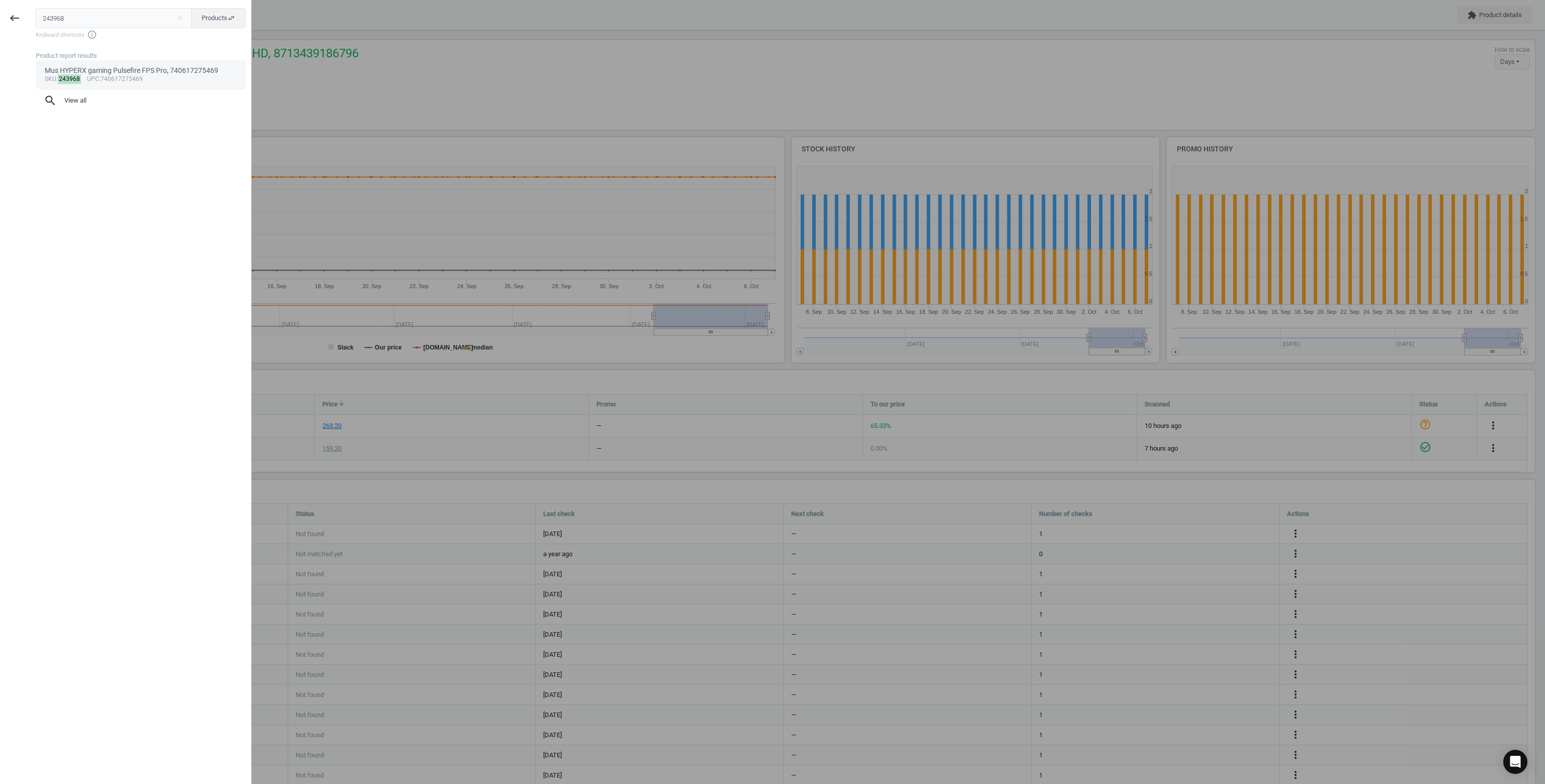
type input "243968"
click at [97, 86] on link "Mus HYPERX gaming Pulsefire FPS Pro, 740617275469 sku : 243968 upc :740617275469" at bounding box center [141, 74] width 210 height 28
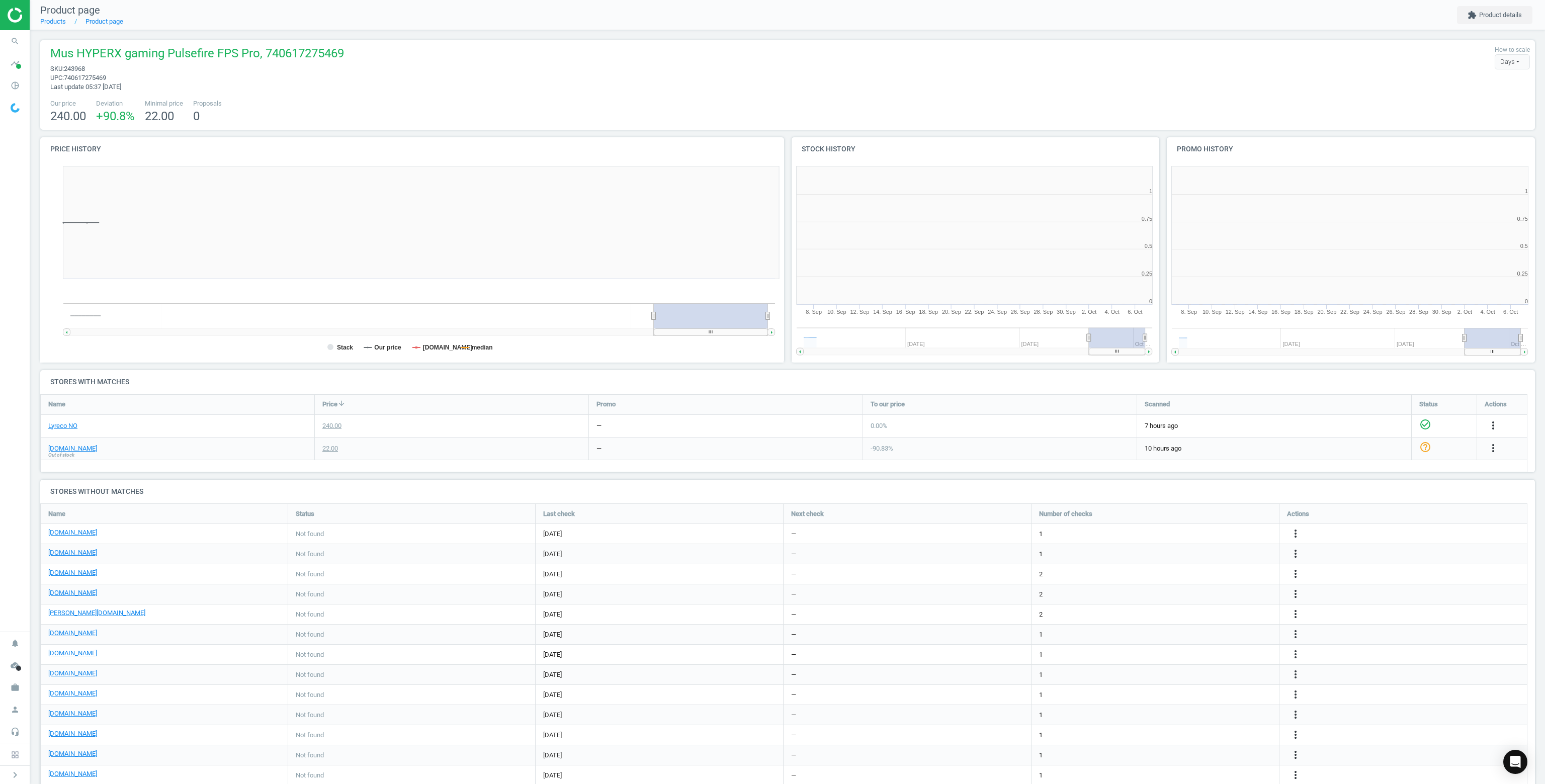
scroll to position [216, 755]
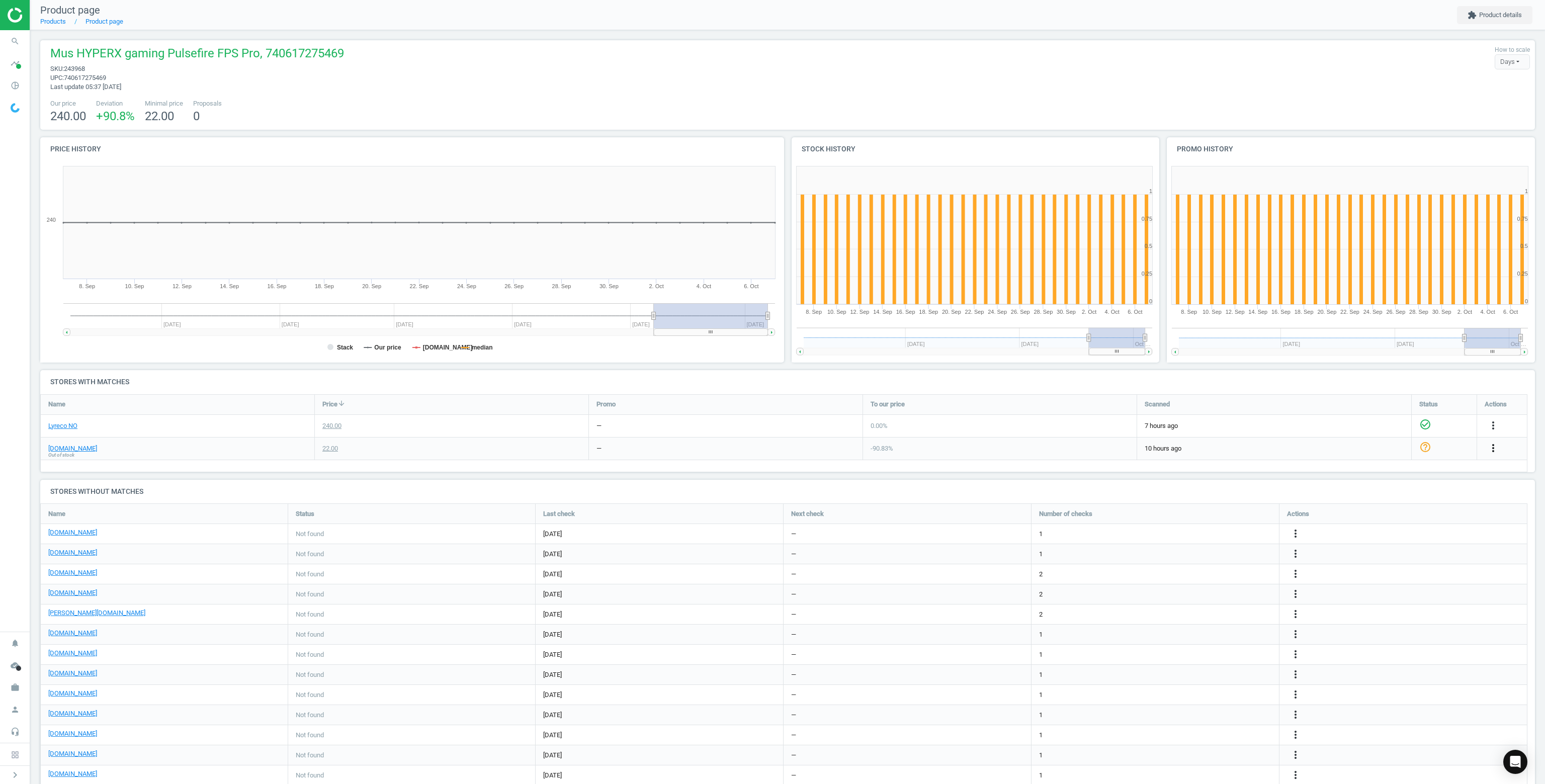
click at [1489, 447] on icon "more_vert" at bounding box center [1493, 448] width 12 height 12
click at [1382, 502] on link "Delete match and blacklist this URL" at bounding box center [1414, 503] width 138 height 16
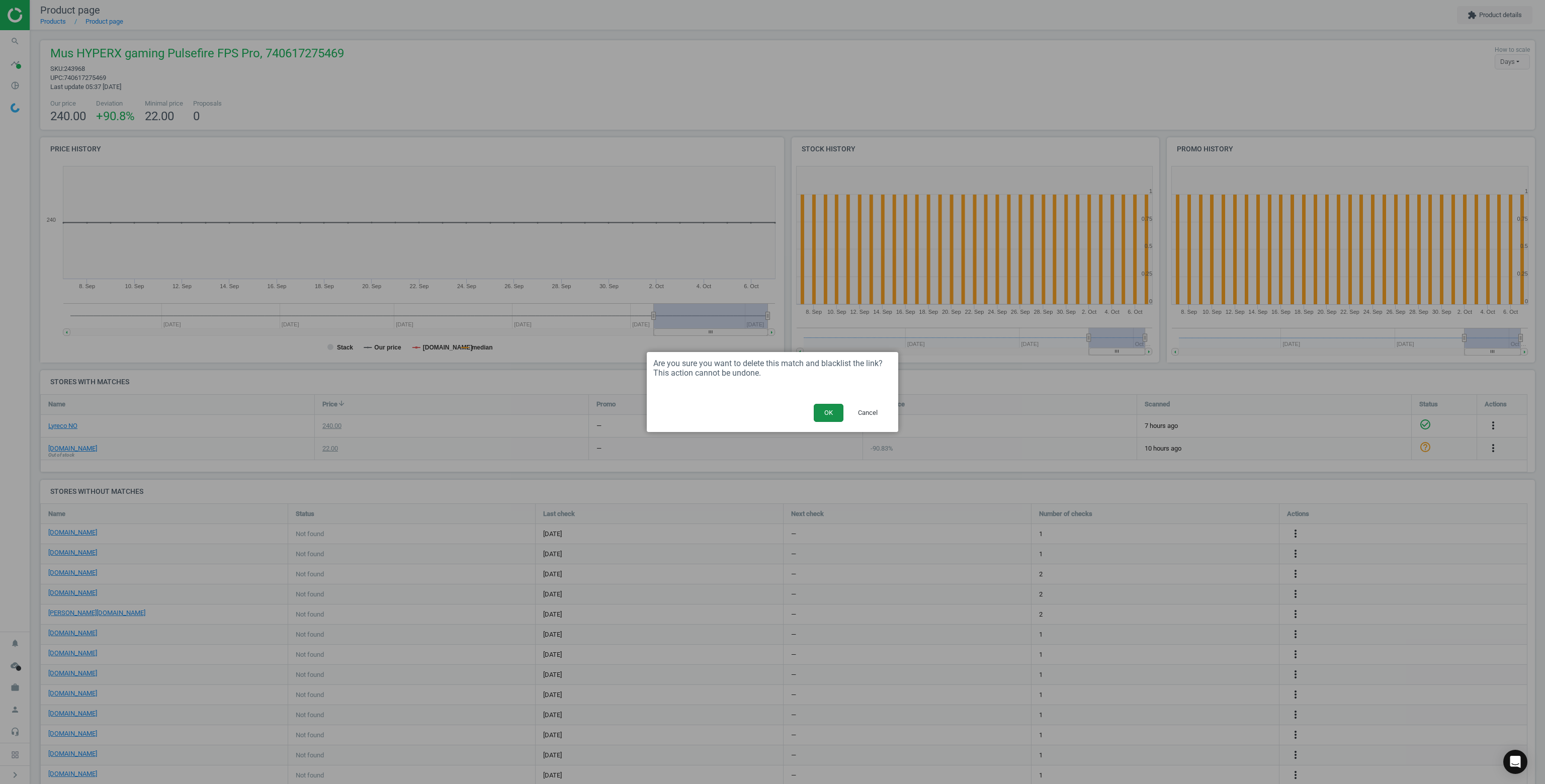
click at [835, 410] on button "OK" at bounding box center [828, 413] width 29 height 18
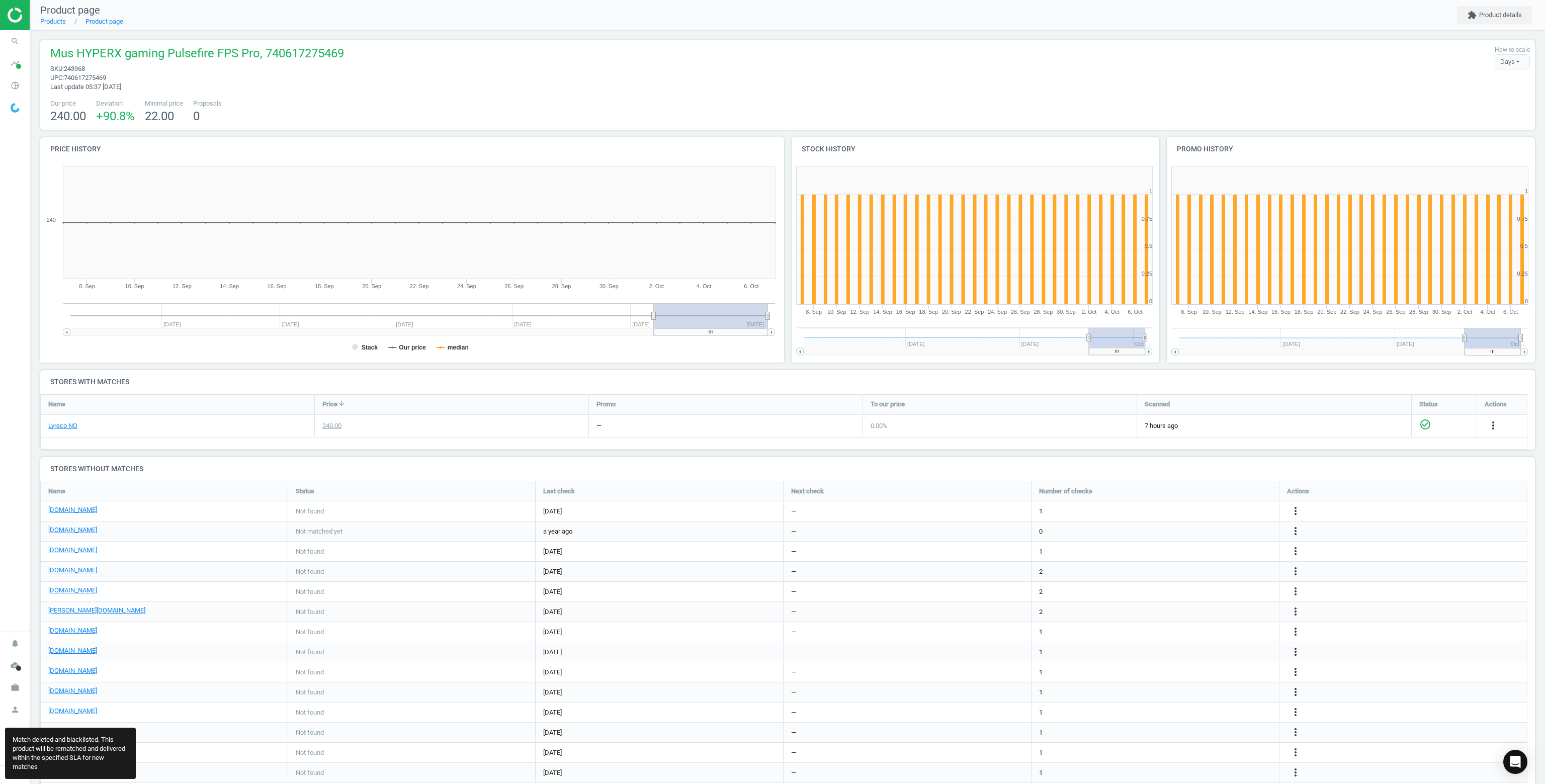
scroll to position [330, 1502]
click at [863, 98] on div "Mus HYPERX gaming Pulsefire FPS Pro, 740617275469 sku : 243968 upc : 7406172754…" at bounding box center [788, 85] width 1495 height 90
click at [10, 43] on icon "search" at bounding box center [14, 41] width 19 height 19
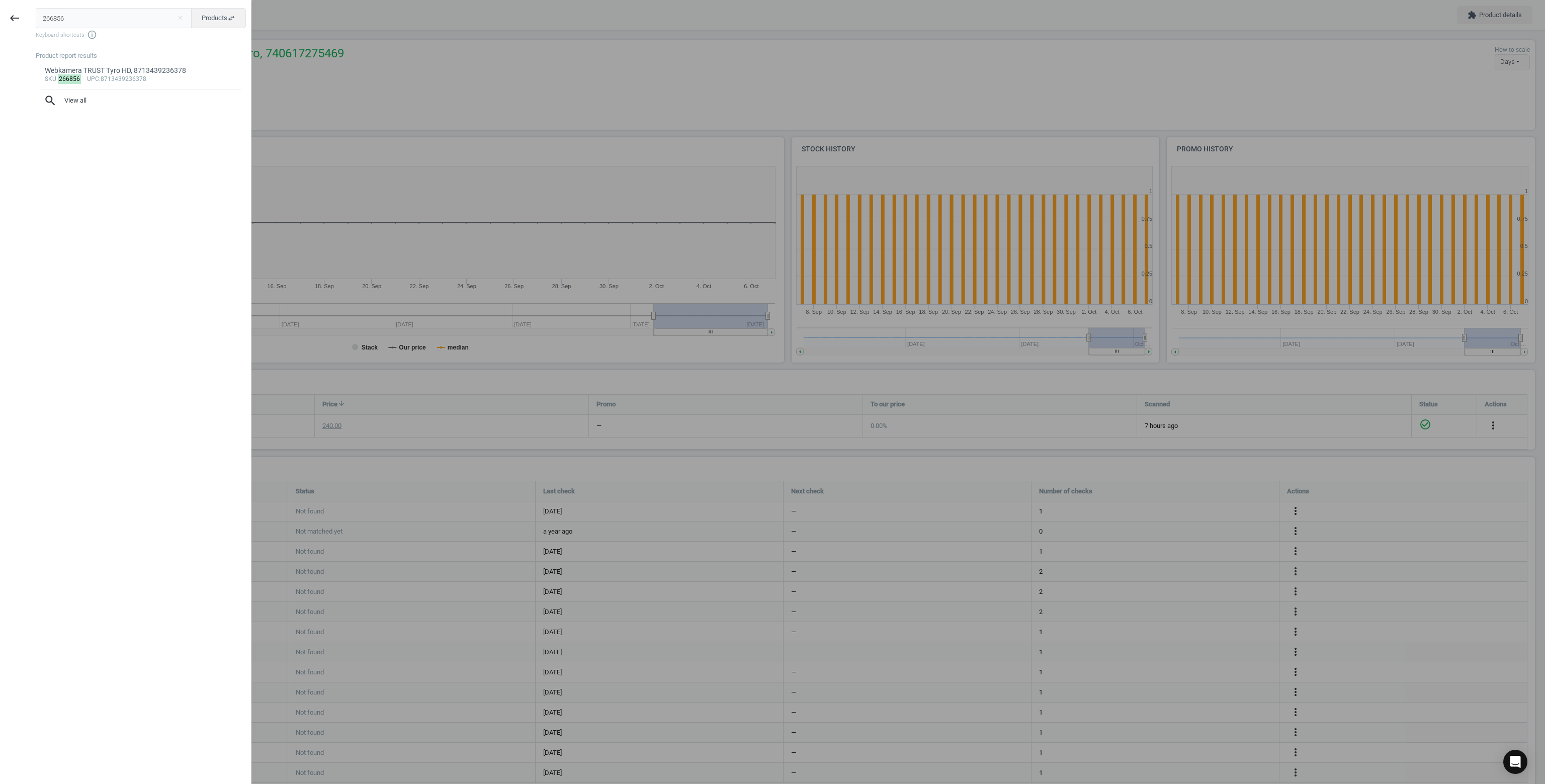
type input "266856"
click at [81, 80] on div "sku : 266856 upc :8713439236378" at bounding box center [141, 79] width 192 height 8
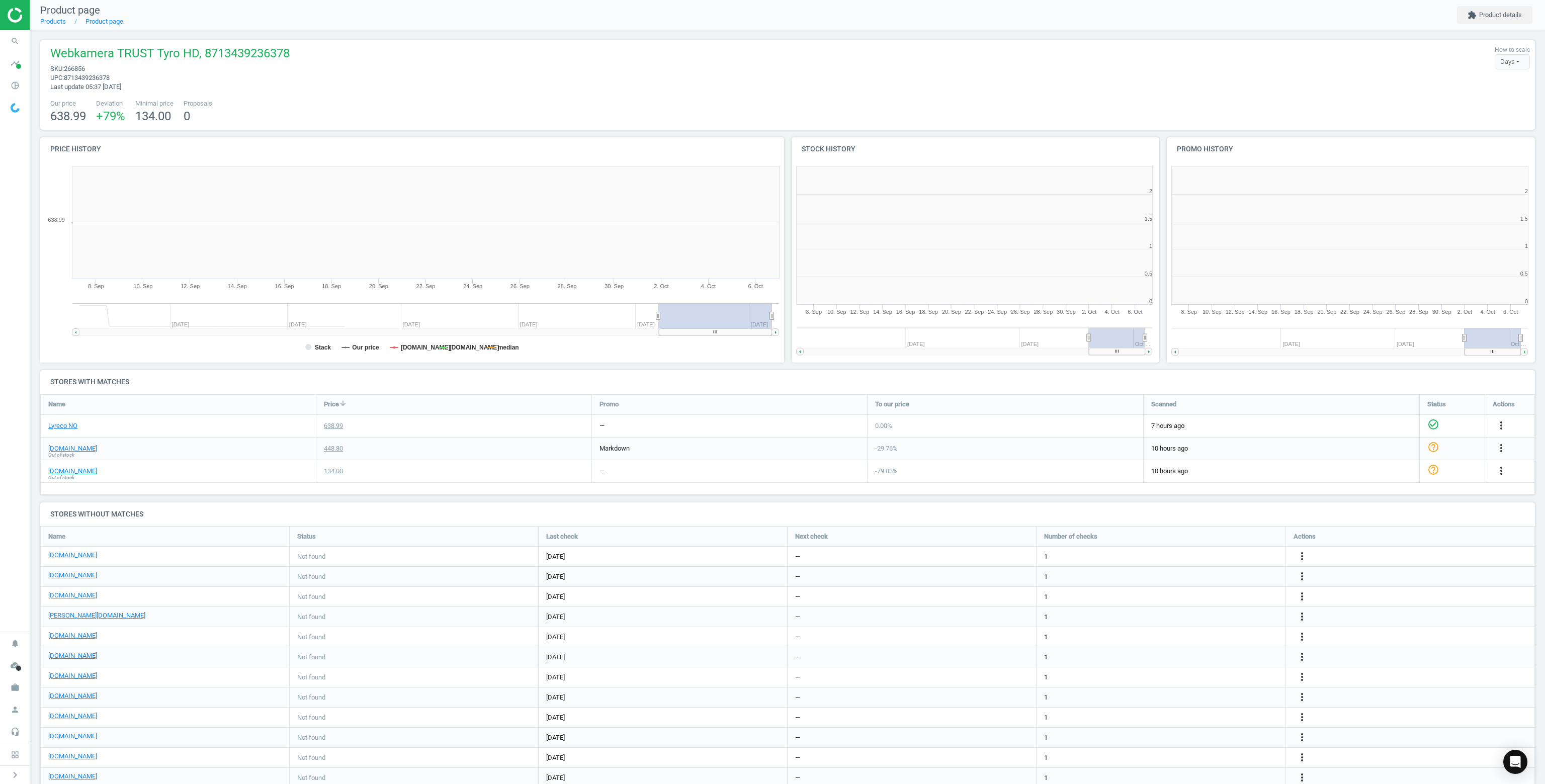
scroll to position [5, 5]
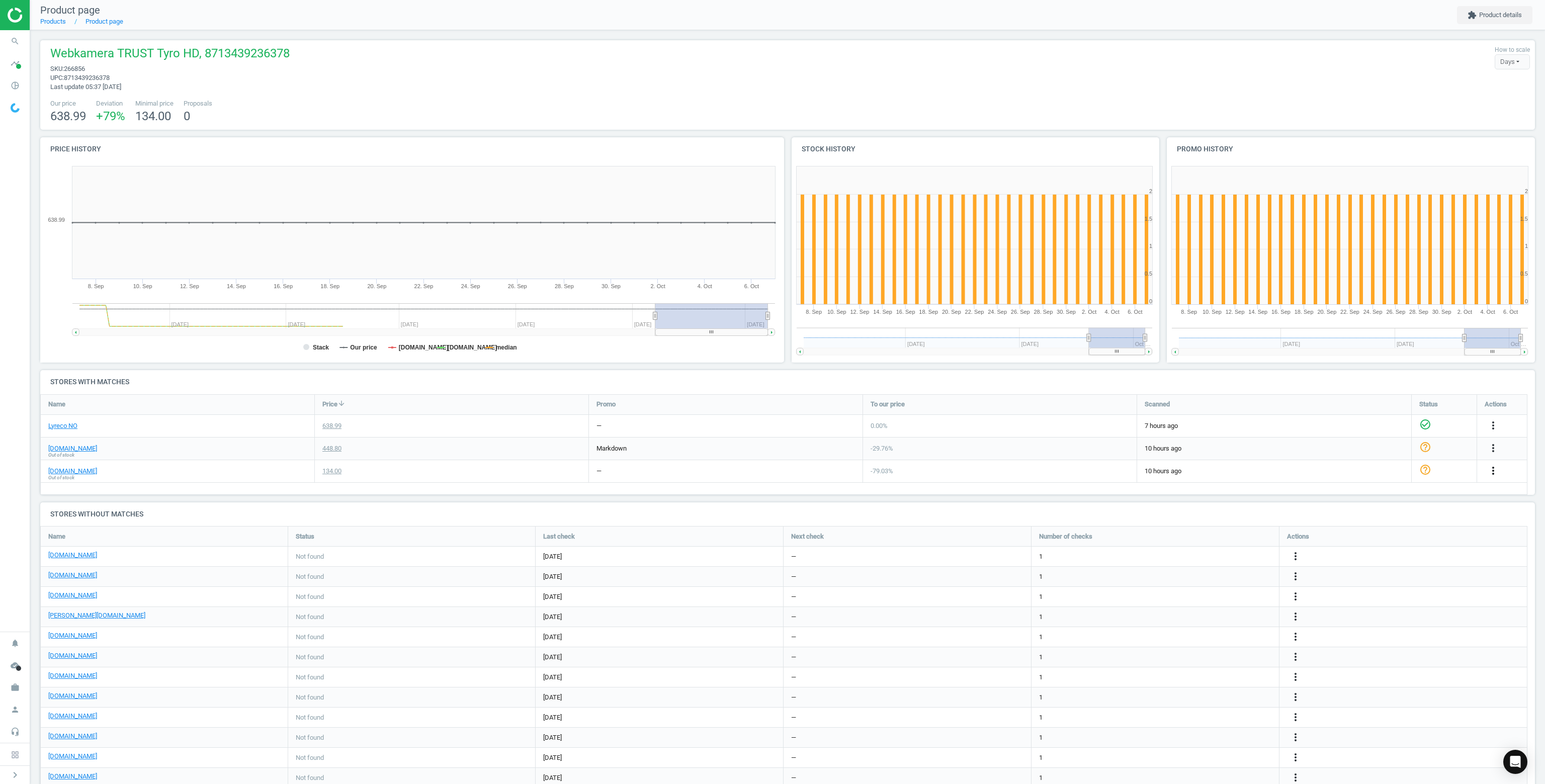
click at [1494, 472] on icon "more_vert" at bounding box center [1493, 470] width 12 height 12
click at [1368, 528] on link "Delete match and blacklist this URL" at bounding box center [1414, 525] width 138 height 16
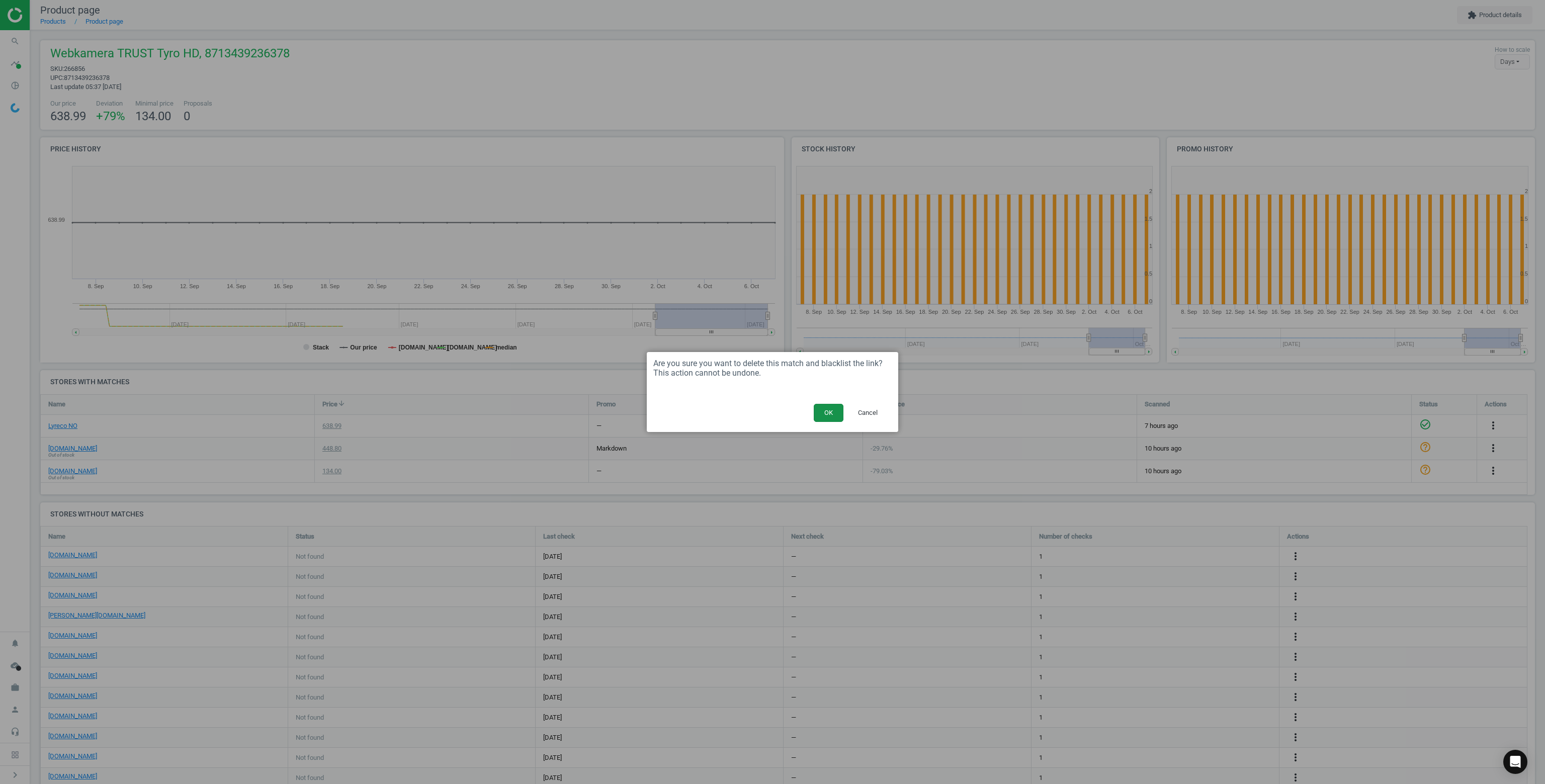
click at [831, 413] on button "OK" at bounding box center [828, 413] width 29 height 18
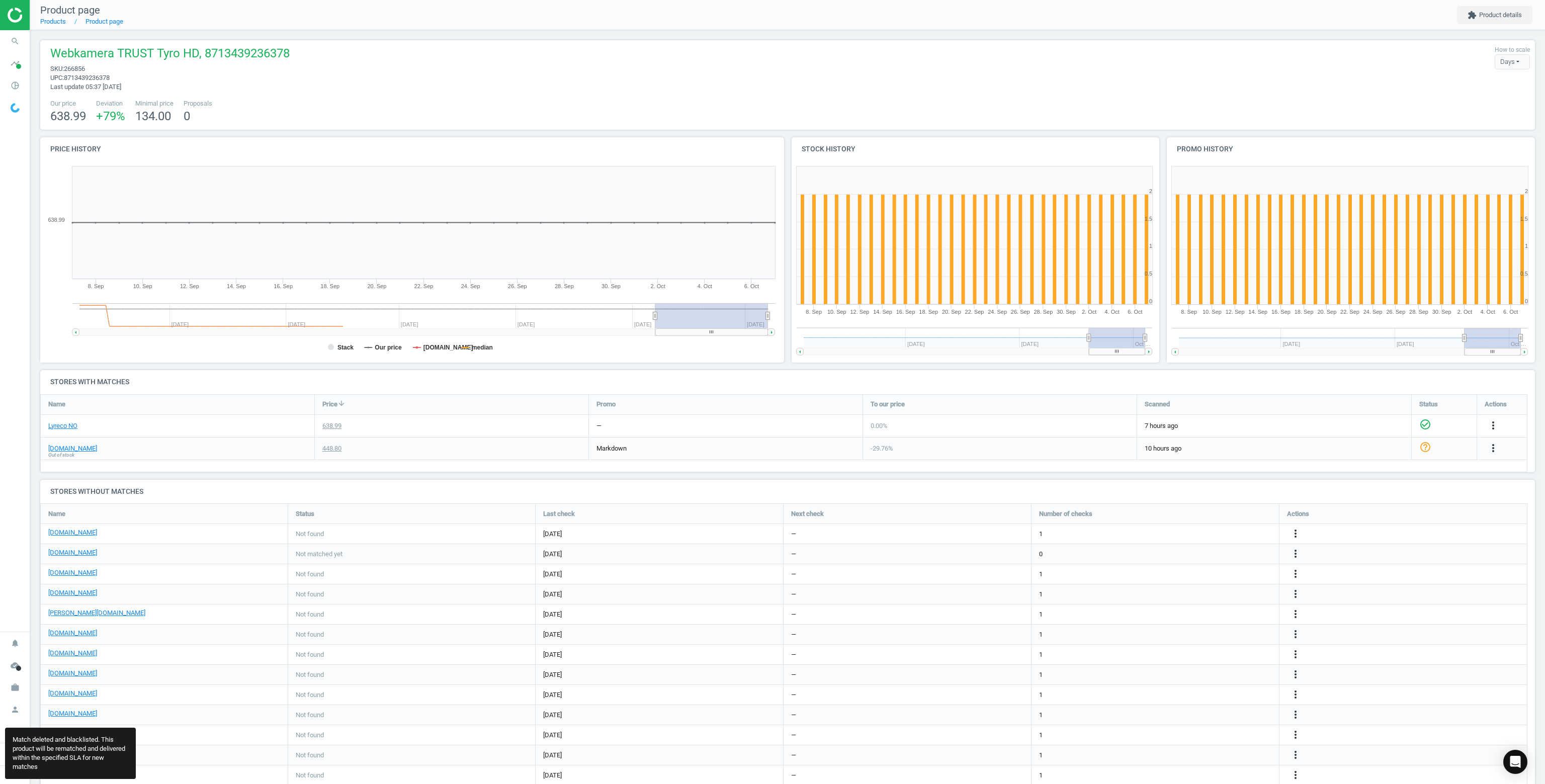
scroll to position [310, 1502]
click at [70, 447] on link "[DOMAIN_NAME]" at bounding box center [73, 449] width 49 height 9
click at [1495, 445] on icon "more_vert" at bounding box center [1493, 448] width 12 height 12
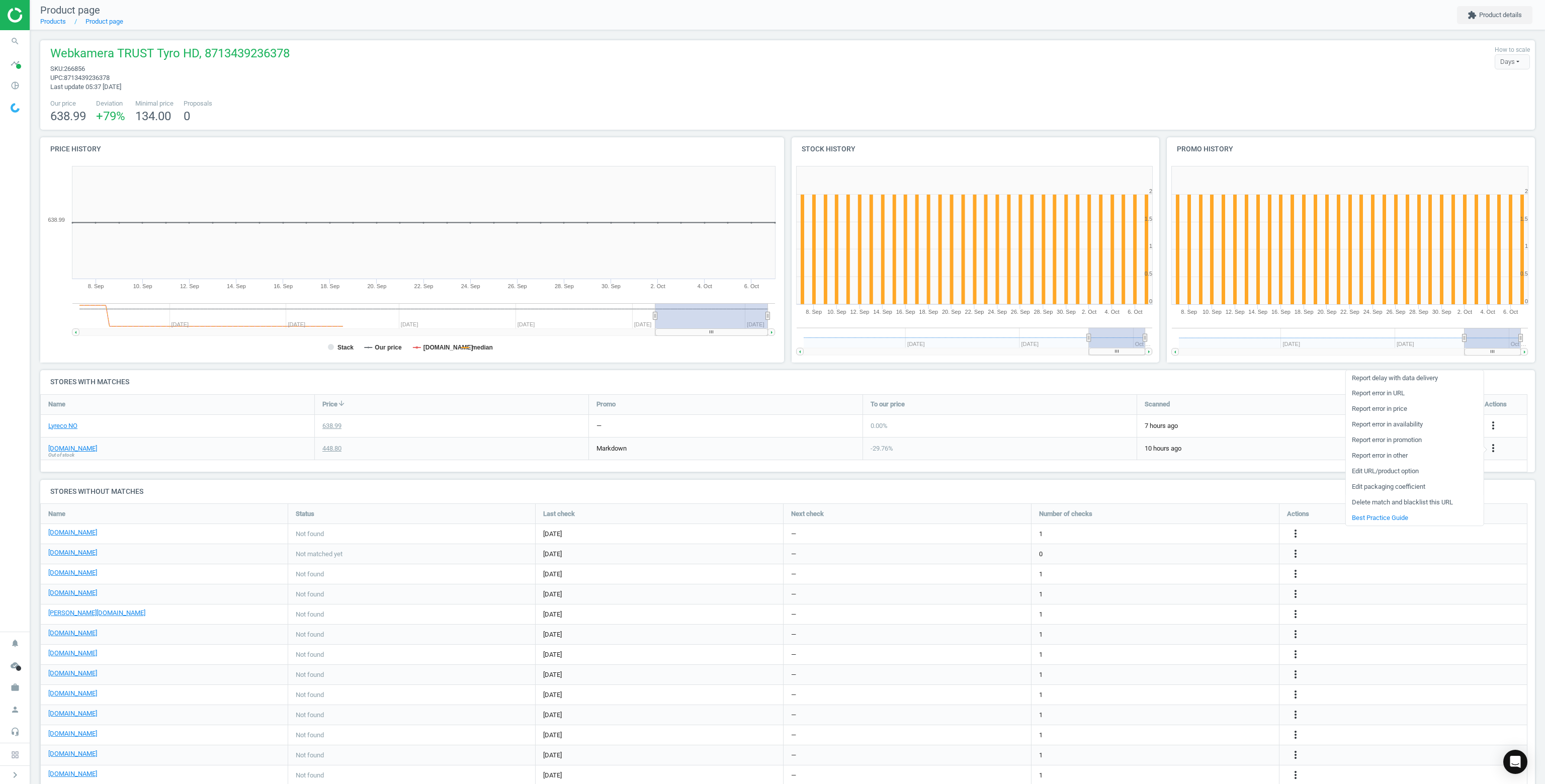
click at [1360, 502] on link "Delete match and blacklist this URL" at bounding box center [1414, 503] width 138 height 16
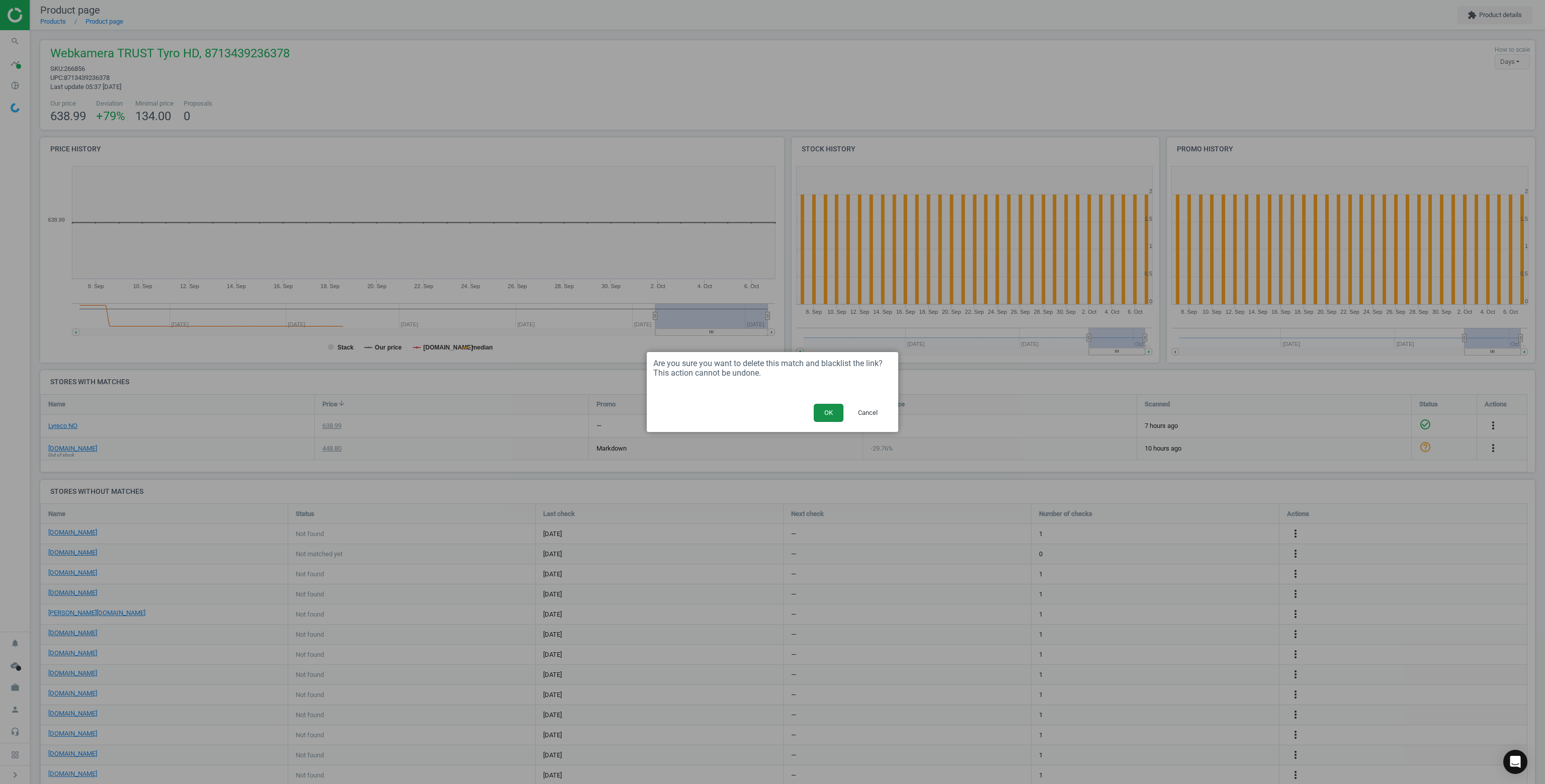
click at [835, 411] on button "OK" at bounding box center [828, 413] width 29 height 18
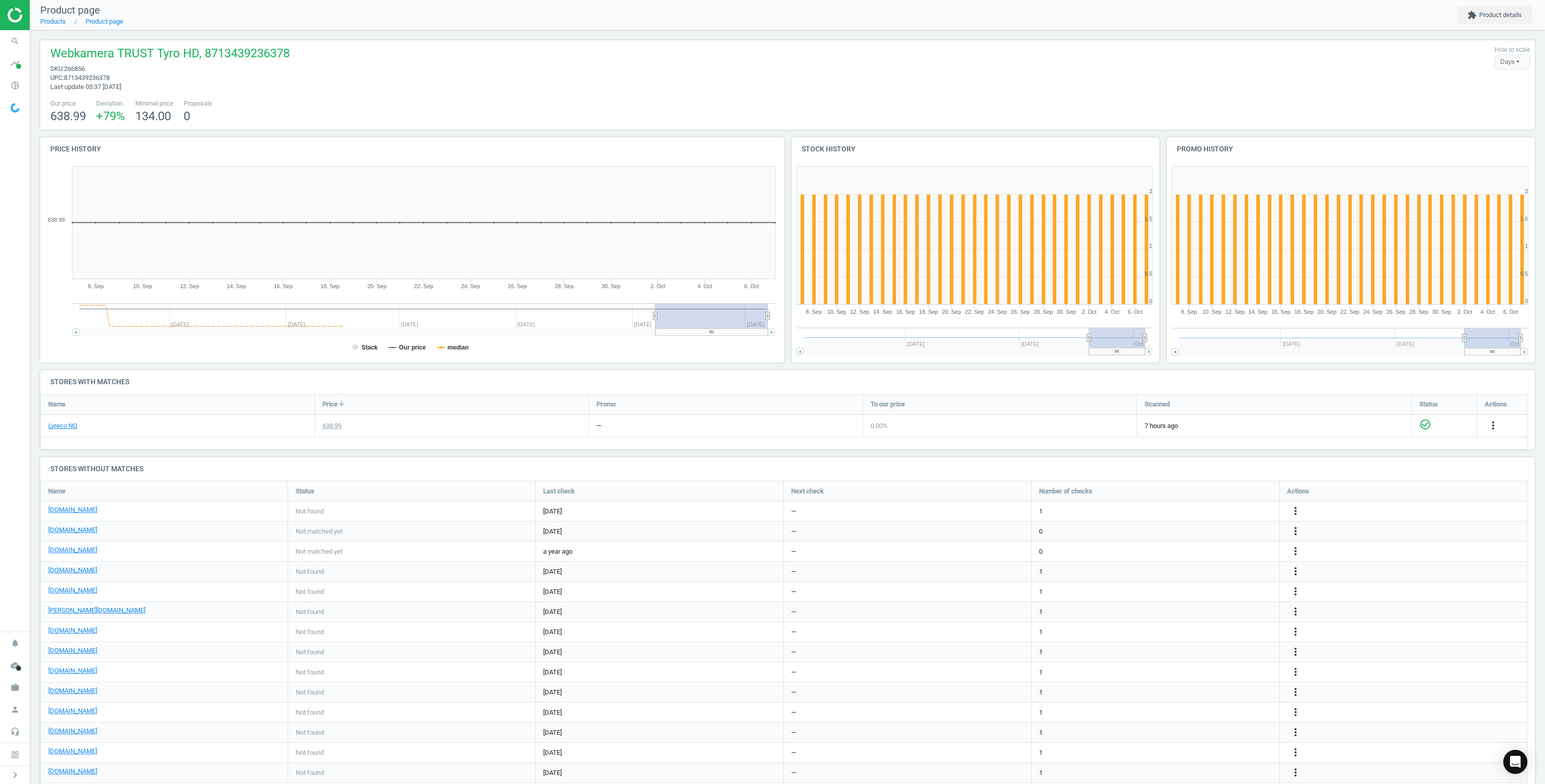
scroll to position [5, 5]
click at [17, 39] on icon "search" at bounding box center [14, 41] width 19 height 19
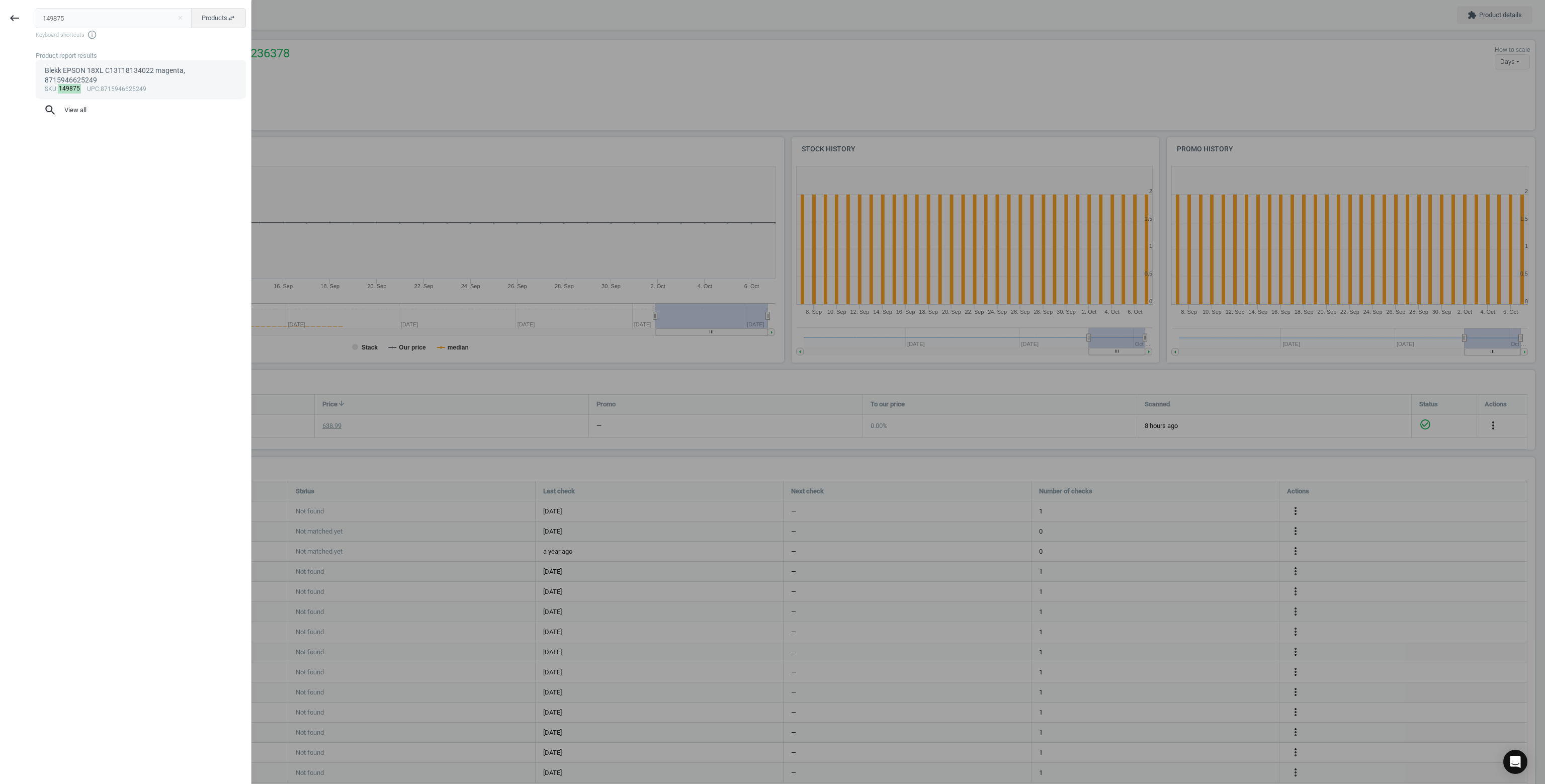
type input "149875"
click at [111, 86] on div "sku : 149875 upc :8715946625249" at bounding box center [141, 90] width 192 height 8
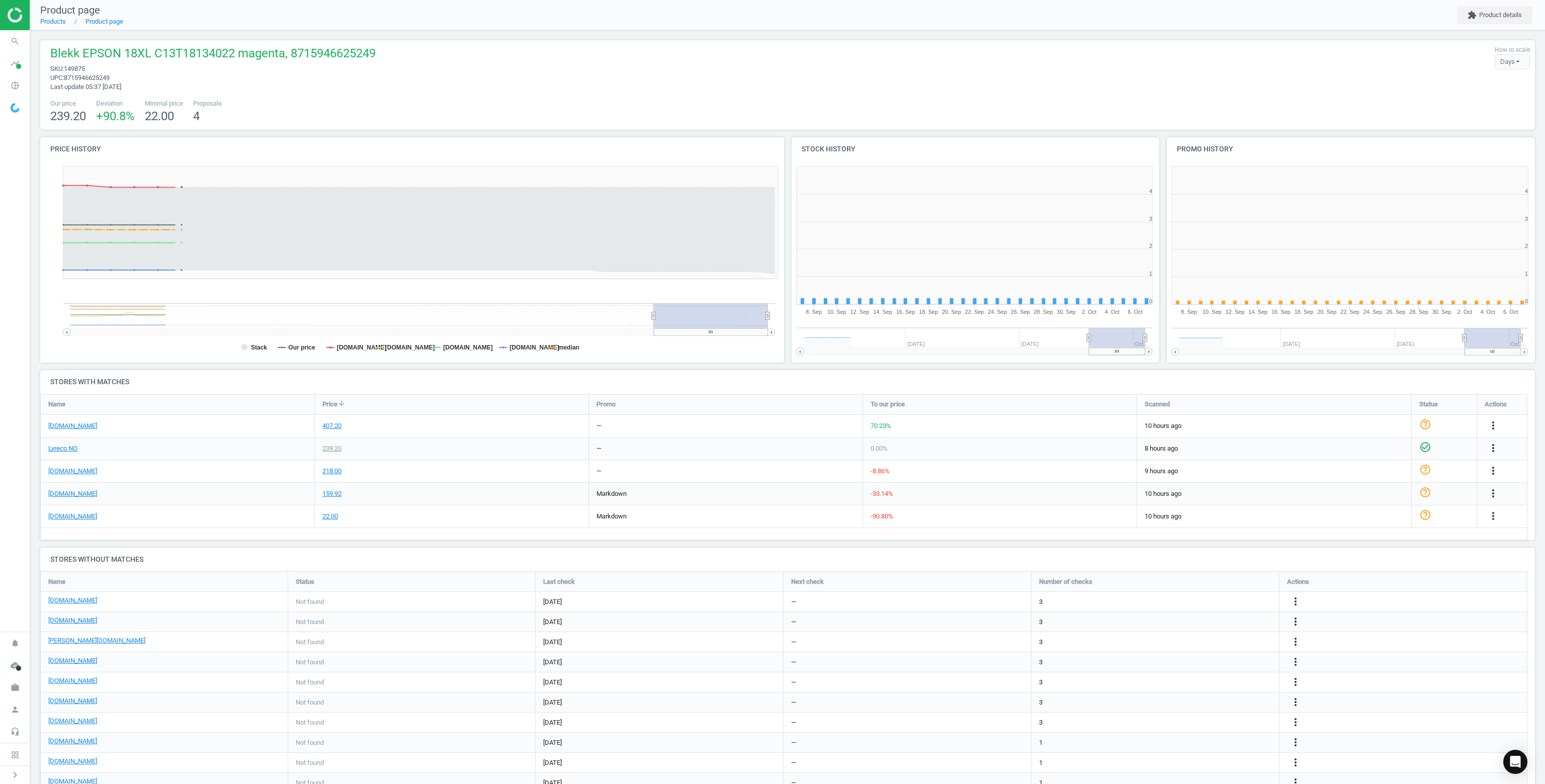
scroll to position [216, 755]
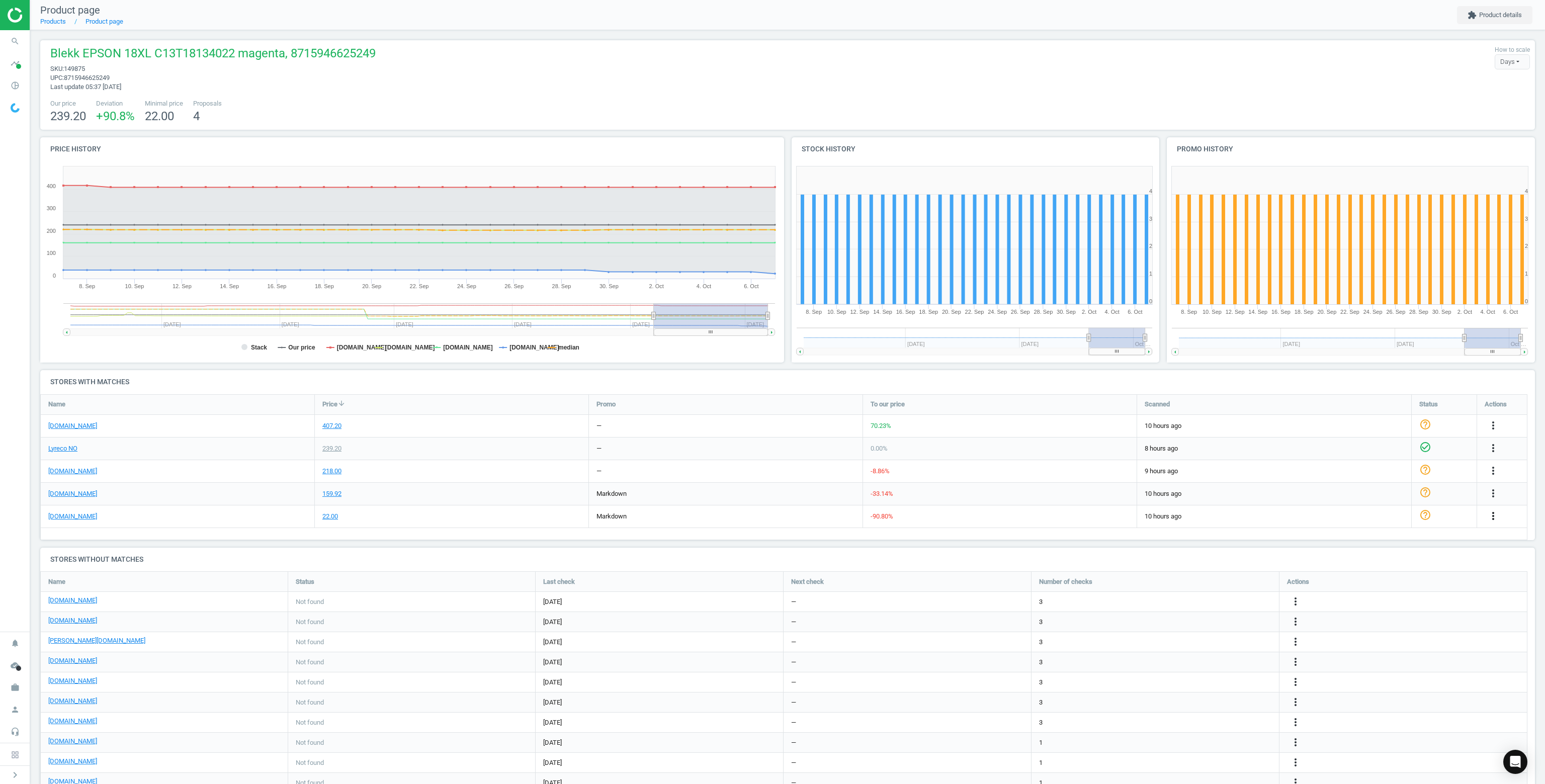
click at [1489, 517] on icon "more_vert" at bounding box center [1493, 516] width 12 height 12
click at [1386, 571] on link "Delete match and blacklist this URL" at bounding box center [1414, 570] width 138 height 16
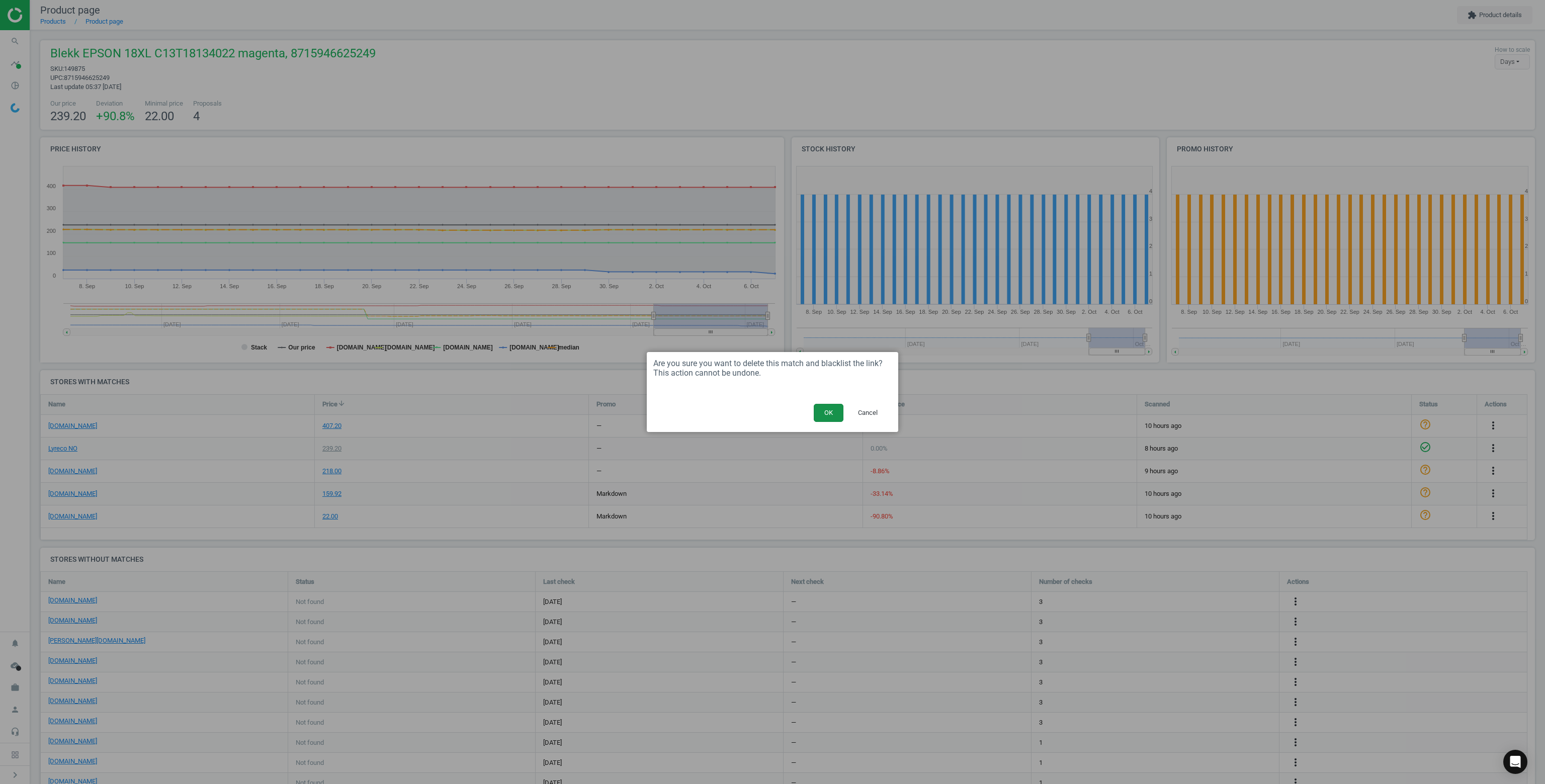
click at [829, 412] on button "OK" at bounding box center [828, 413] width 29 height 18
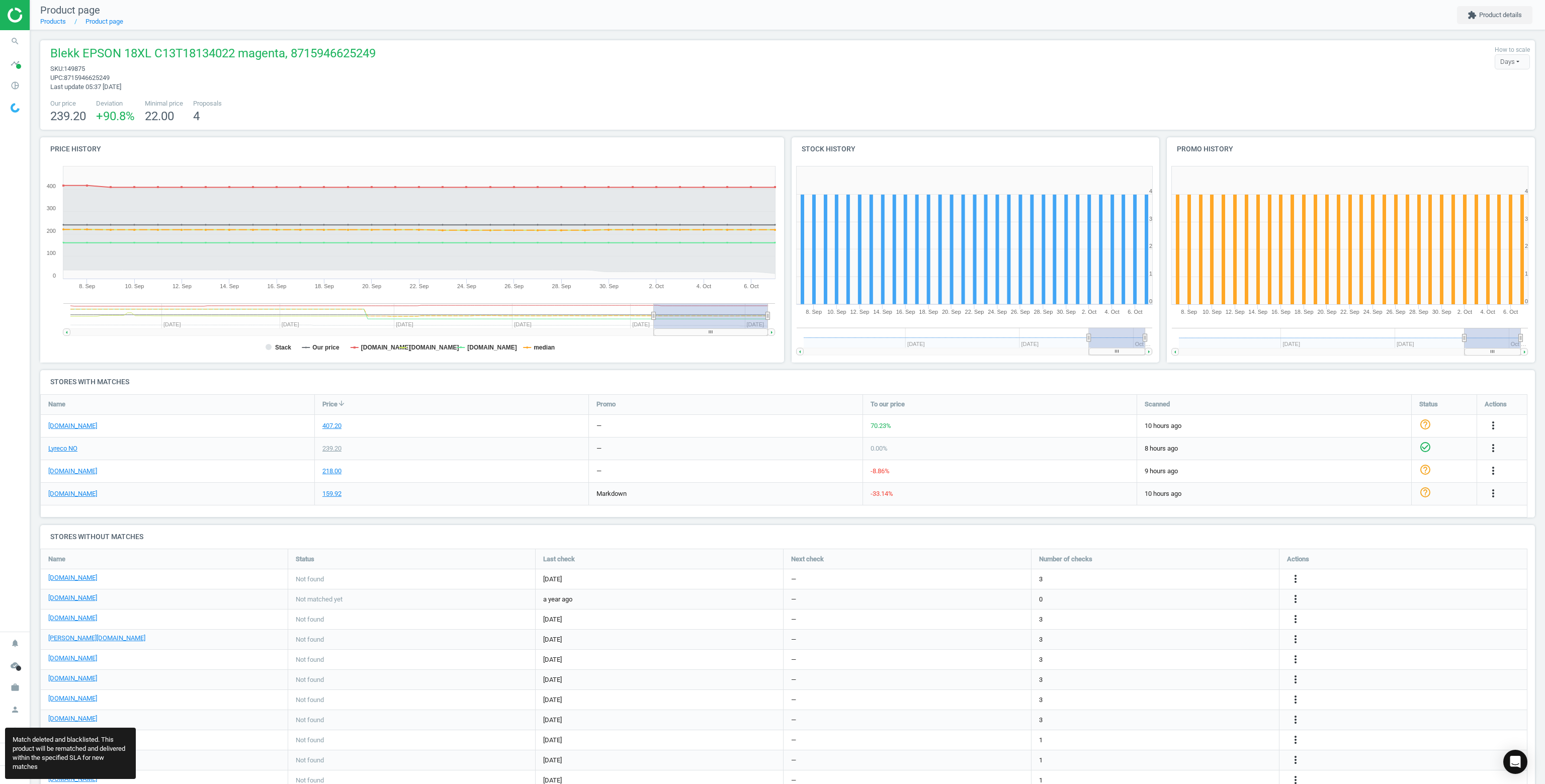
scroll to position [269, 1502]
click at [73, 496] on link "[DOMAIN_NAME]" at bounding box center [73, 494] width 49 height 9
click at [13, 41] on icon "search" at bounding box center [14, 41] width 19 height 19
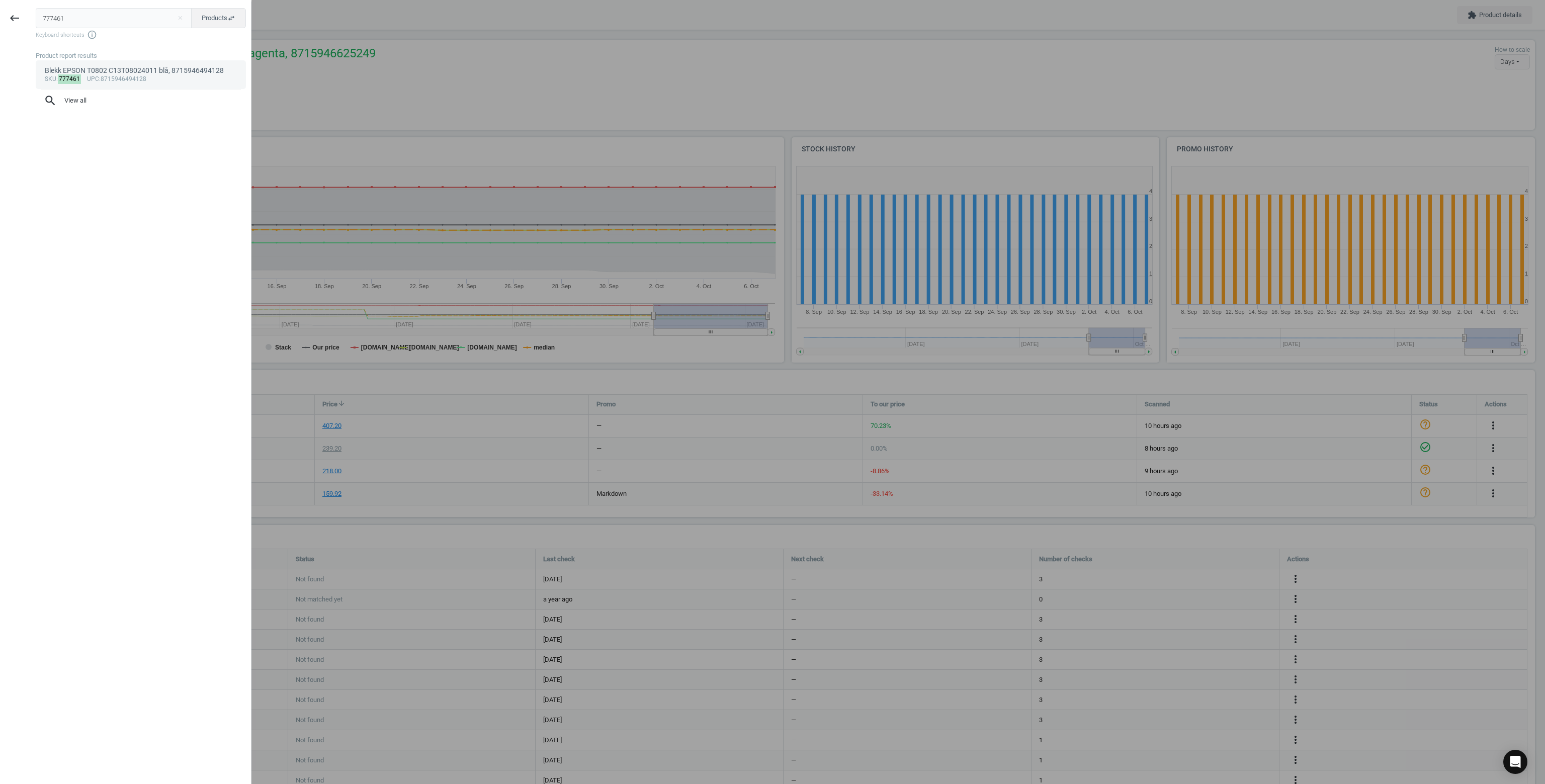
type input "777461"
click at [147, 75] on div "Blekk EPSON T0802 C13T08024011 blå, 8715946494128" at bounding box center [141, 71] width 192 height 10
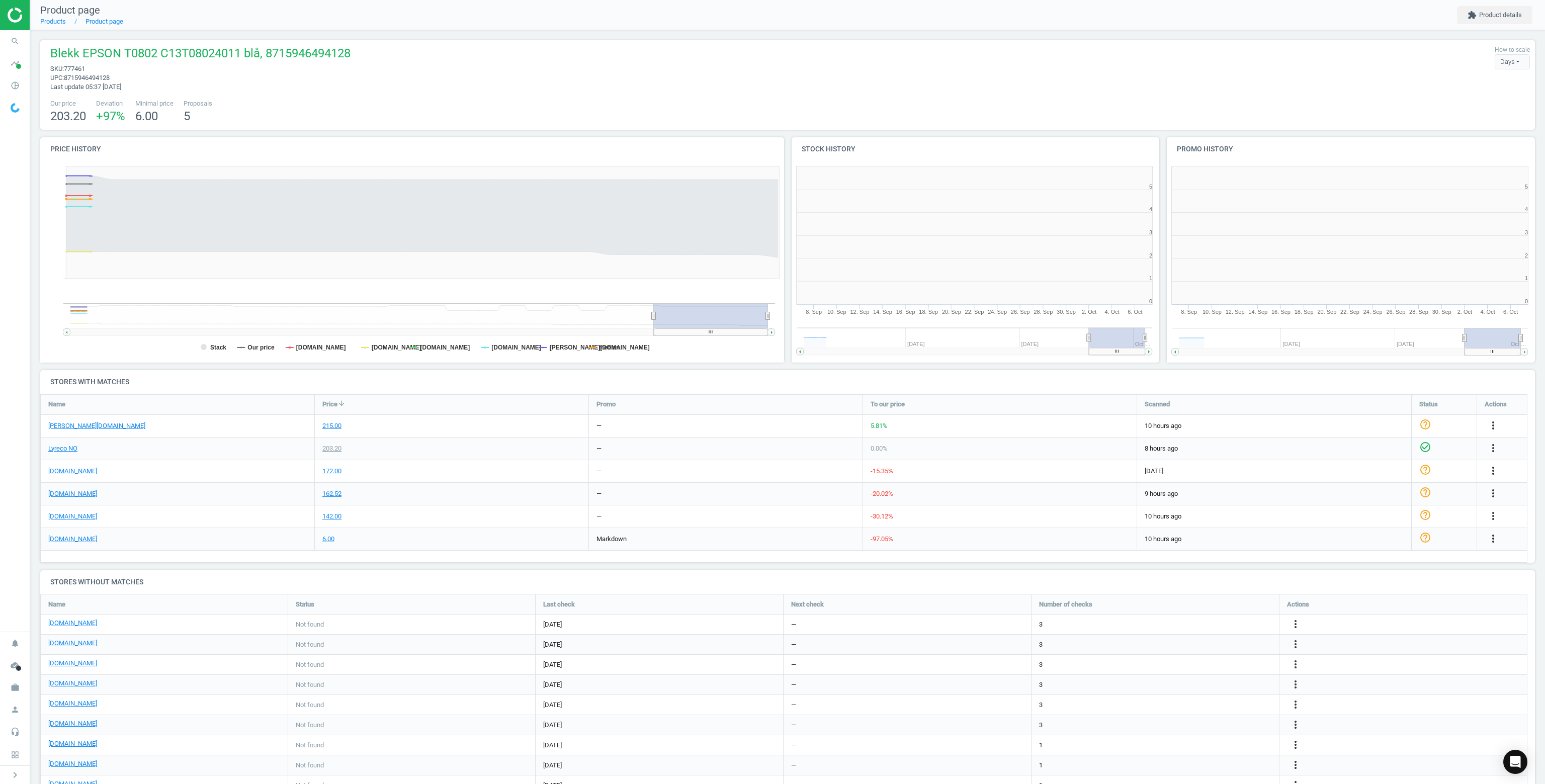
scroll to position [5, 5]
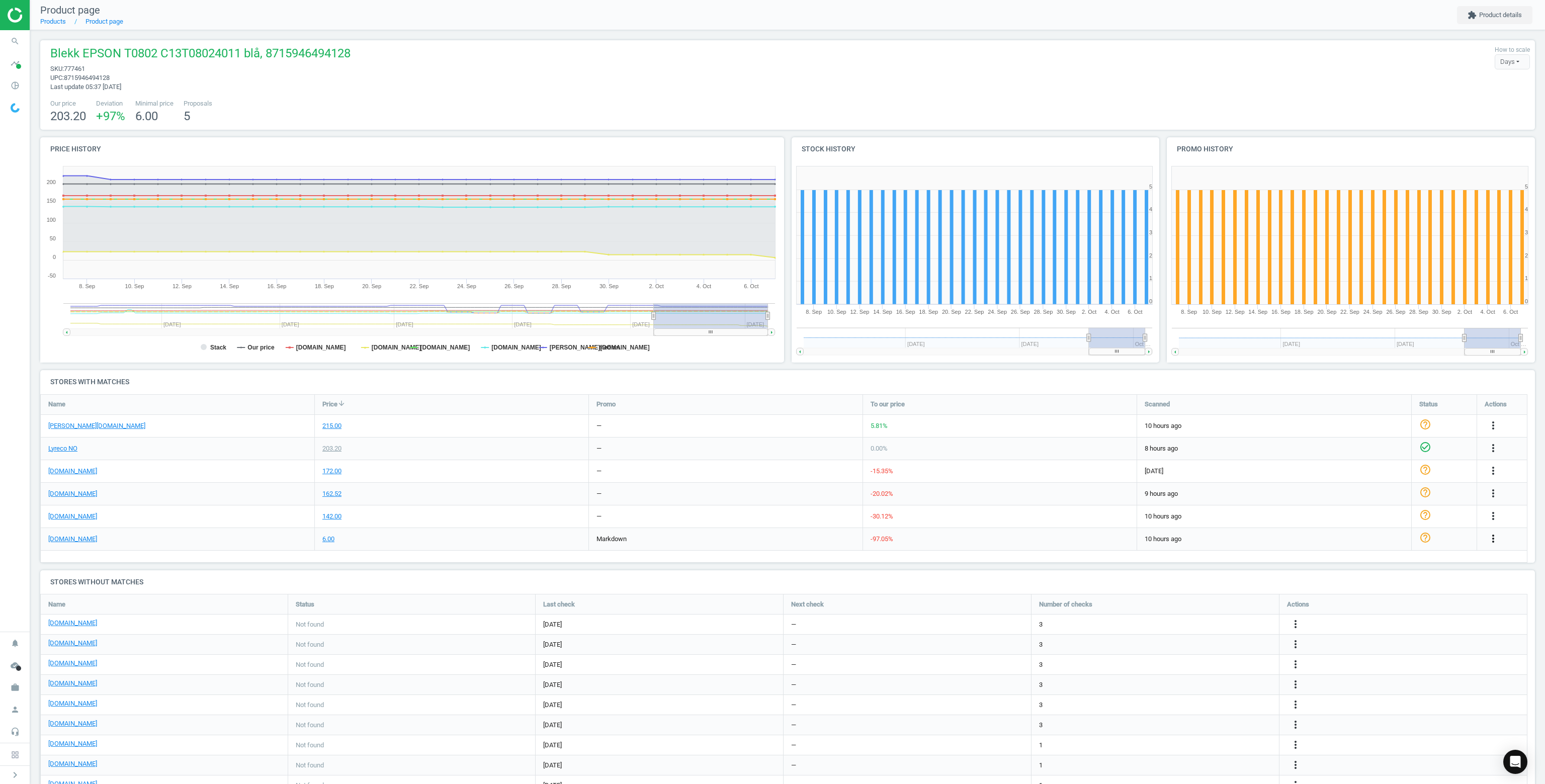
click at [1493, 534] on icon "more_vert" at bounding box center [1493, 538] width 12 height 12
click at [1361, 595] on link "Delete match and blacklist this URL" at bounding box center [1414, 593] width 138 height 16
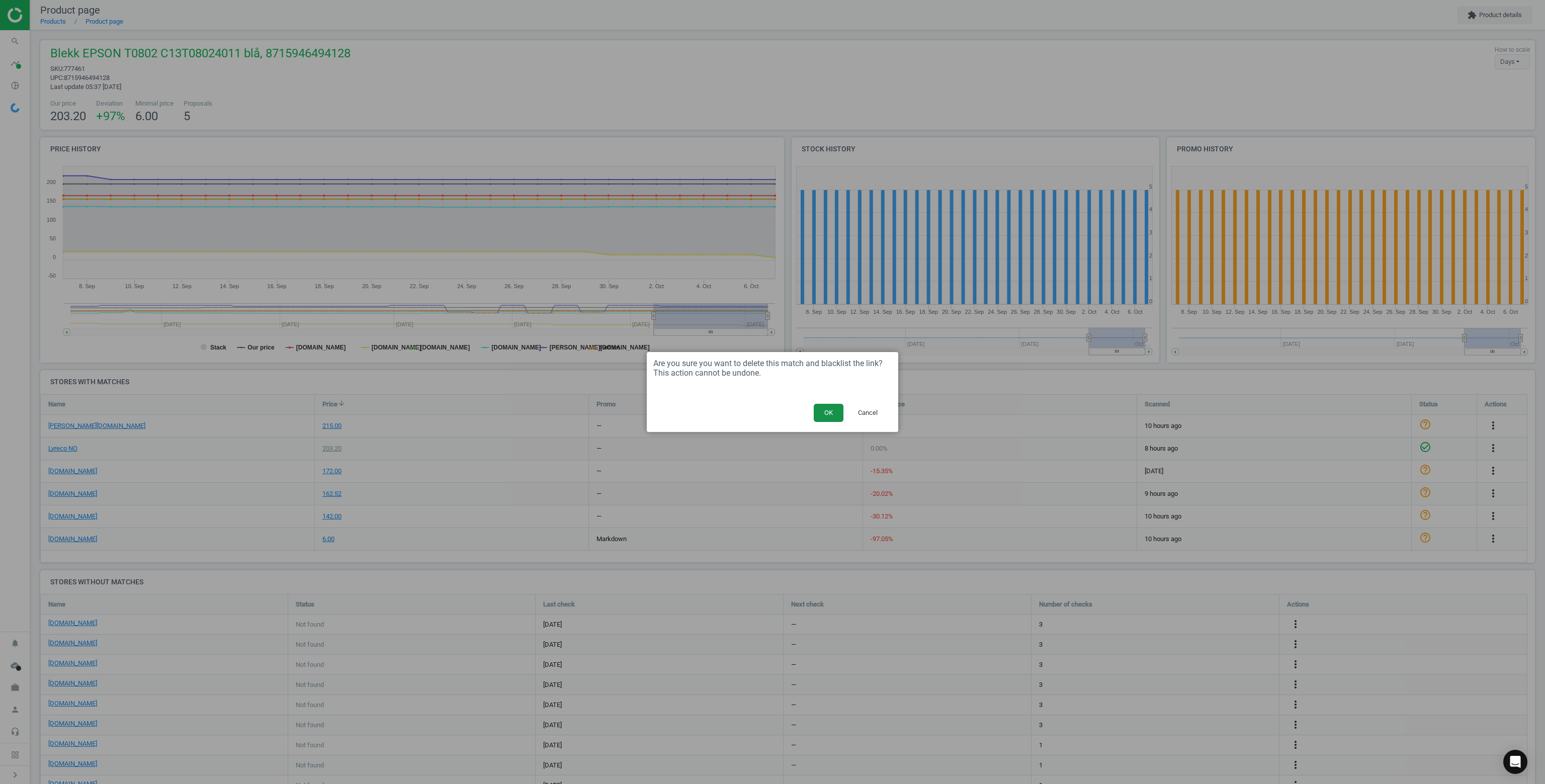
click at [826, 413] on button "OK" at bounding box center [828, 413] width 29 height 18
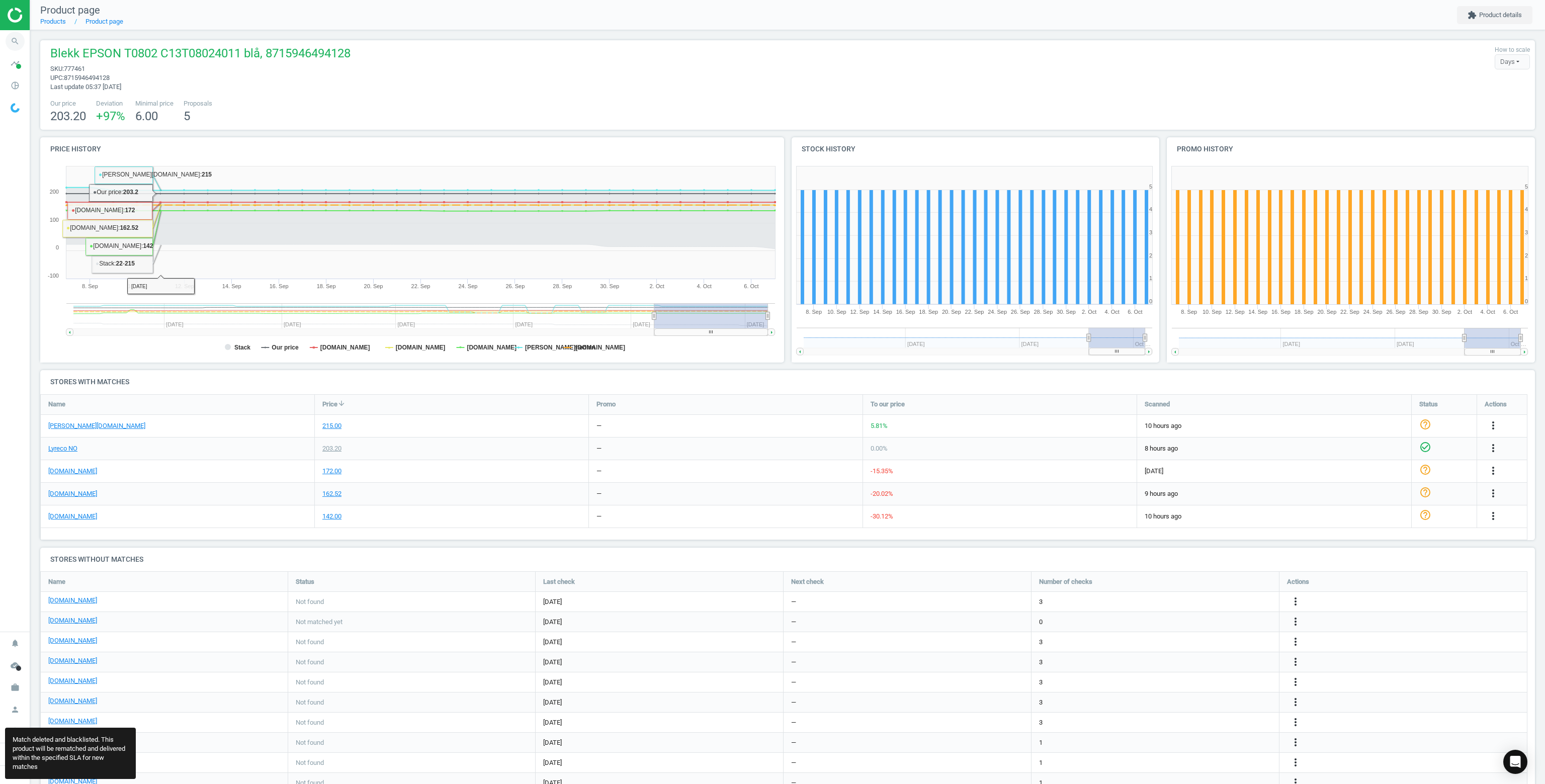
click at [8, 40] on icon "search" at bounding box center [14, 41] width 19 height 19
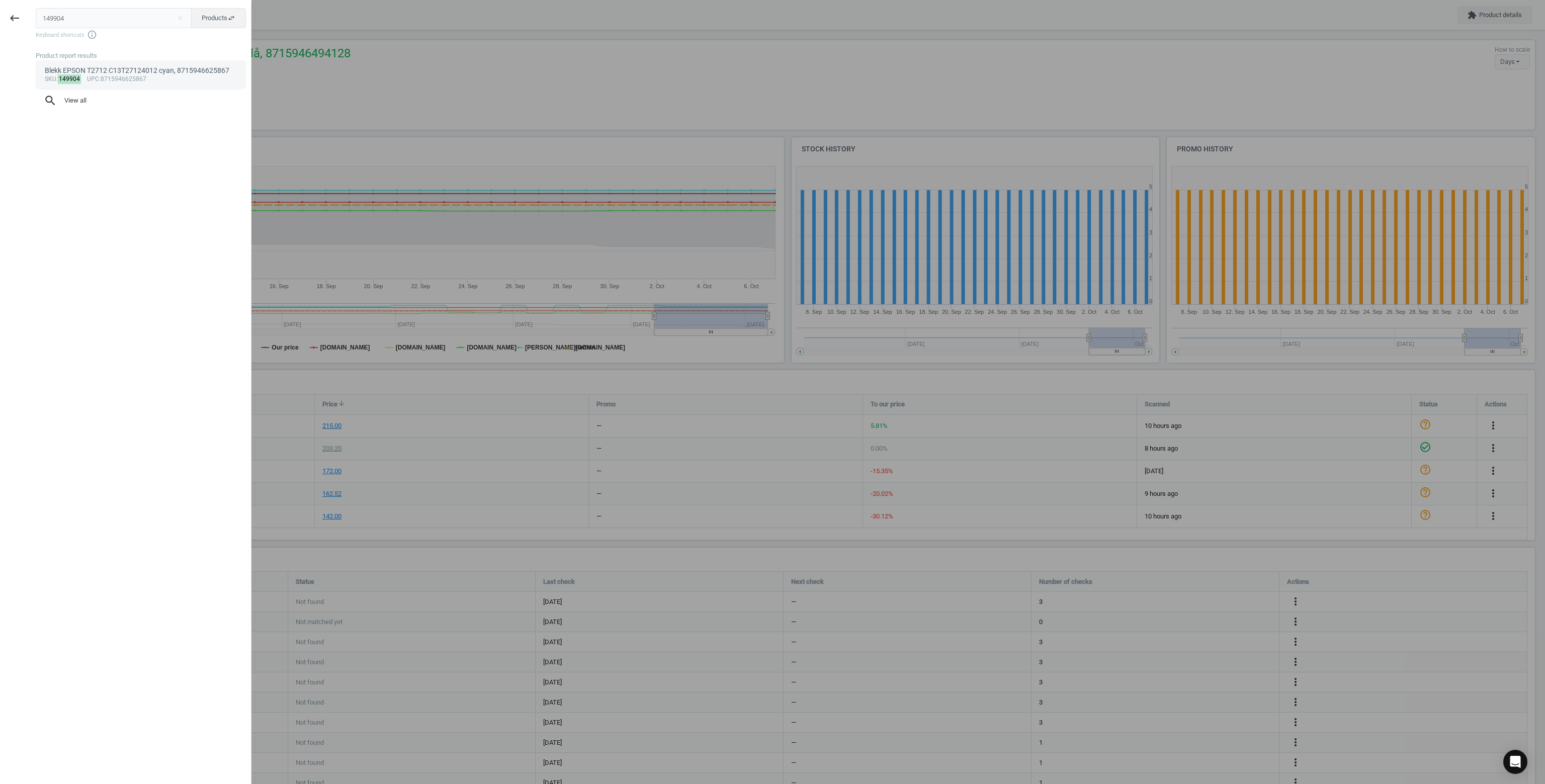
type input "149904"
click at [113, 84] on link "Blekk EPSON T2712 C13T27124012 cyan, 8715946625867 sku : 149904 upc :8715946625…" at bounding box center [141, 74] width 210 height 28
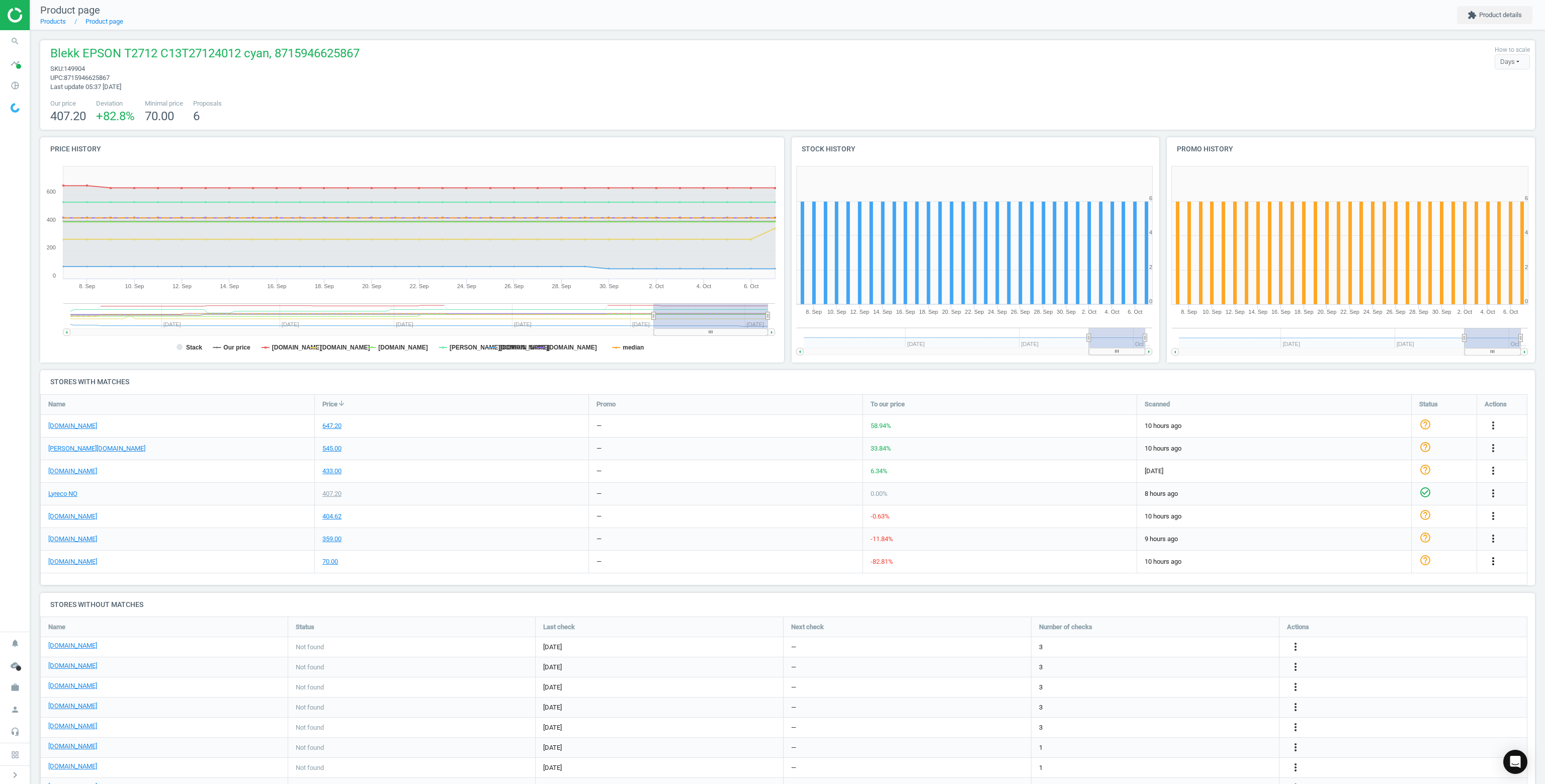
click at [1495, 561] on icon "more_vert" at bounding box center [1493, 561] width 12 height 12
click at [1377, 615] on link "Delete match and blacklist this URL" at bounding box center [1414, 616] width 138 height 16
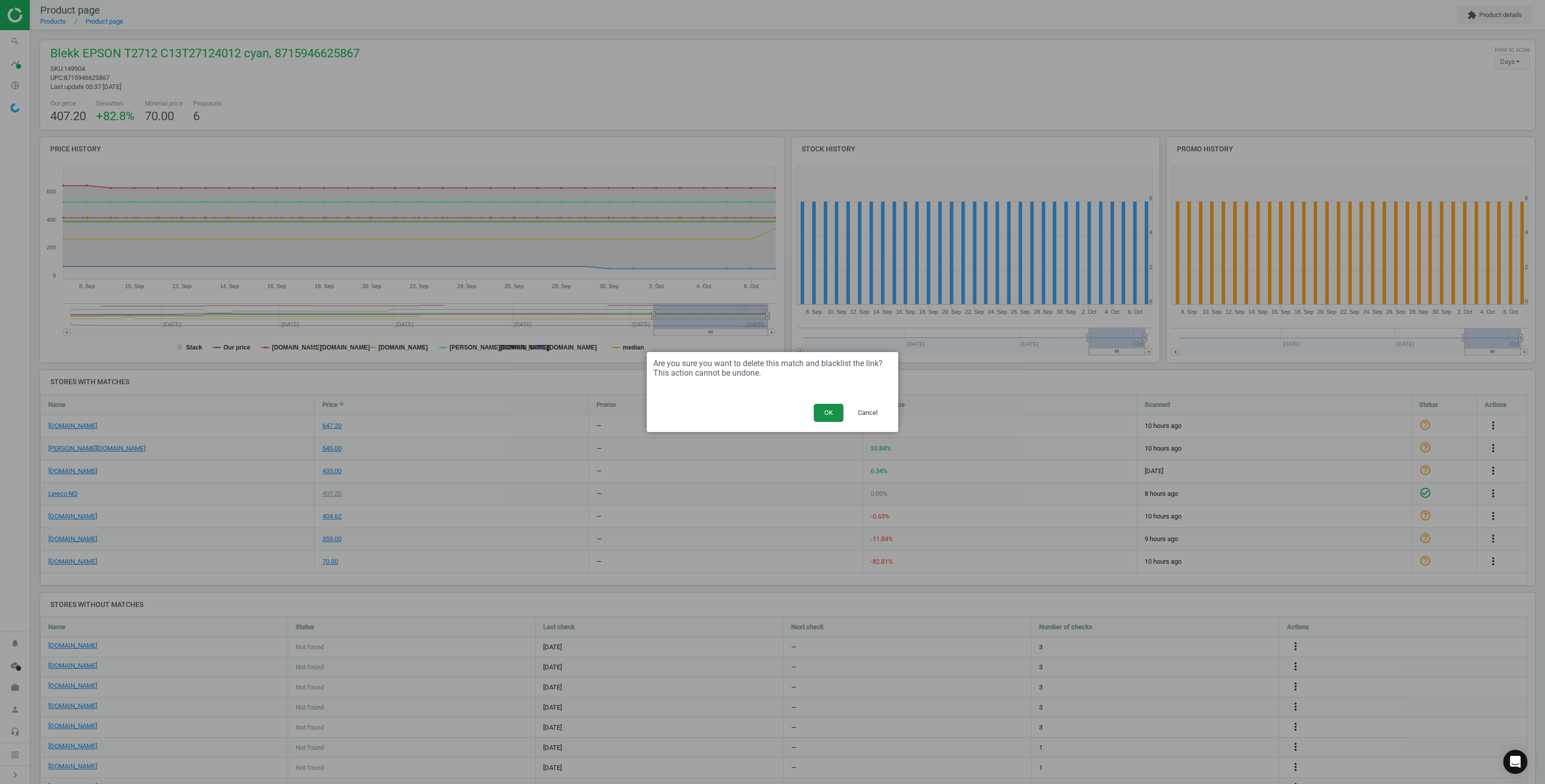
click at [832, 409] on button "OK" at bounding box center [828, 413] width 29 height 18
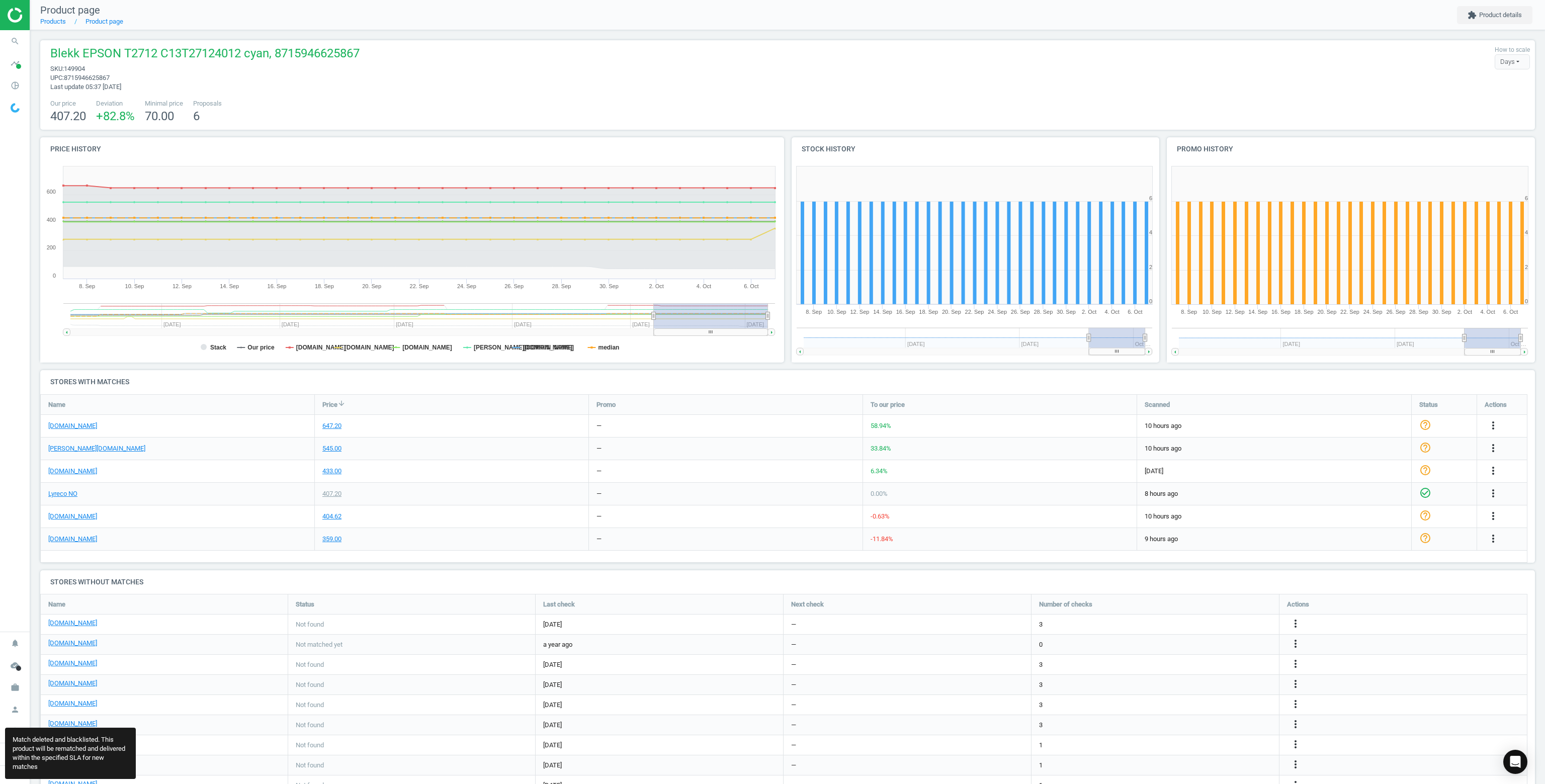
scroll to position [230, 1502]
click at [21, 37] on icon "search" at bounding box center [14, 41] width 19 height 19
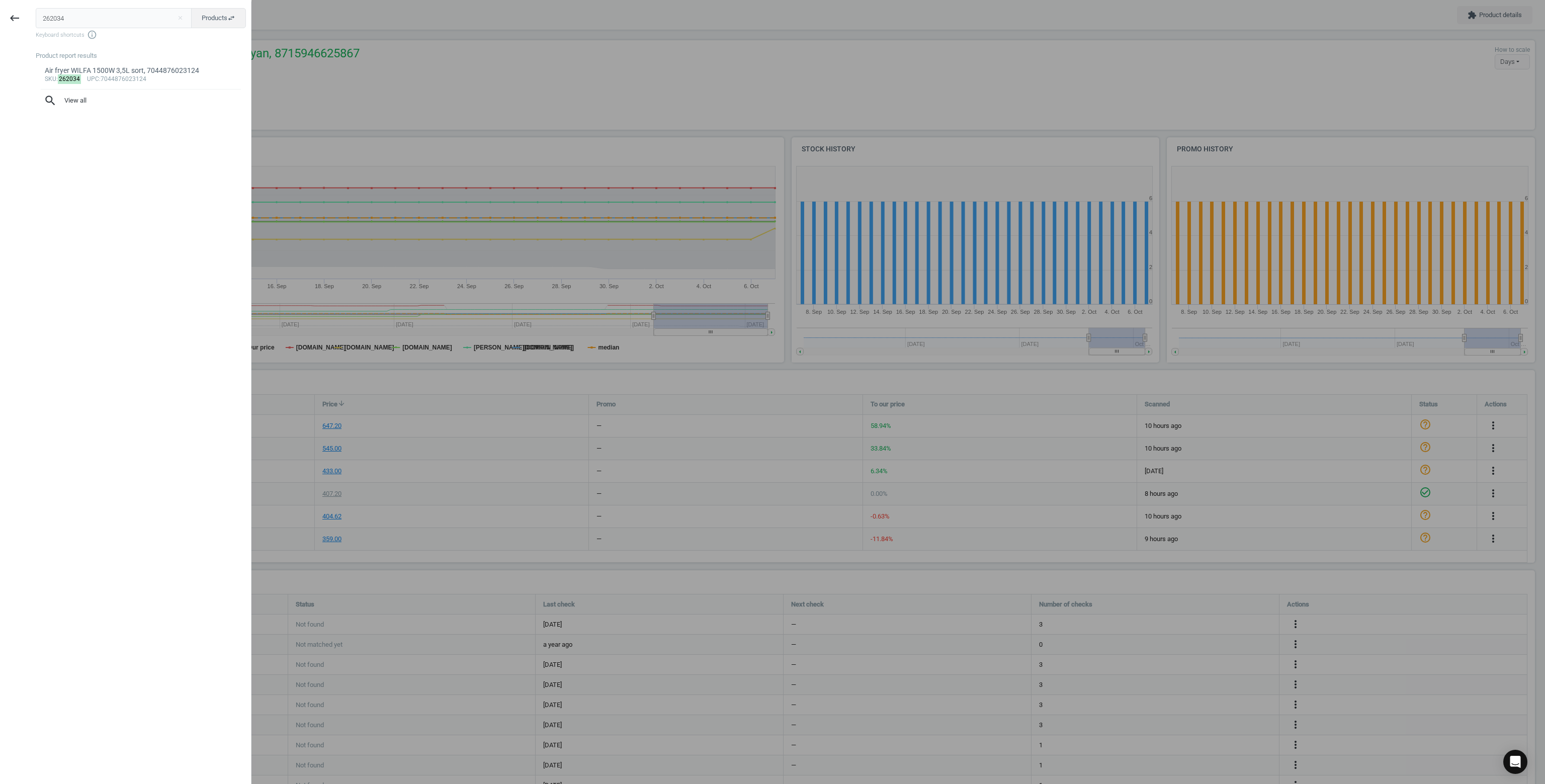
type input "262034"
click at [118, 70] on div "Air fryer WILFA 1500W 3,5L sort, 7044876023124" at bounding box center [141, 71] width 192 height 10
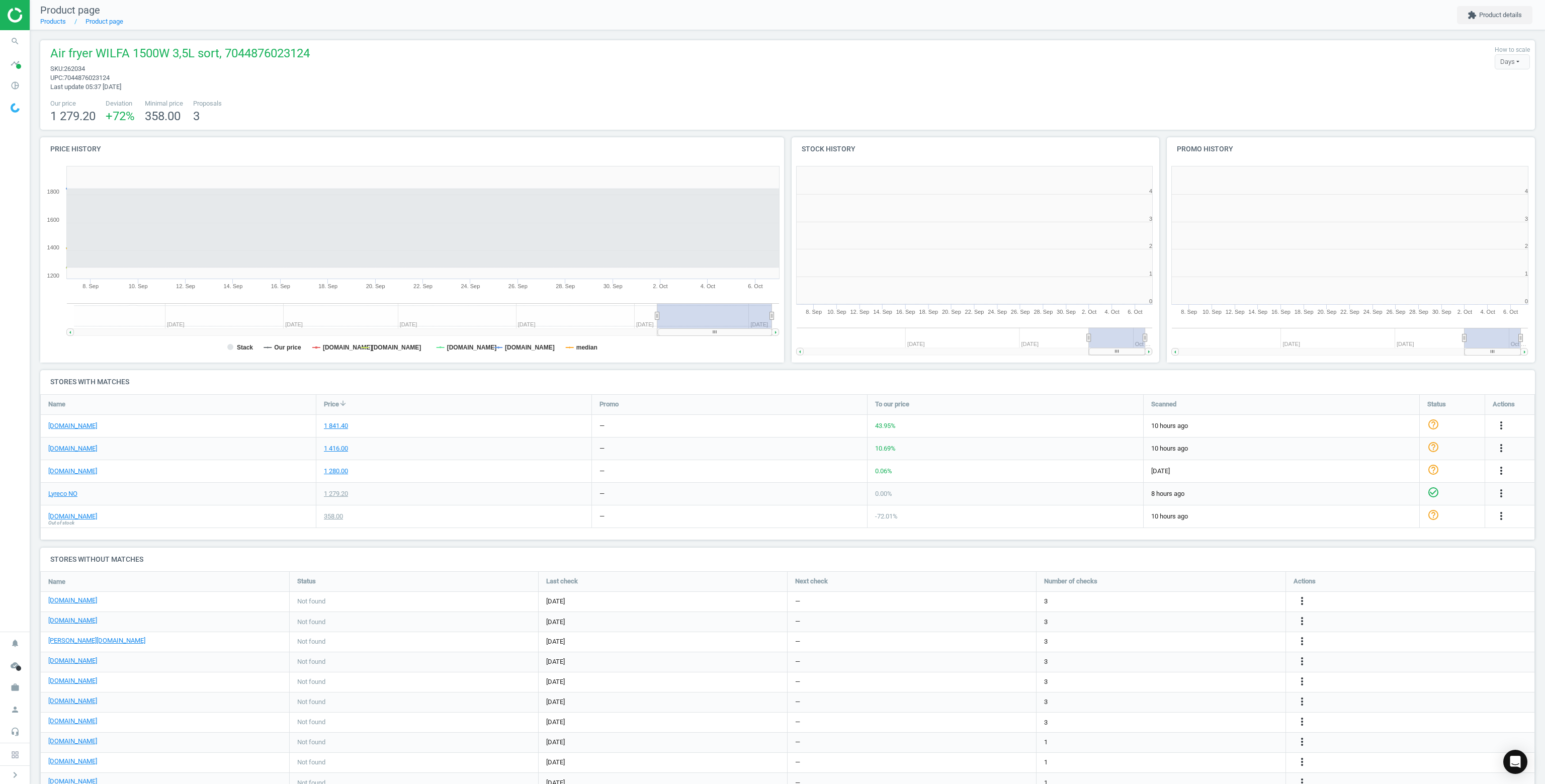
scroll to position [216, 755]
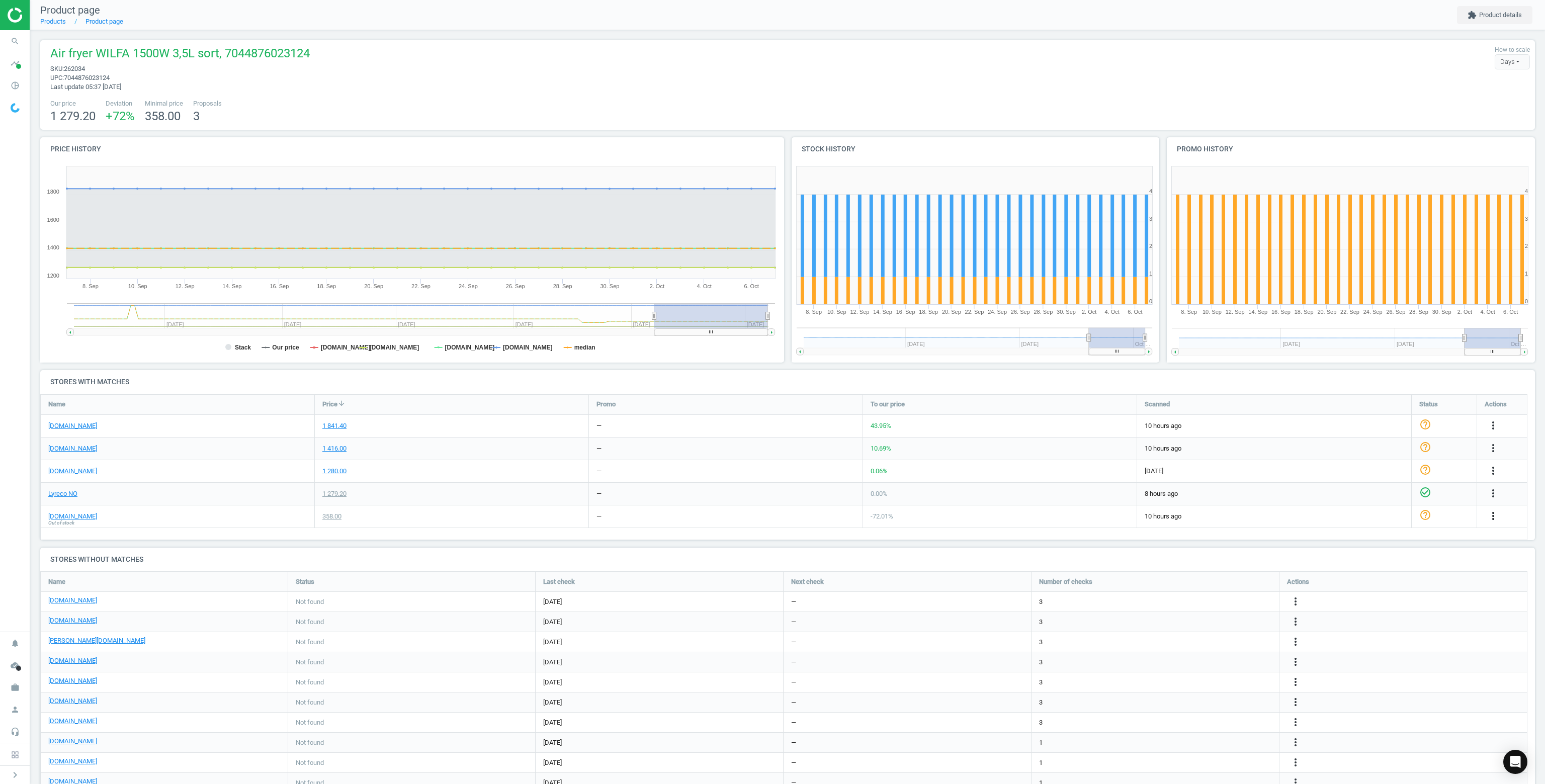
click at [1493, 512] on icon "more_vert" at bounding box center [1493, 516] width 12 height 12
click at [1375, 573] on link "Delete match and blacklist this URL" at bounding box center [1414, 570] width 138 height 16
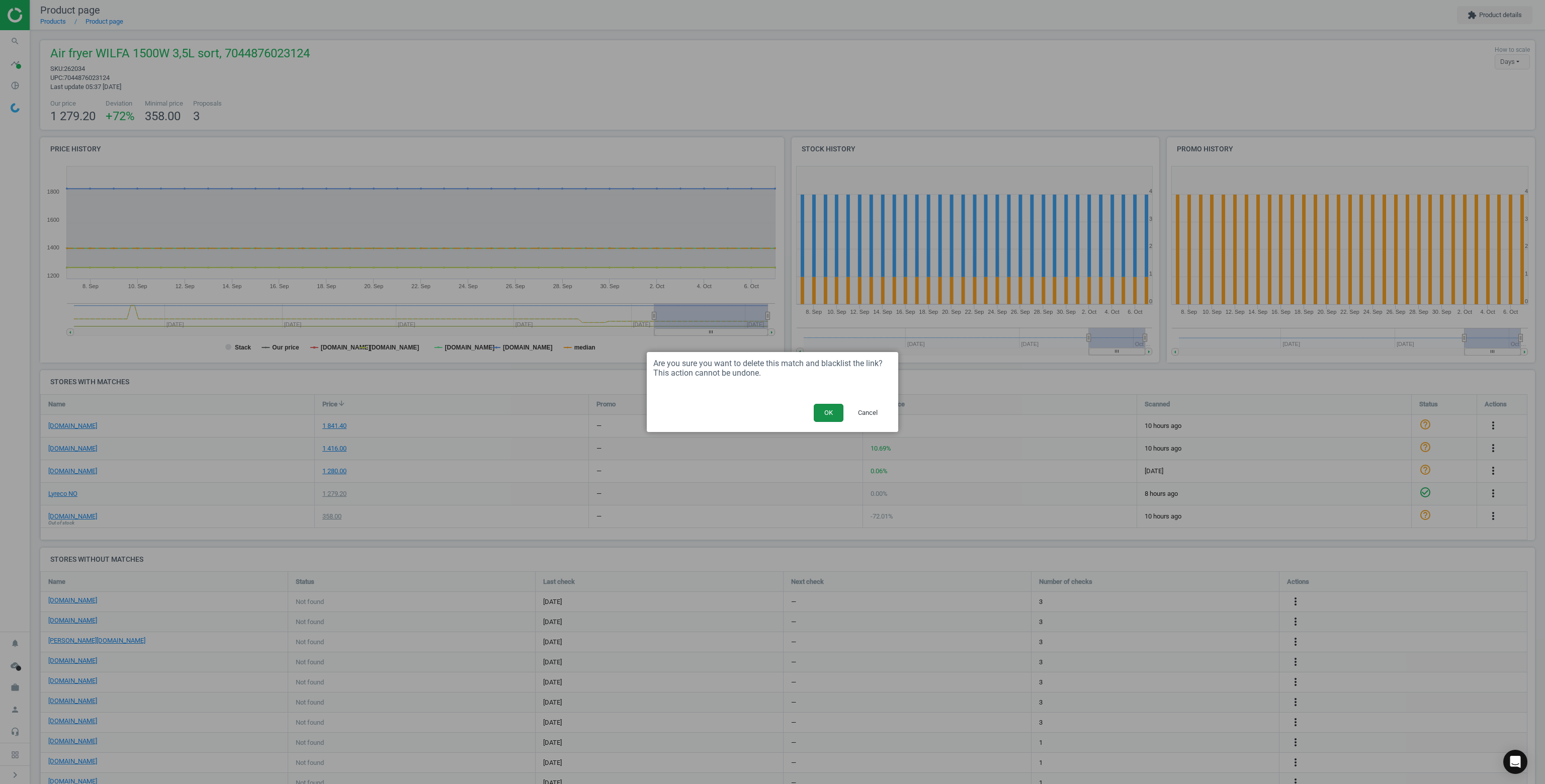
click at [823, 413] on button "OK" at bounding box center [828, 413] width 29 height 18
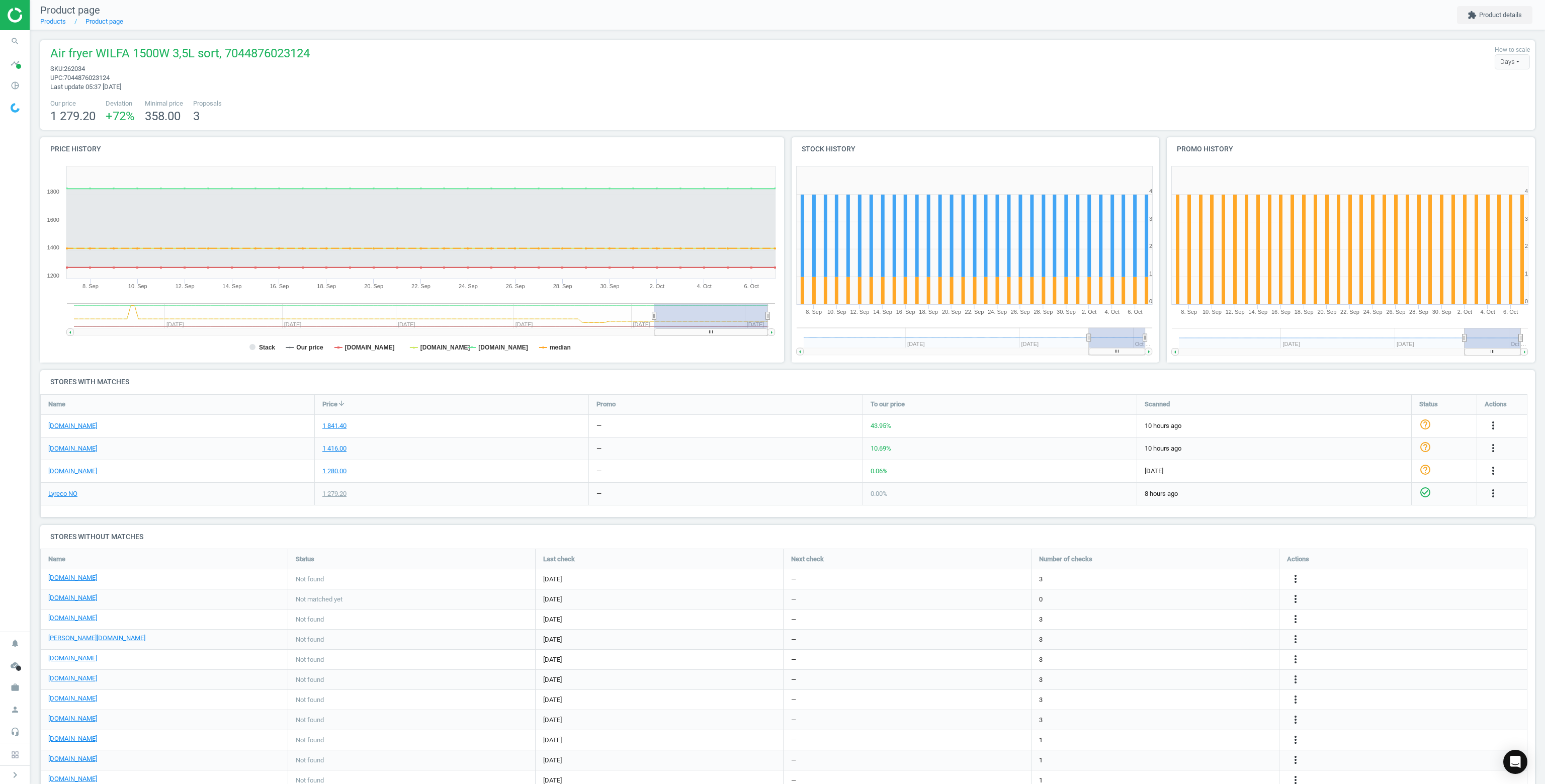
scroll to position [269, 1502]
click at [20, 47] on icon "search" at bounding box center [14, 41] width 19 height 19
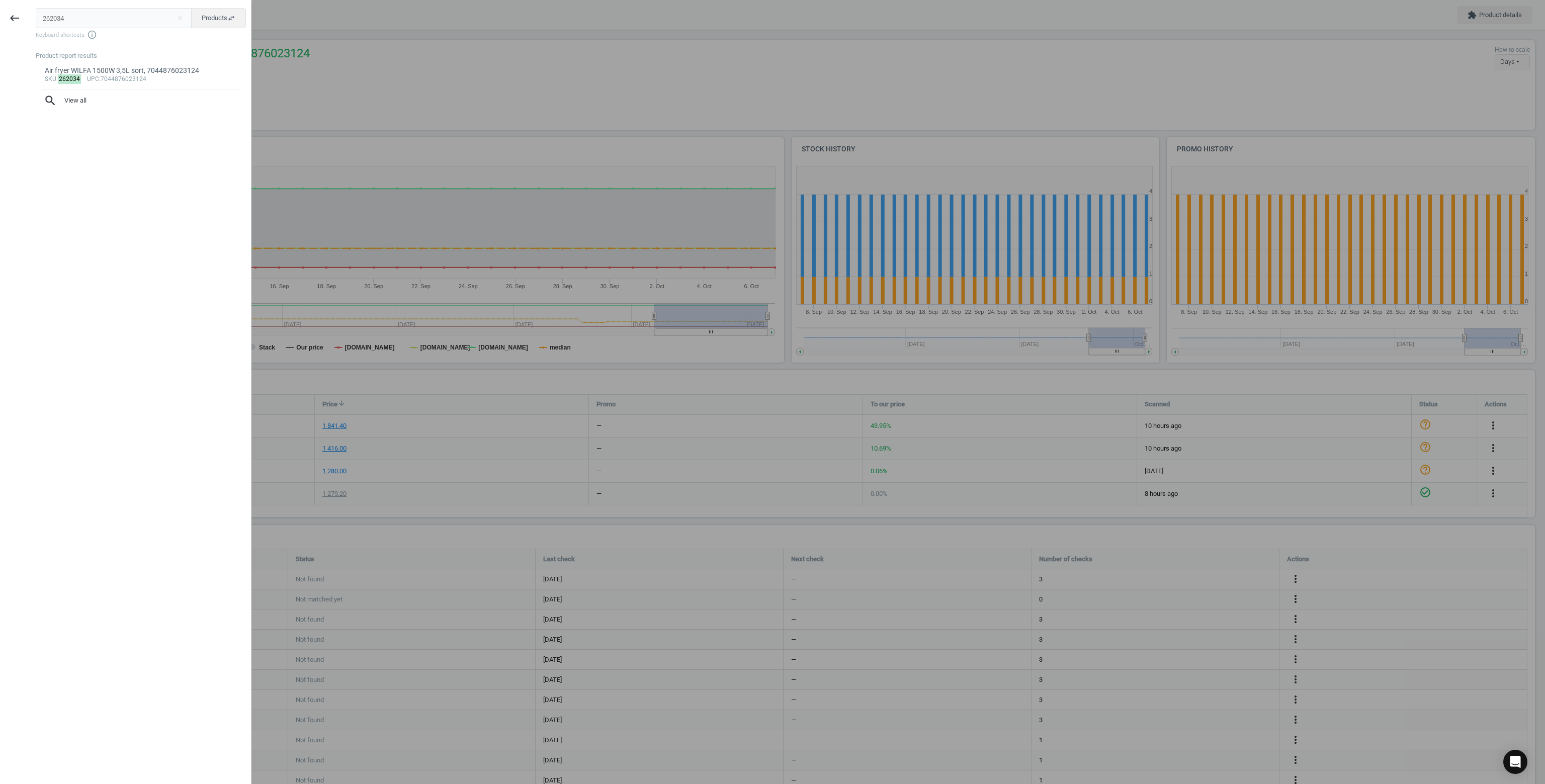
click at [63, 16] on input "262034" at bounding box center [114, 18] width 156 height 20
type input "180203"
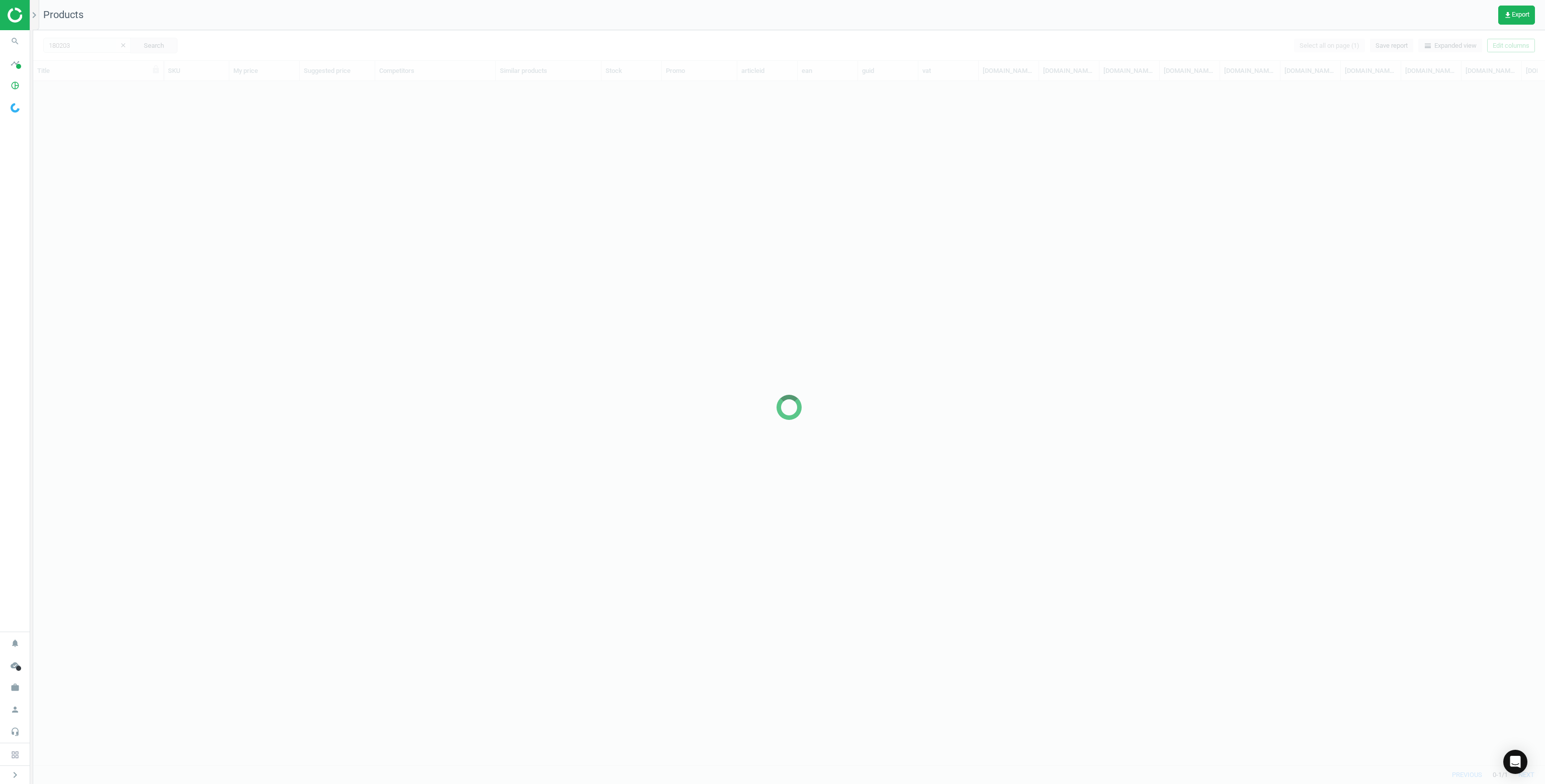
scroll to position [669, 1504]
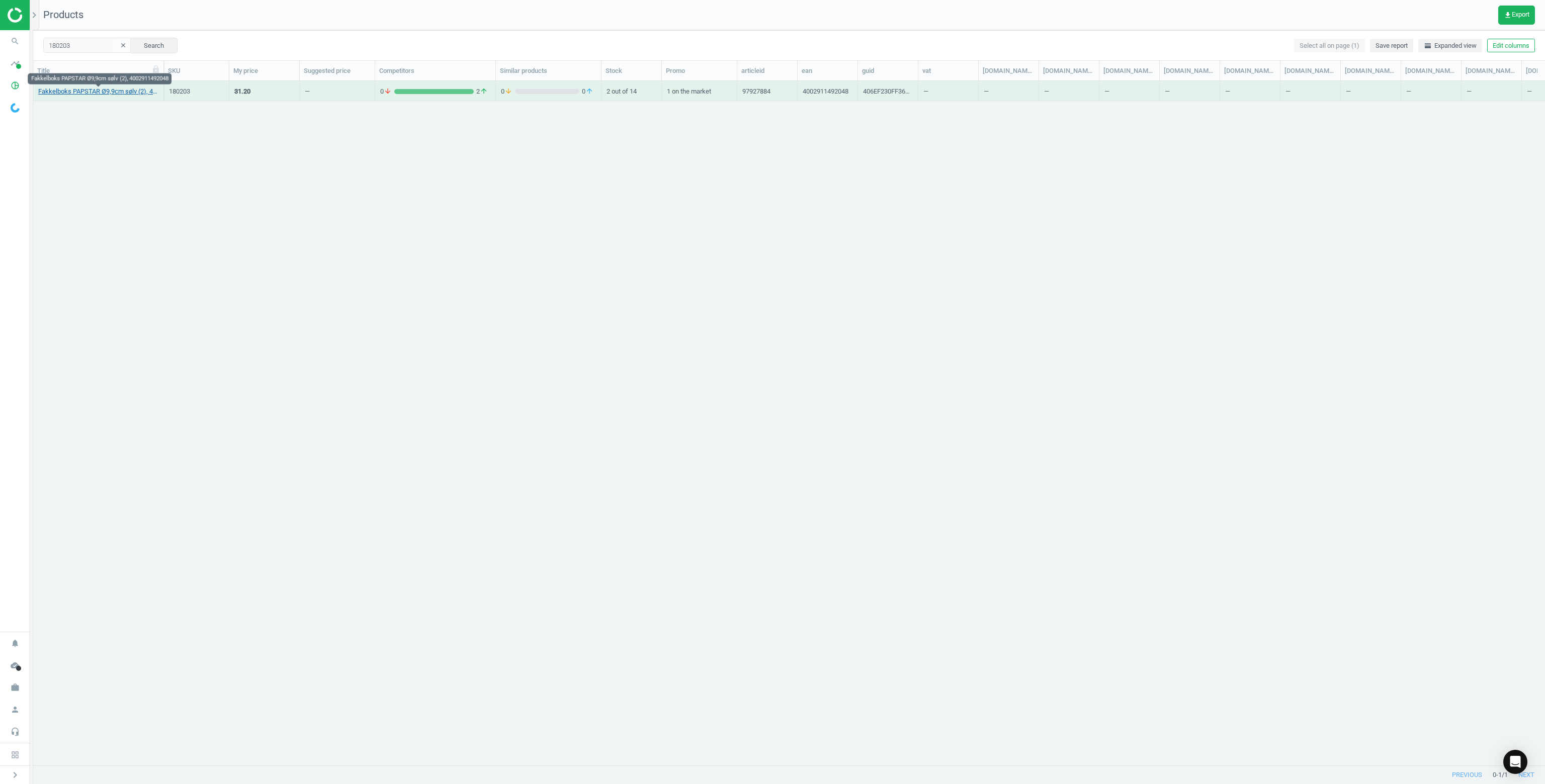
click at [99, 92] on link "Fakkelboks PAPSTAR Ø9,9cm sølv (2), 4002911492048" at bounding box center [98, 92] width 120 height 9
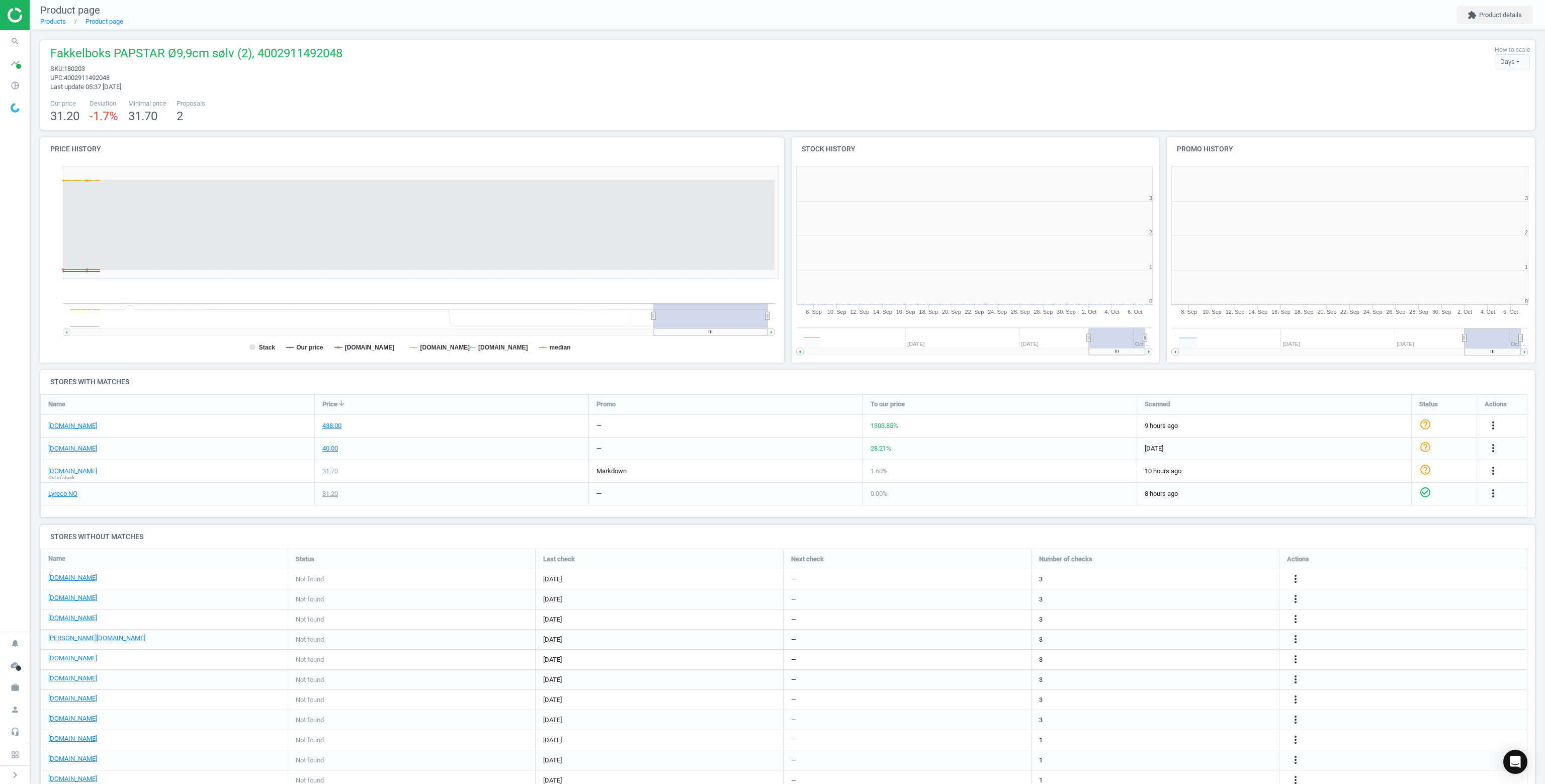
scroll to position [216, 755]
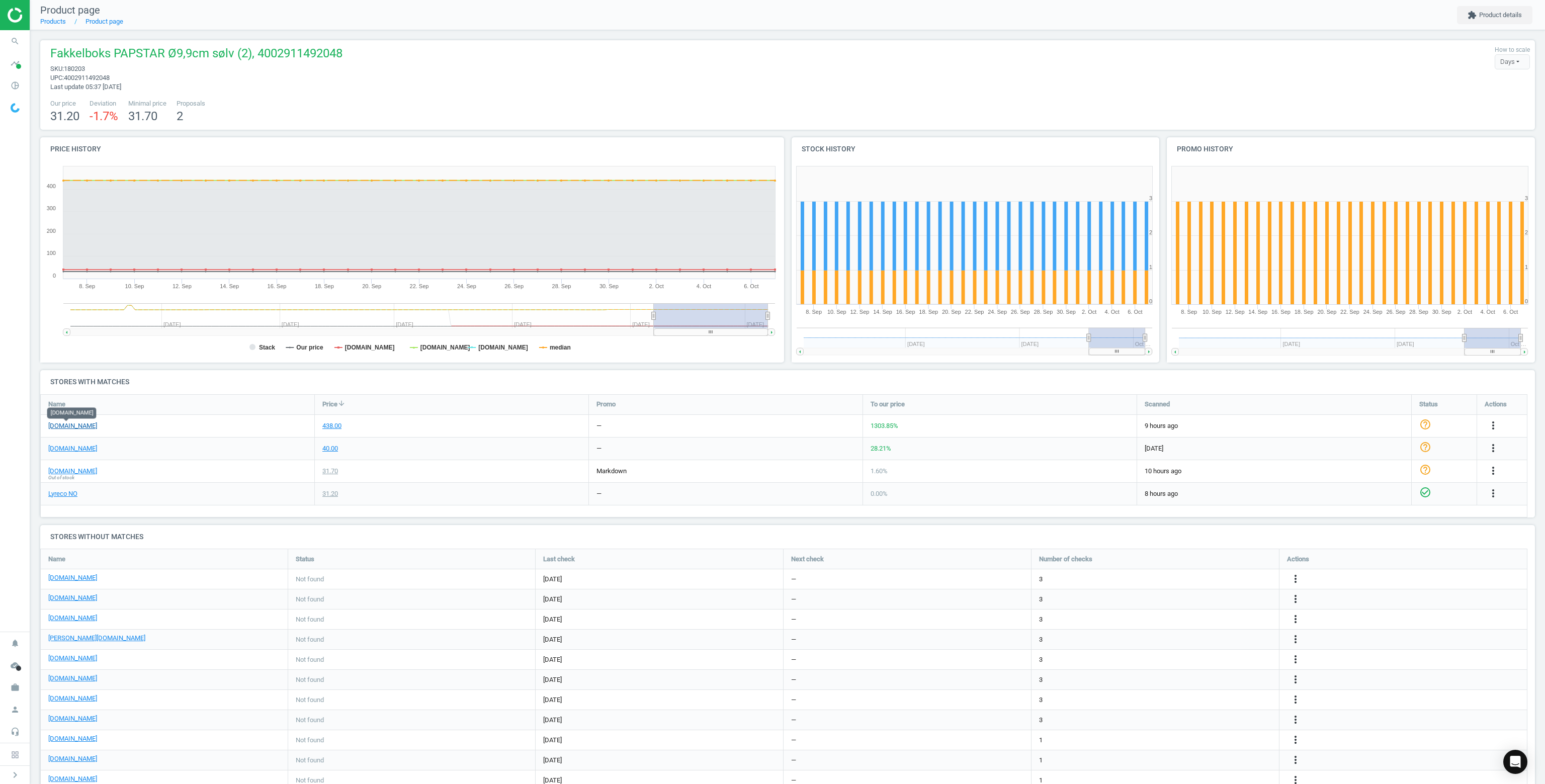
click at [74, 426] on link "[DOMAIN_NAME]" at bounding box center [73, 426] width 49 height 9
click at [1491, 427] on icon "more_vert" at bounding box center [1493, 425] width 12 height 12
click at [1379, 482] on link "Delete match and blacklist this URL" at bounding box center [1414, 480] width 138 height 16
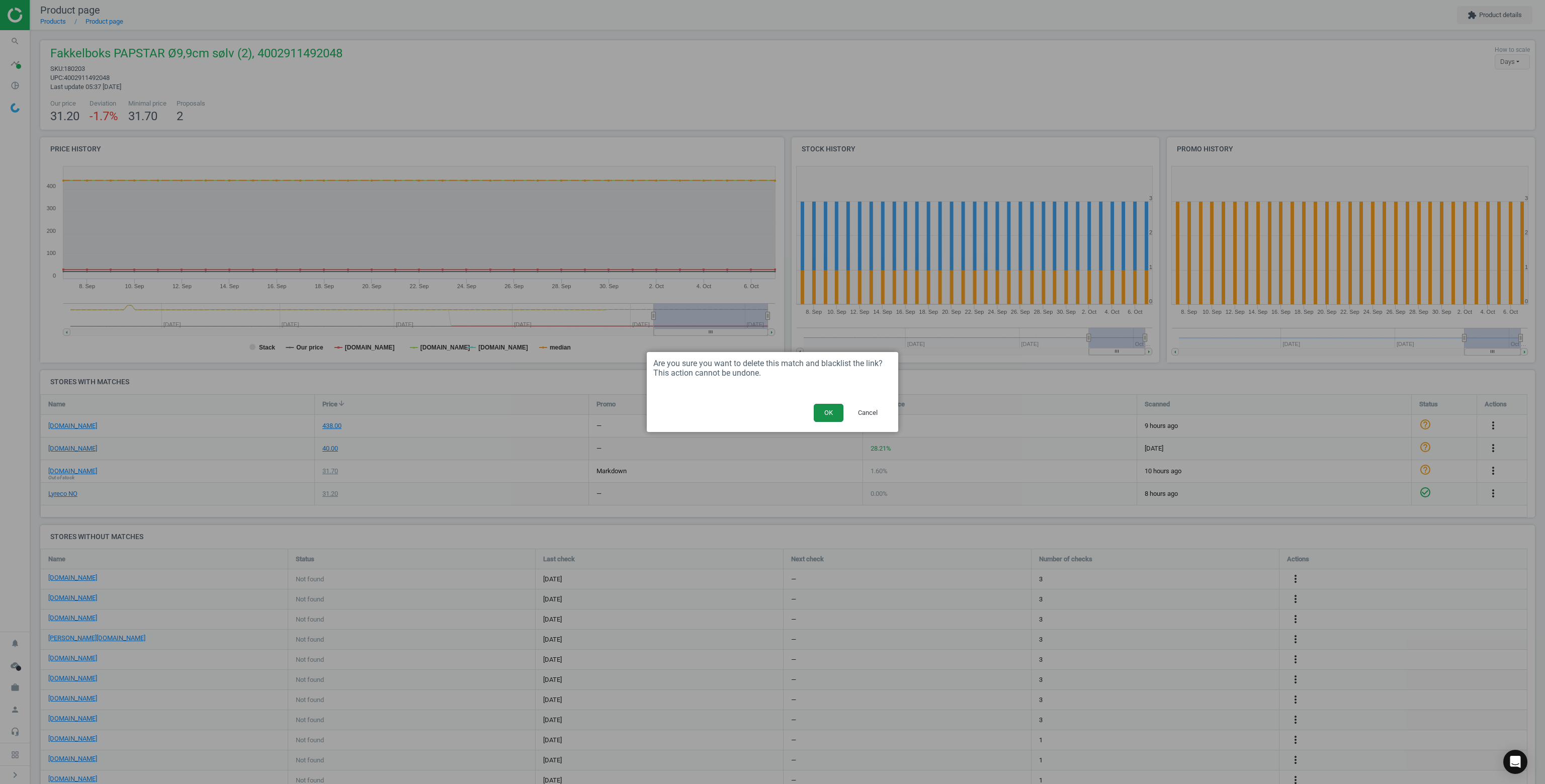
click at [835, 418] on button "OK" at bounding box center [828, 413] width 29 height 18
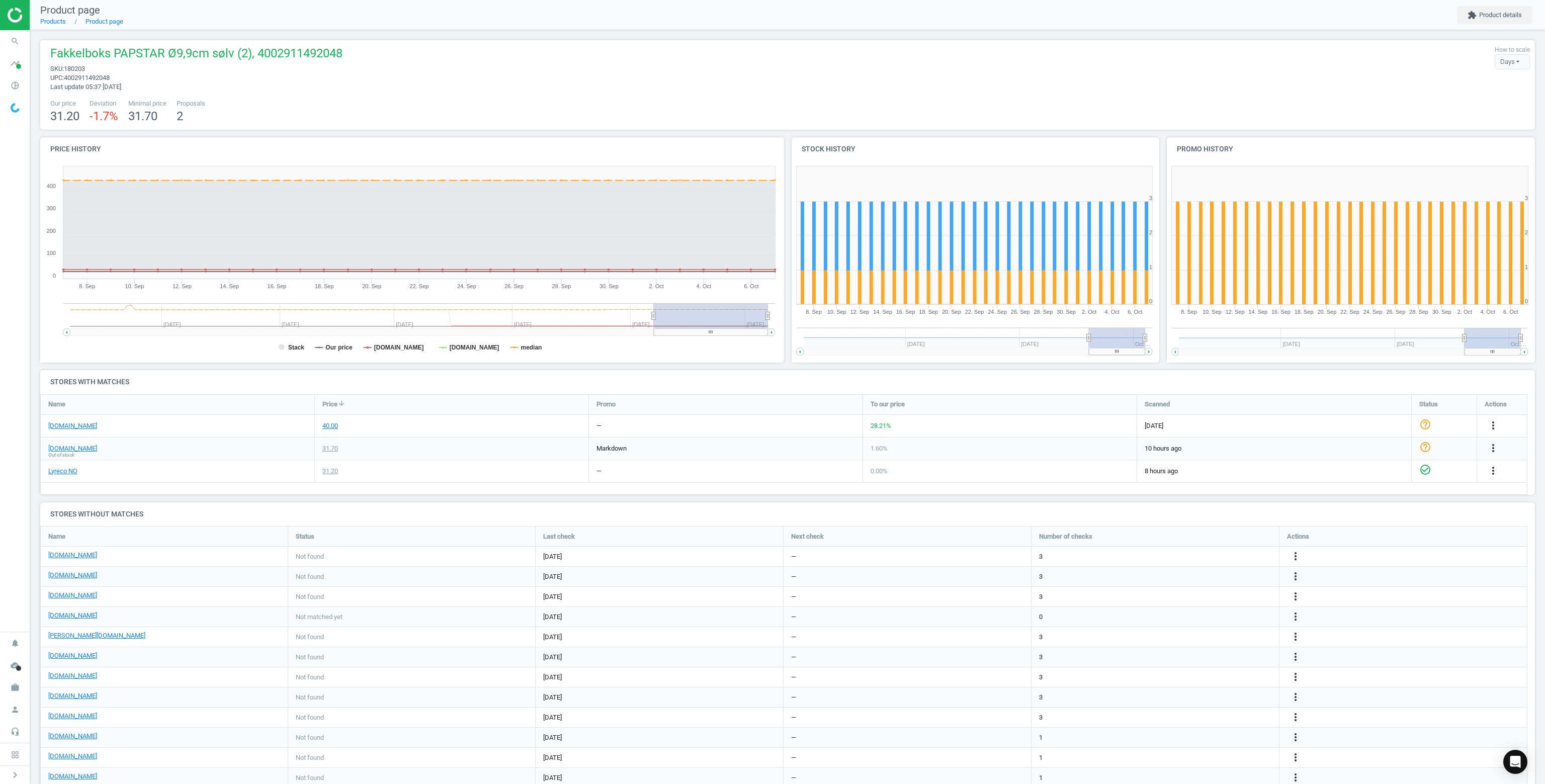
scroll to position [5, 5]
